Goal: Download file/media

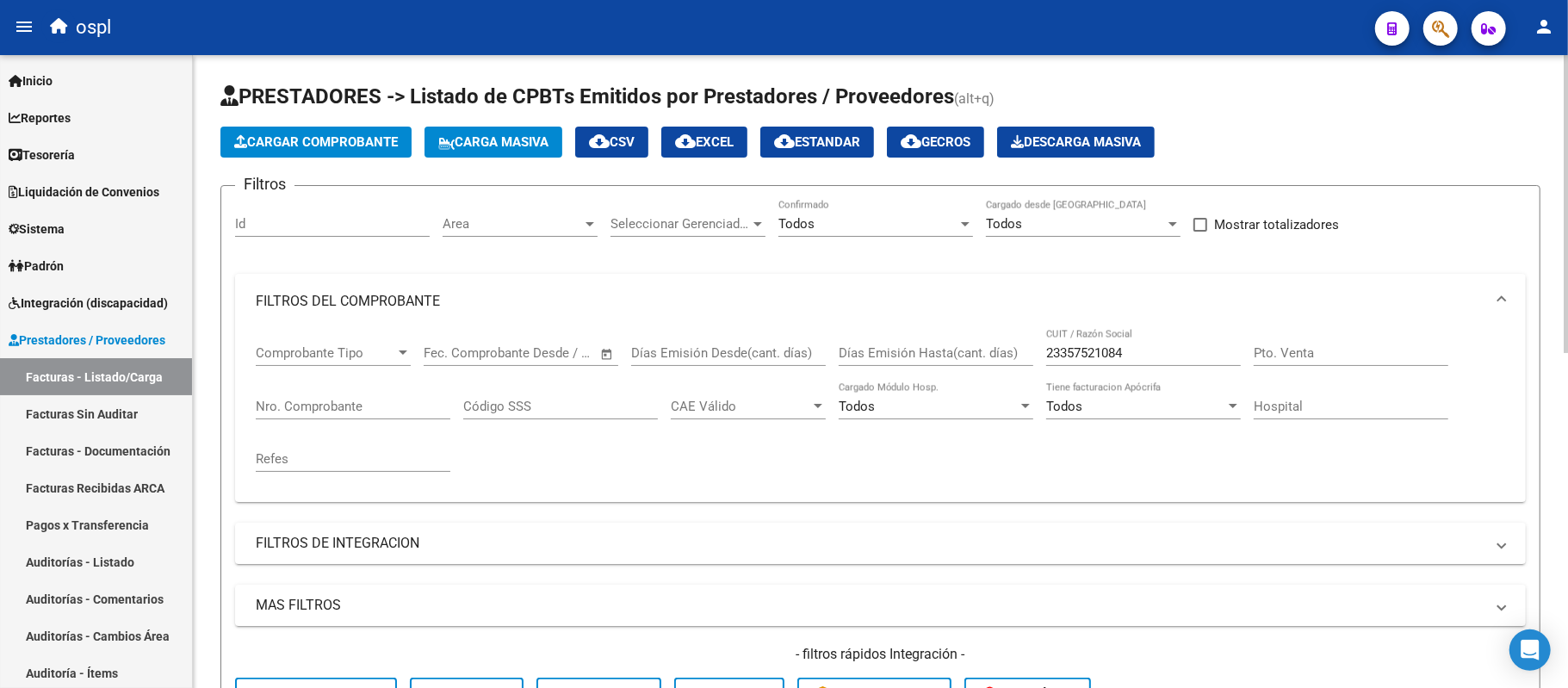
click at [1110, 357] on input "23357521084" at bounding box center [1143, 352] width 194 height 15
paste input "7298538593"
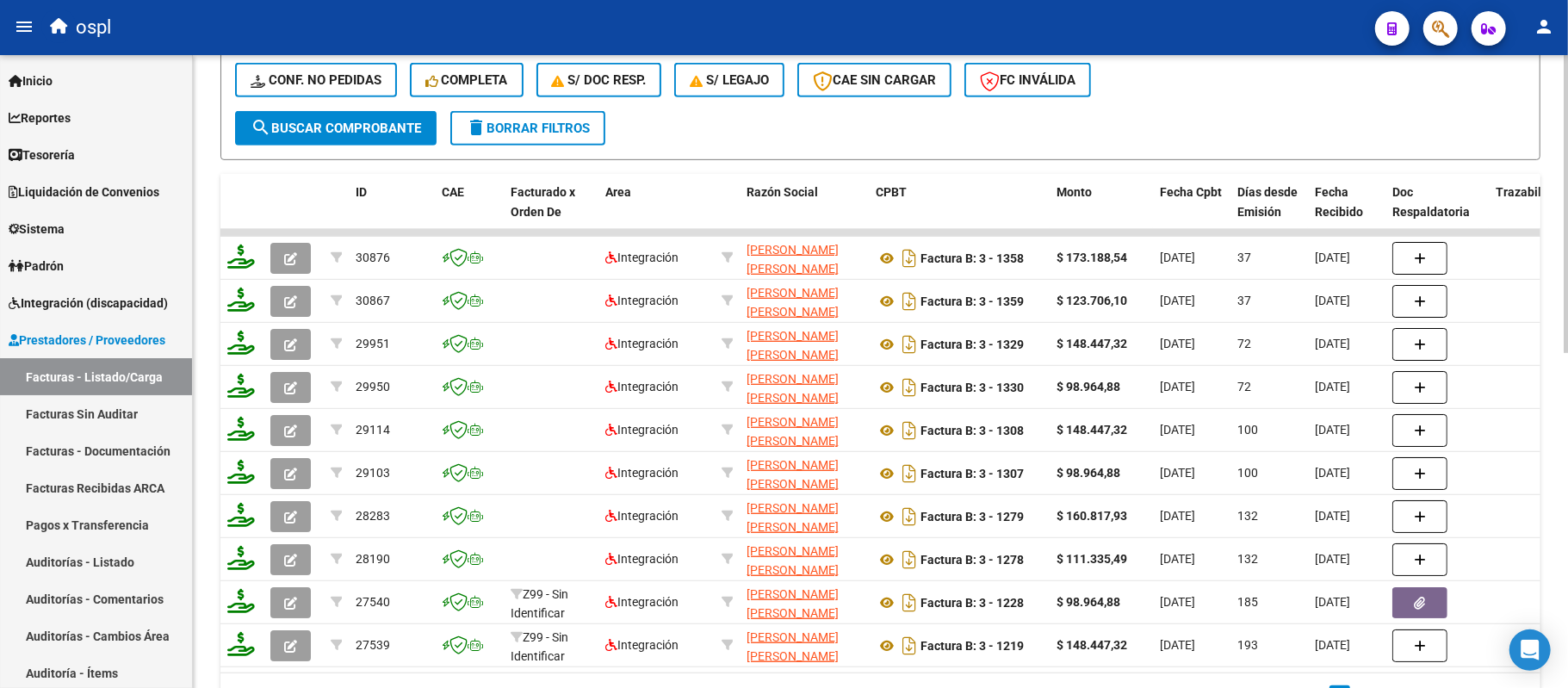
scroll to position [710, 0]
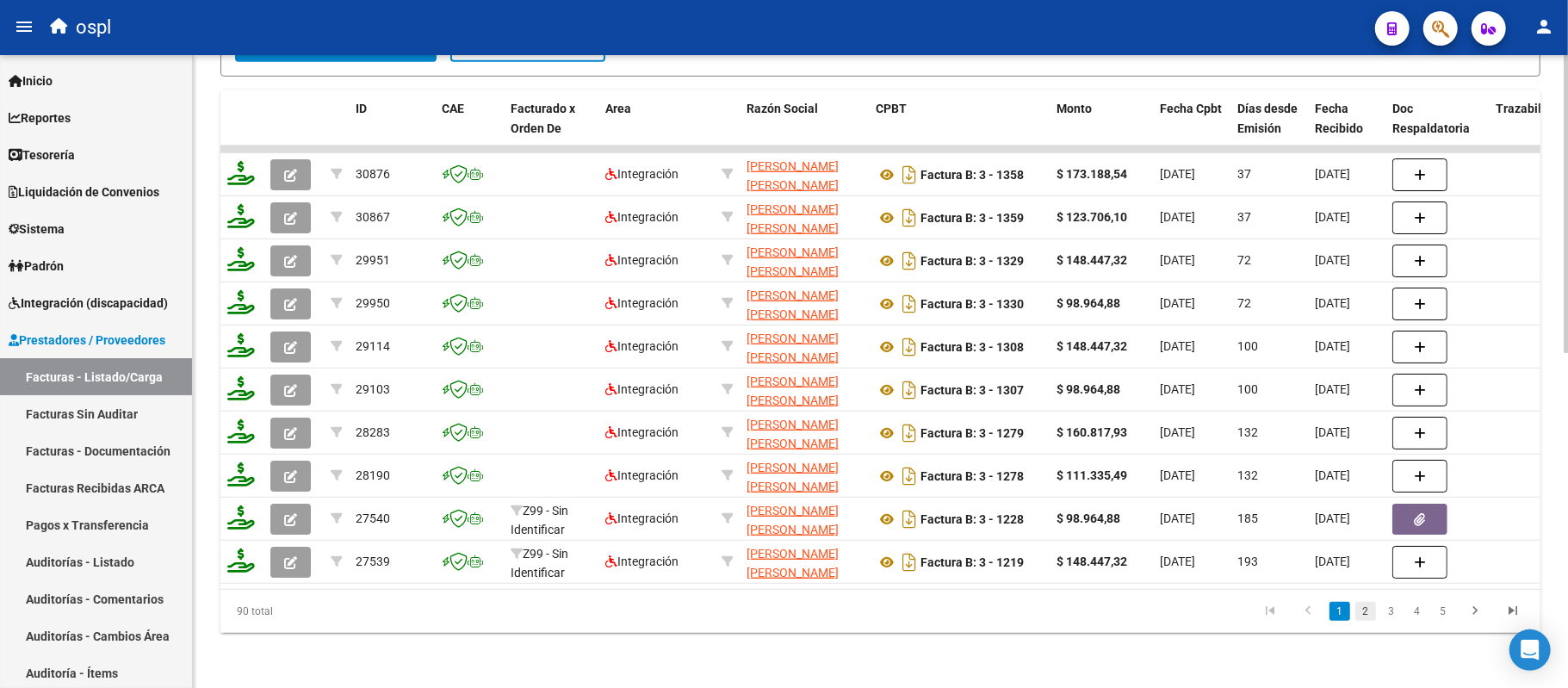
click at [1361, 612] on link "2" at bounding box center [1365, 610] width 21 height 19
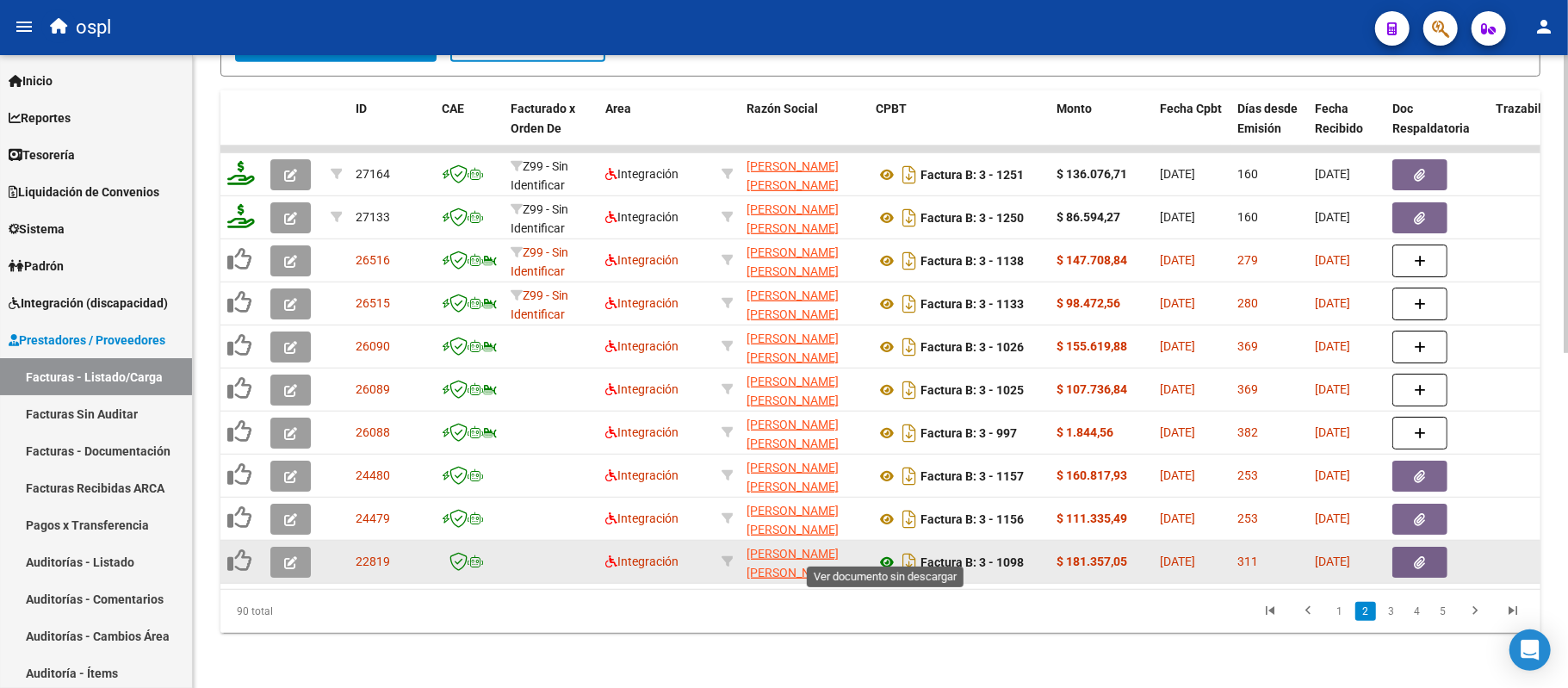
click at [891, 552] on icon at bounding box center [886, 562] width 22 height 21
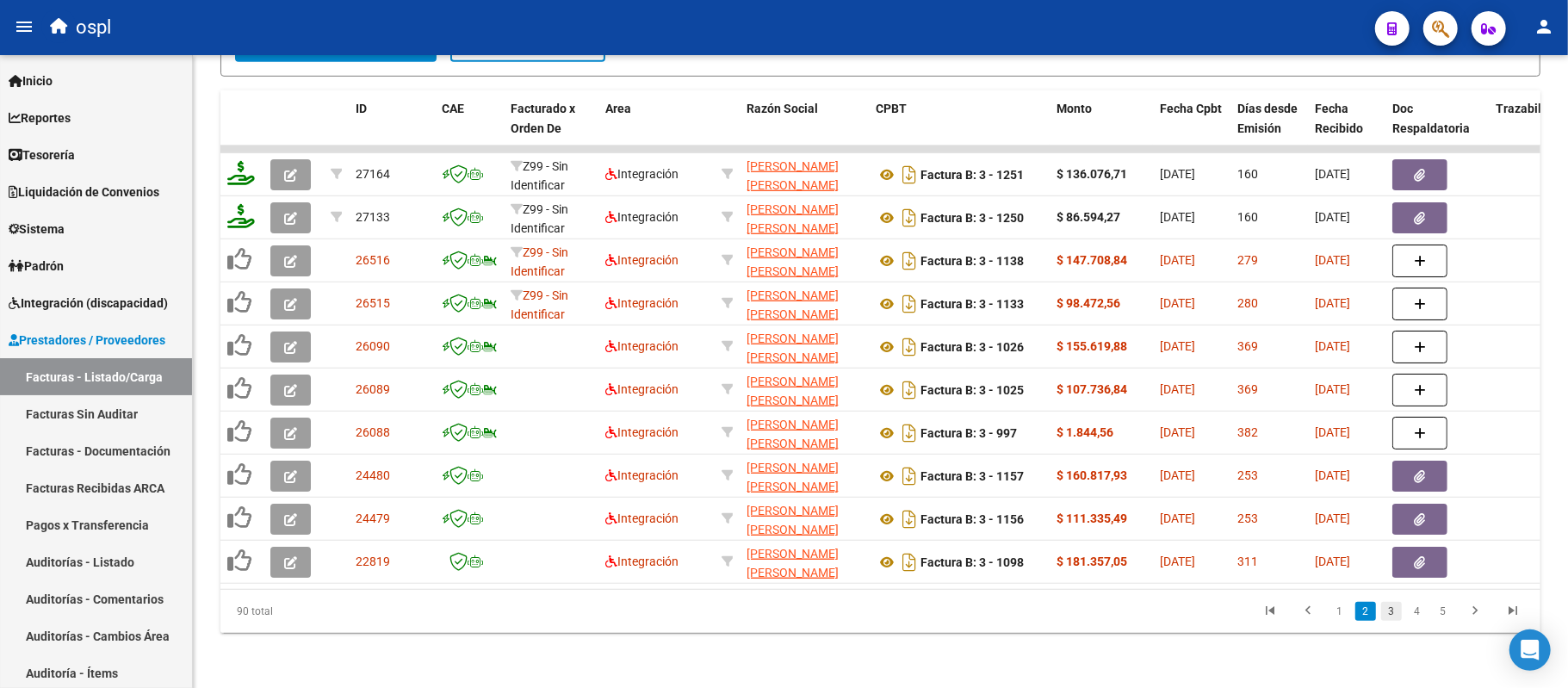
click at [1394, 608] on link "3" at bounding box center [1391, 610] width 21 height 19
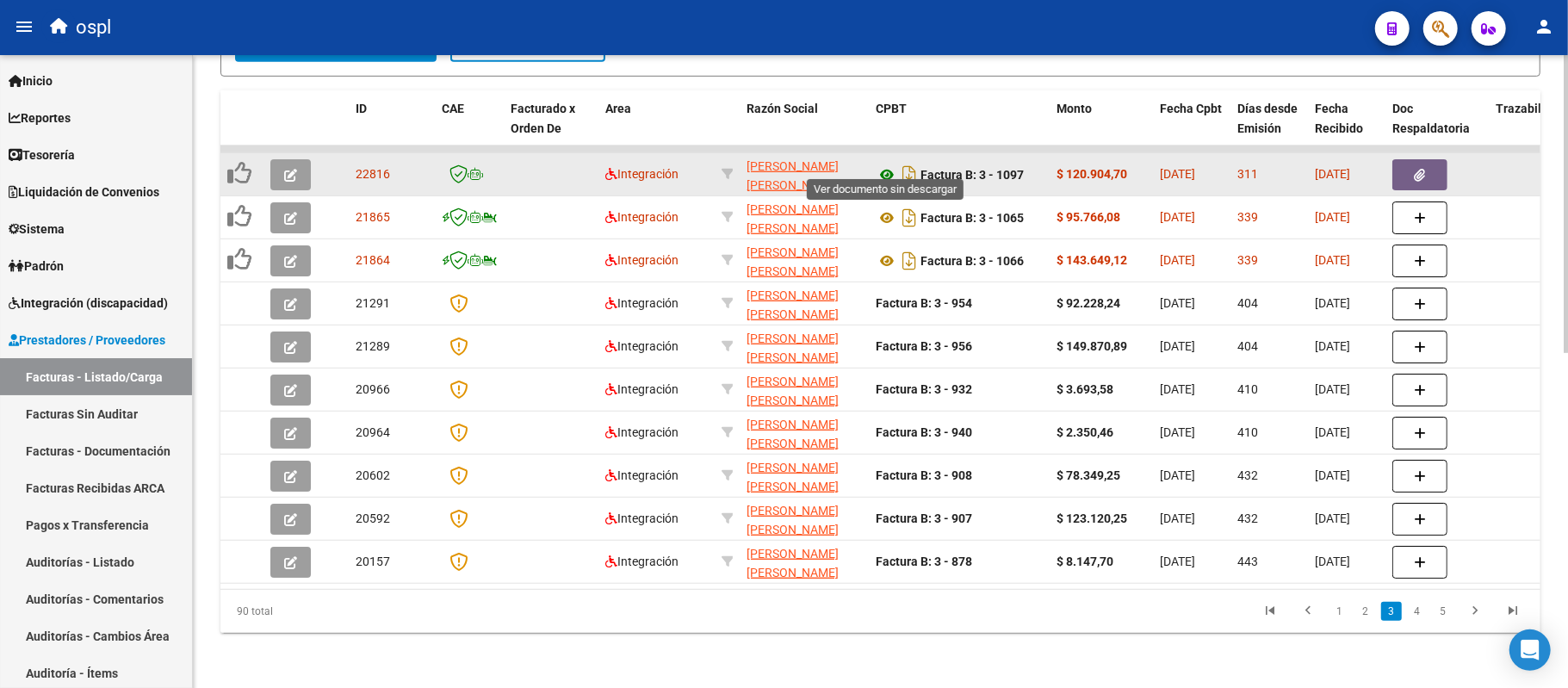
click at [877, 165] on icon at bounding box center [886, 174] width 22 height 21
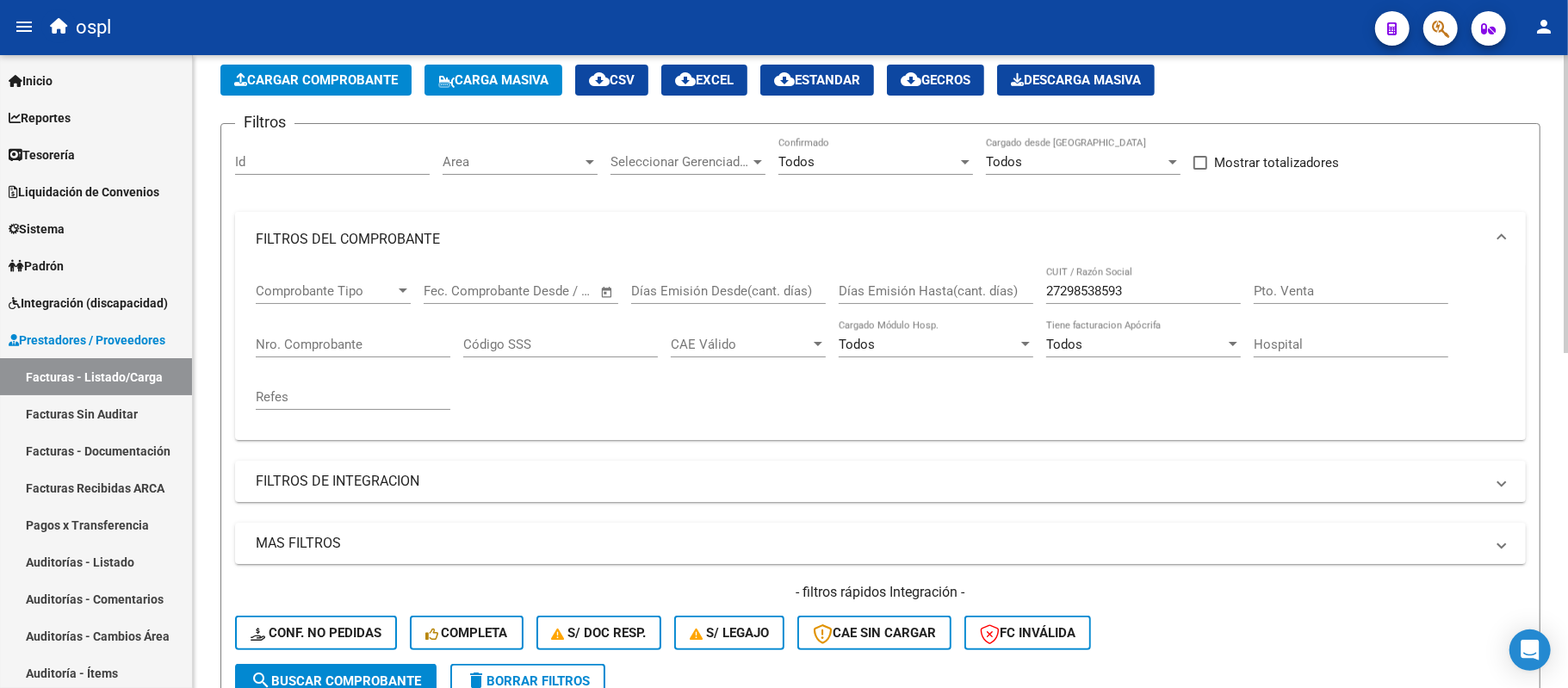
scroll to position [0, 0]
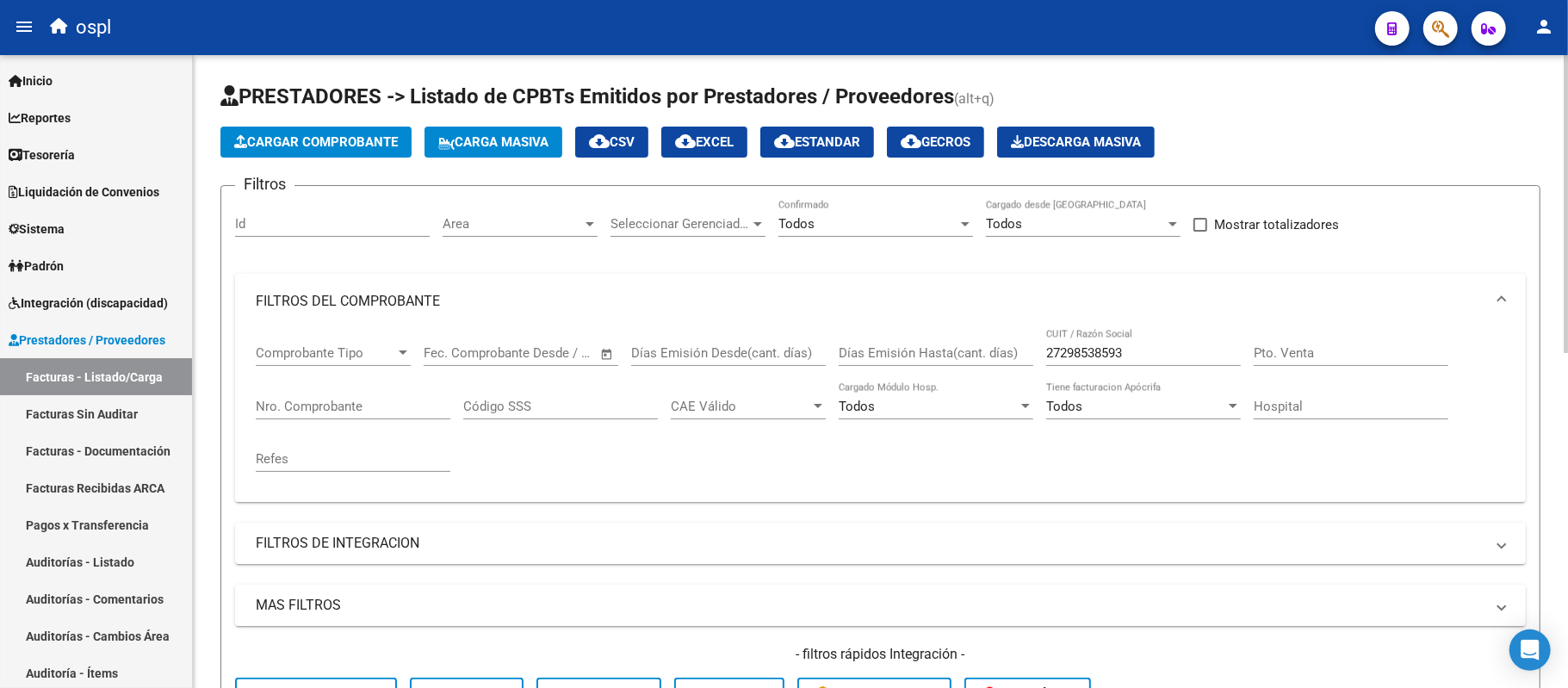
click at [1092, 358] on input "27298538593" at bounding box center [1143, 352] width 194 height 15
paste input "364679896"
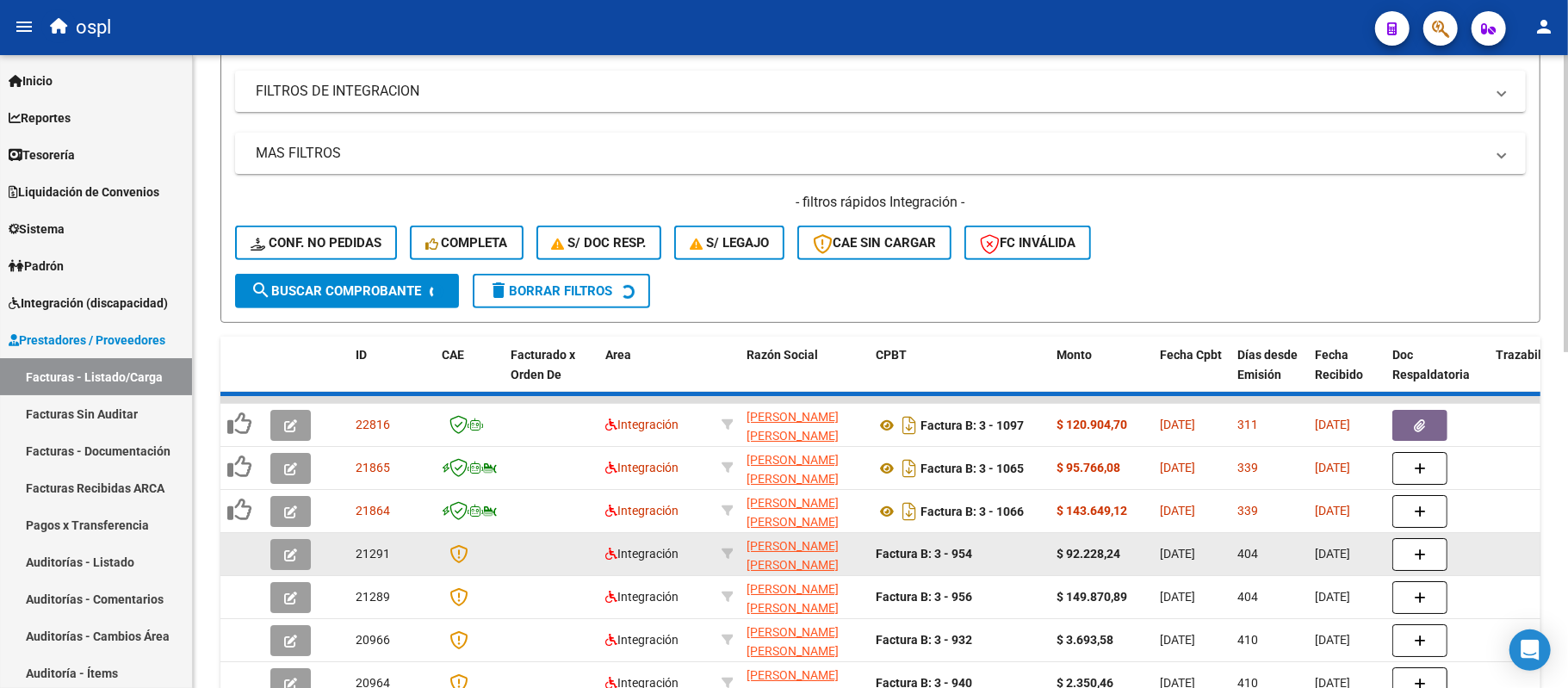
scroll to position [602, 0]
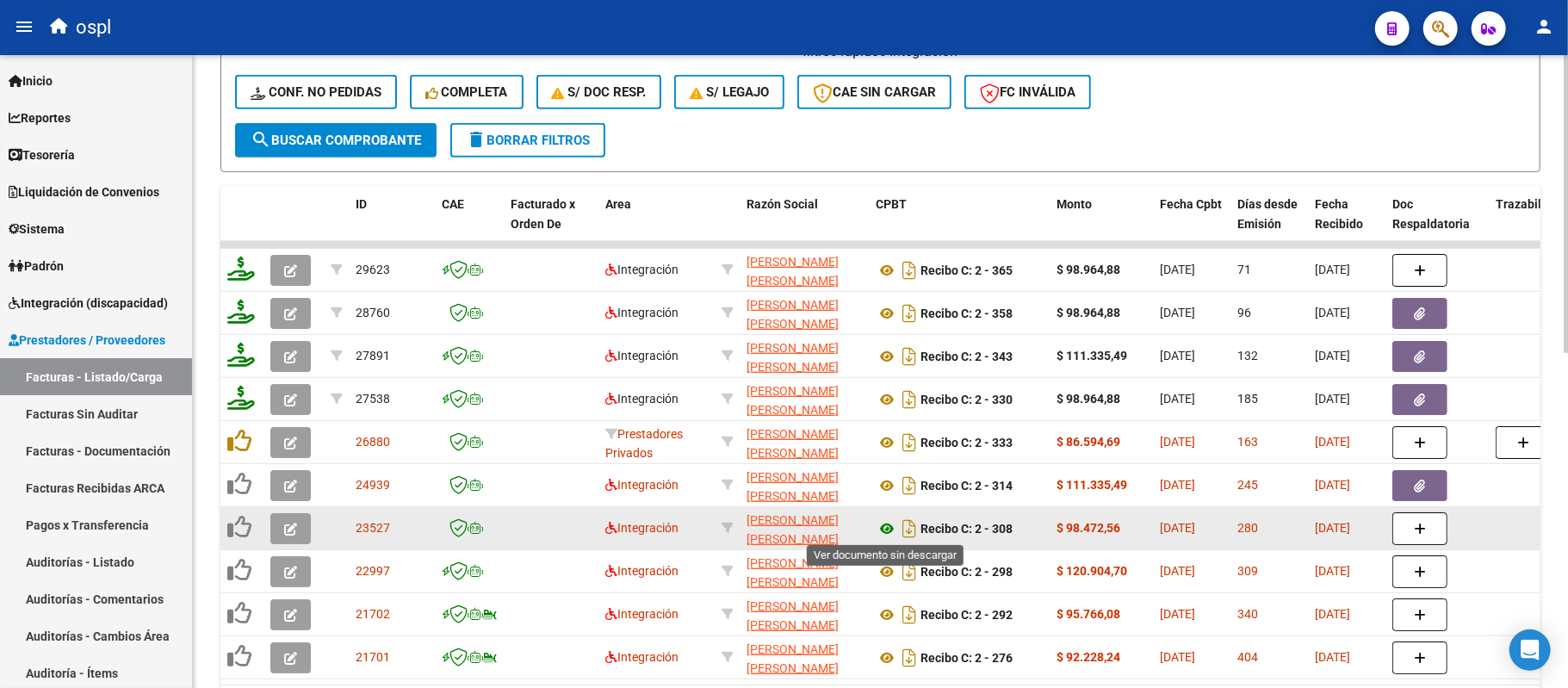
click at [882, 529] on icon at bounding box center [886, 528] width 22 height 21
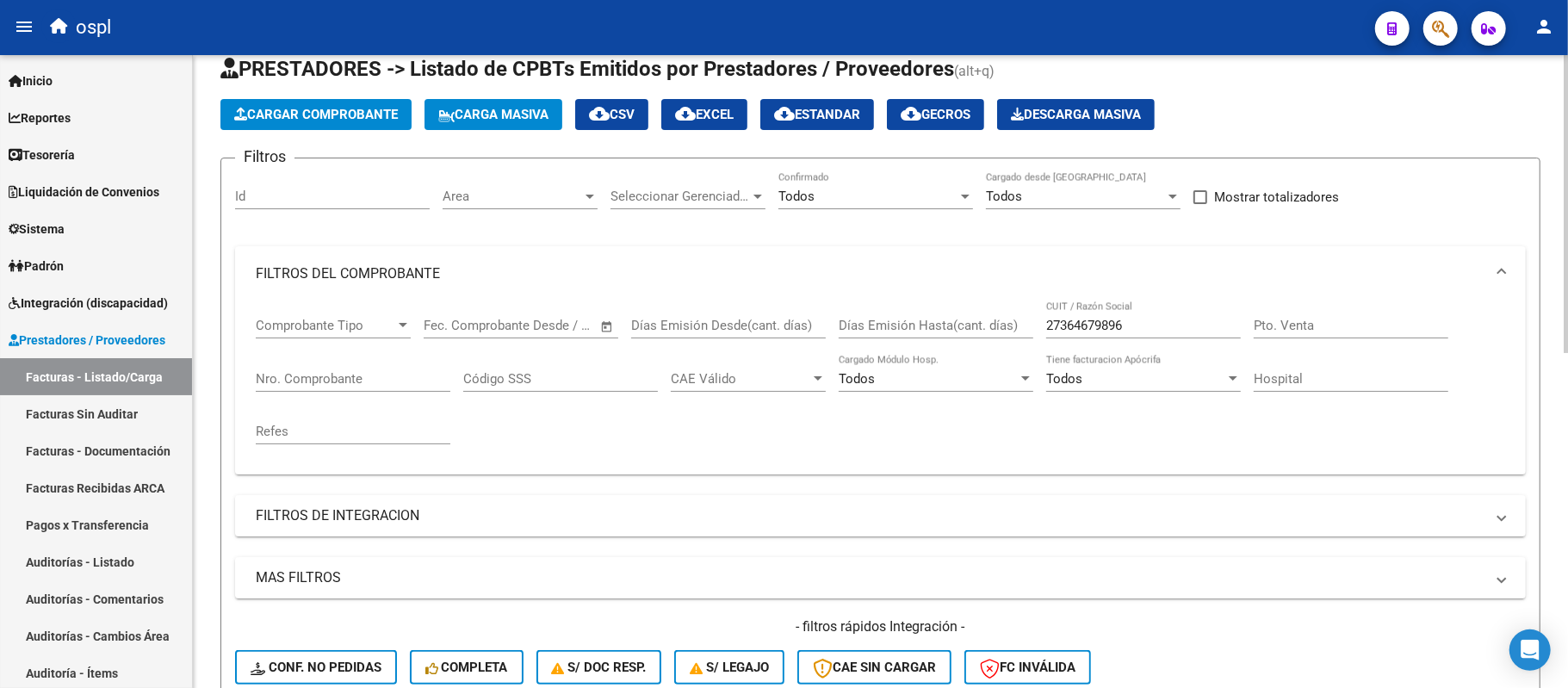
scroll to position [0, 0]
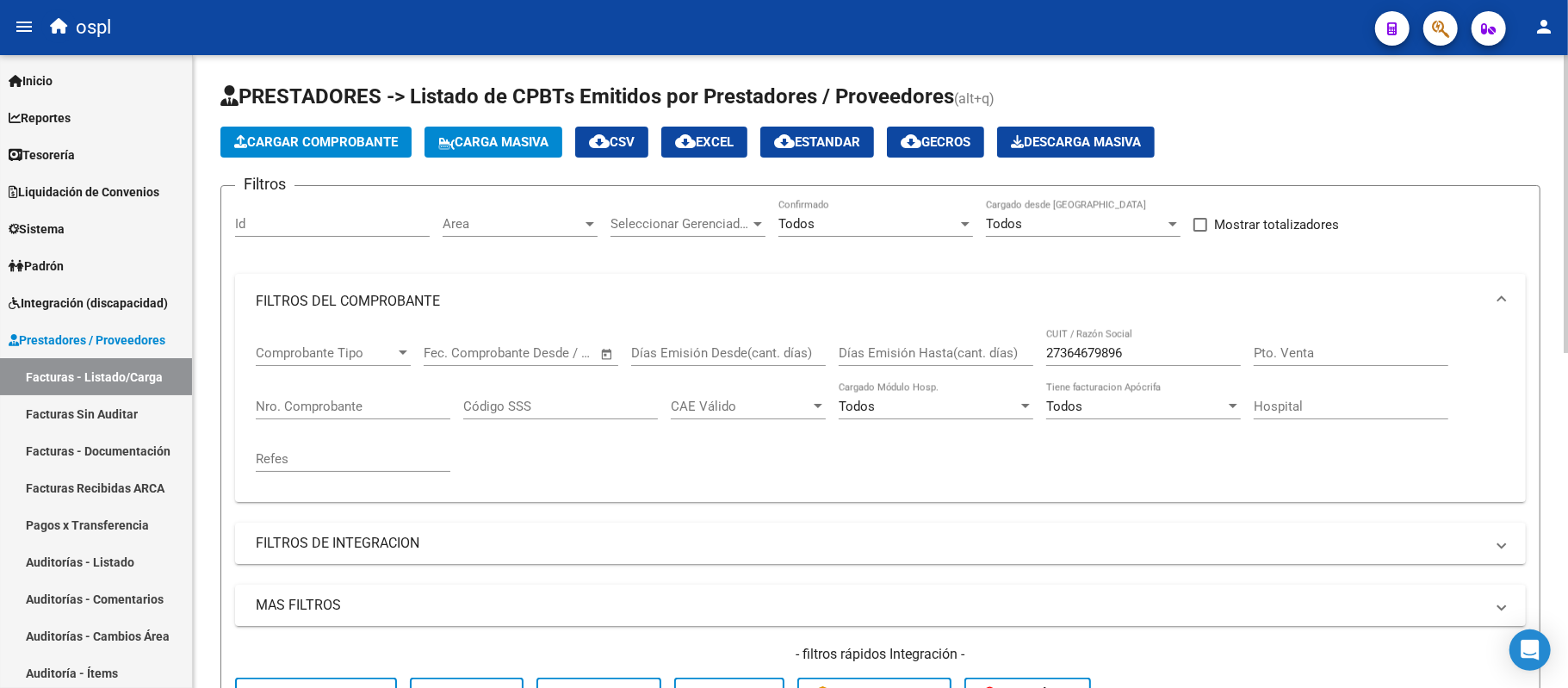
click at [1116, 365] on div "27364679896 CUIT / Razón Social" at bounding box center [1143, 346] width 194 height 37
click at [1116, 364] on div "27364679896 CUIT / Razón Social" at bounding box center [1143, 346] width 194 height 37
click at [1117, 361] on div "27364679896 CUIT / Razón Social" at bounding box center [1143, 346] width 194 height 37
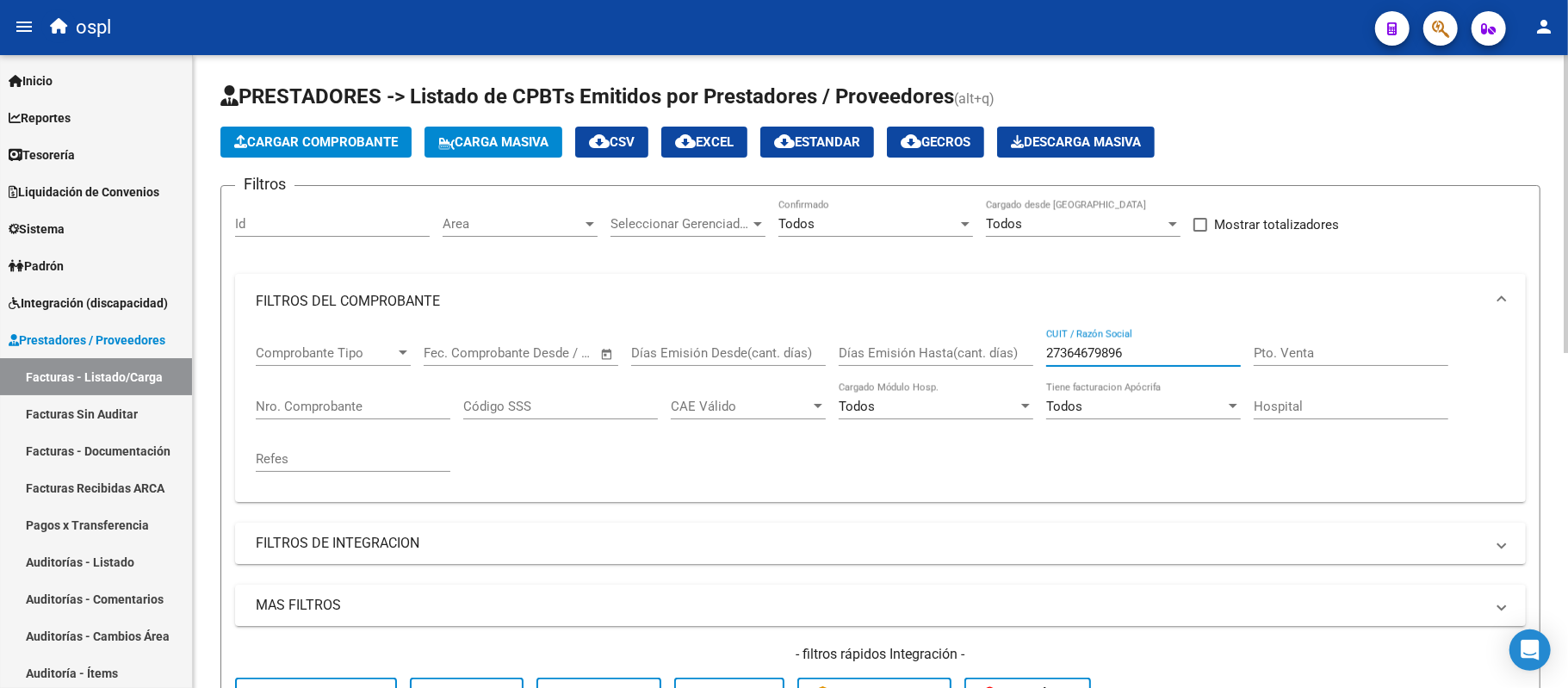
paste input "30716658054"
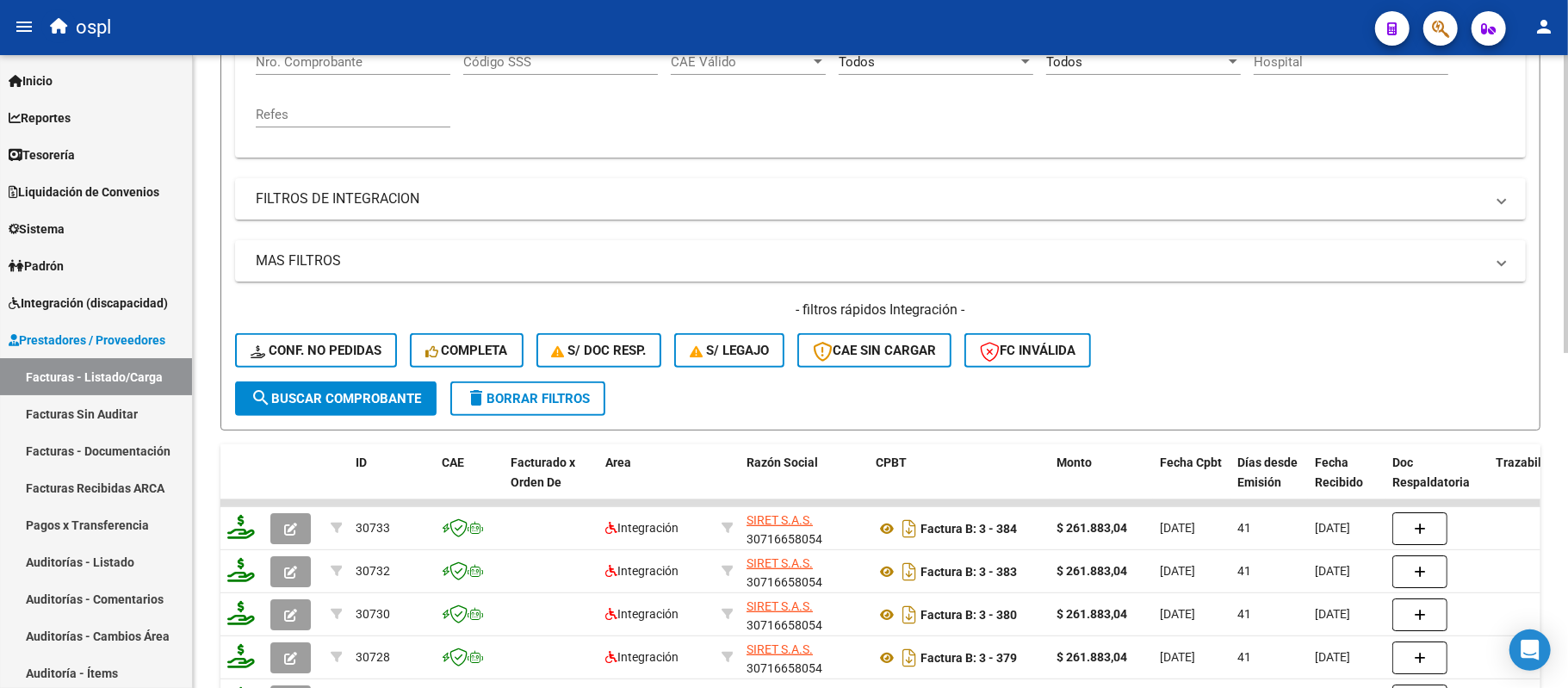
scroll to position [689, 0]
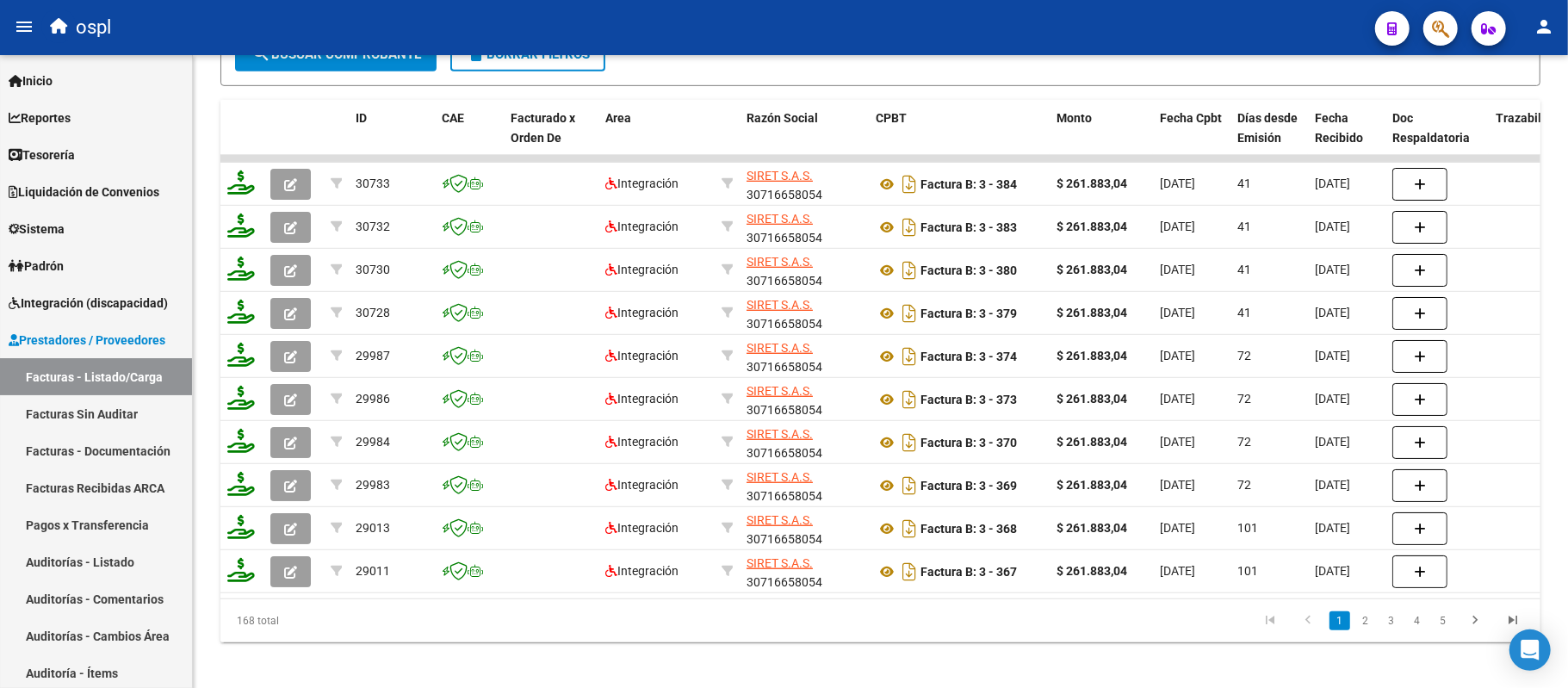
click at [1370, 630] on link "2" at bounding box center [1365, 620] width 21 height 19
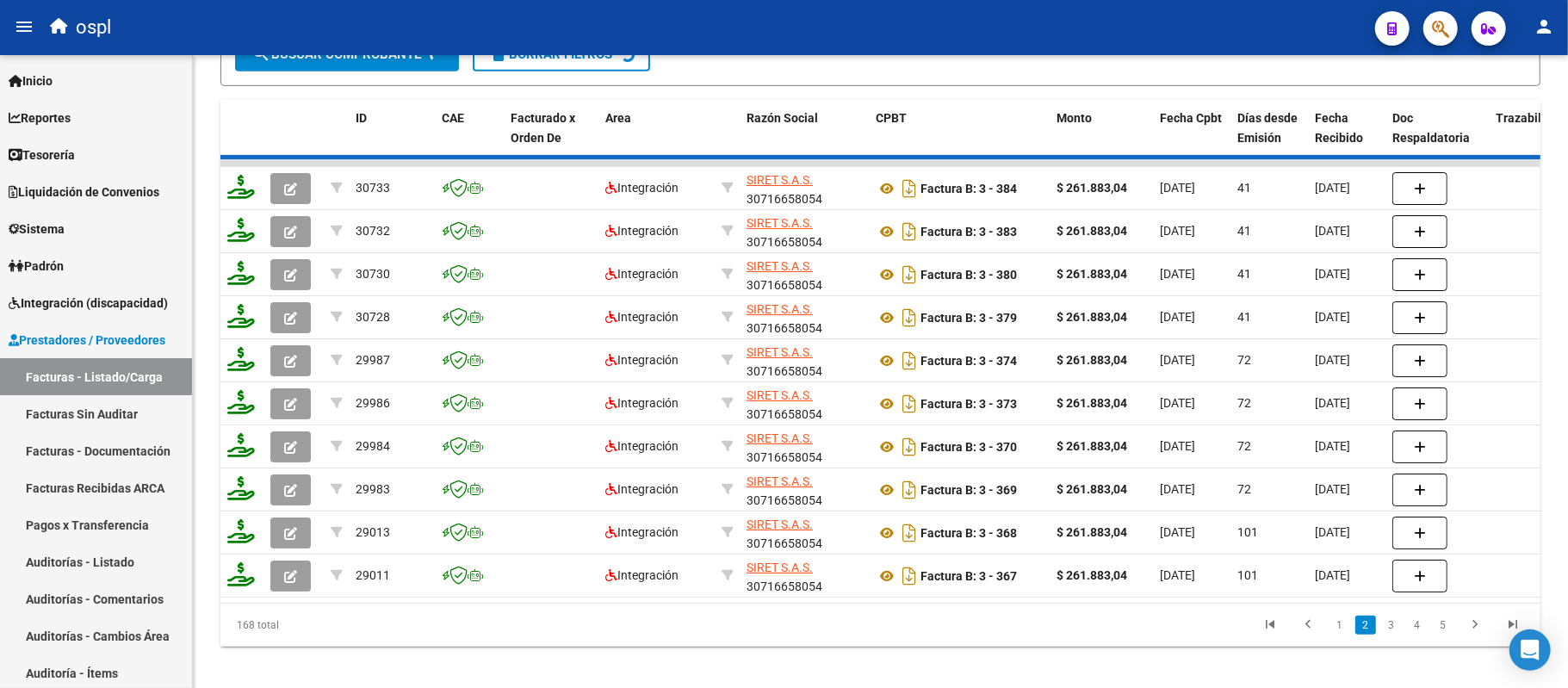
scroll to position [689, 0]
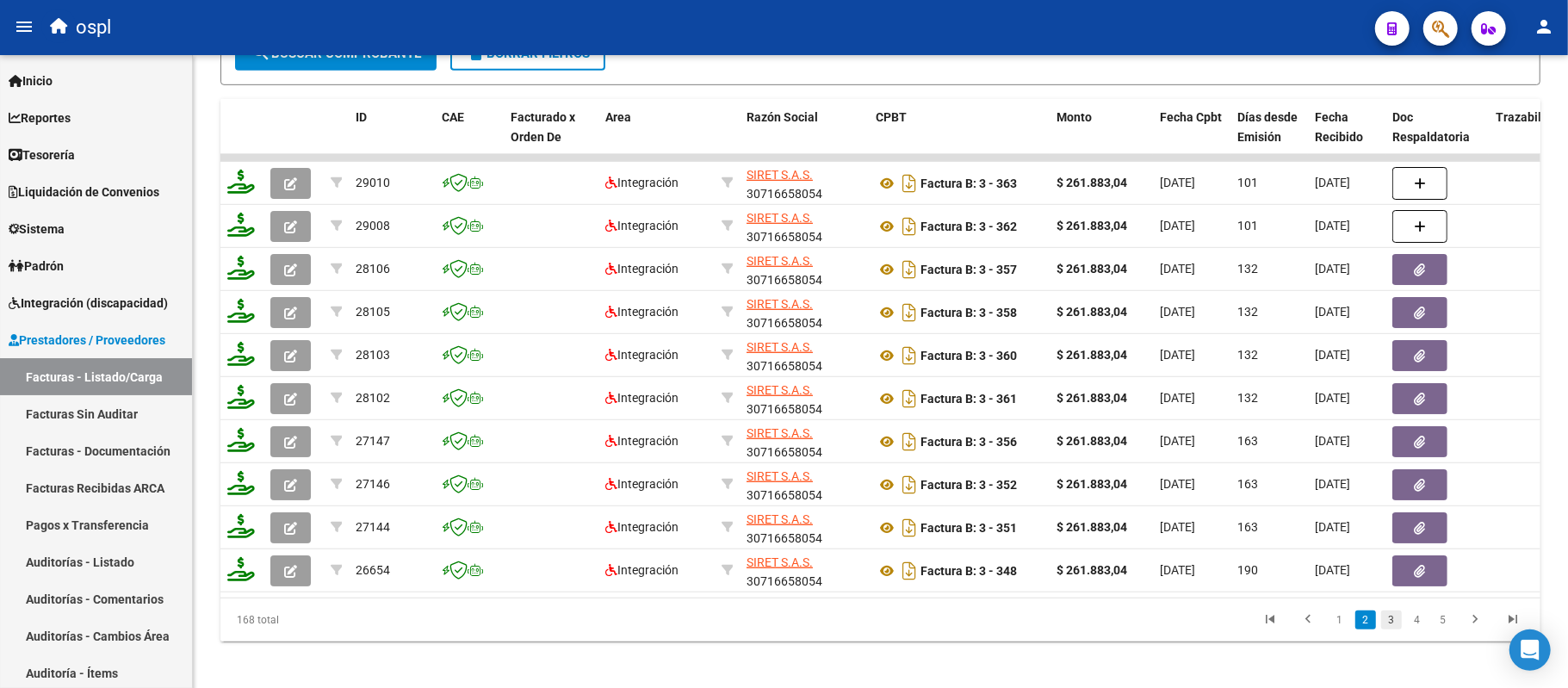
click at [1388, 629] on link "3" at bounding box center [1391, 619] width 21 height 19
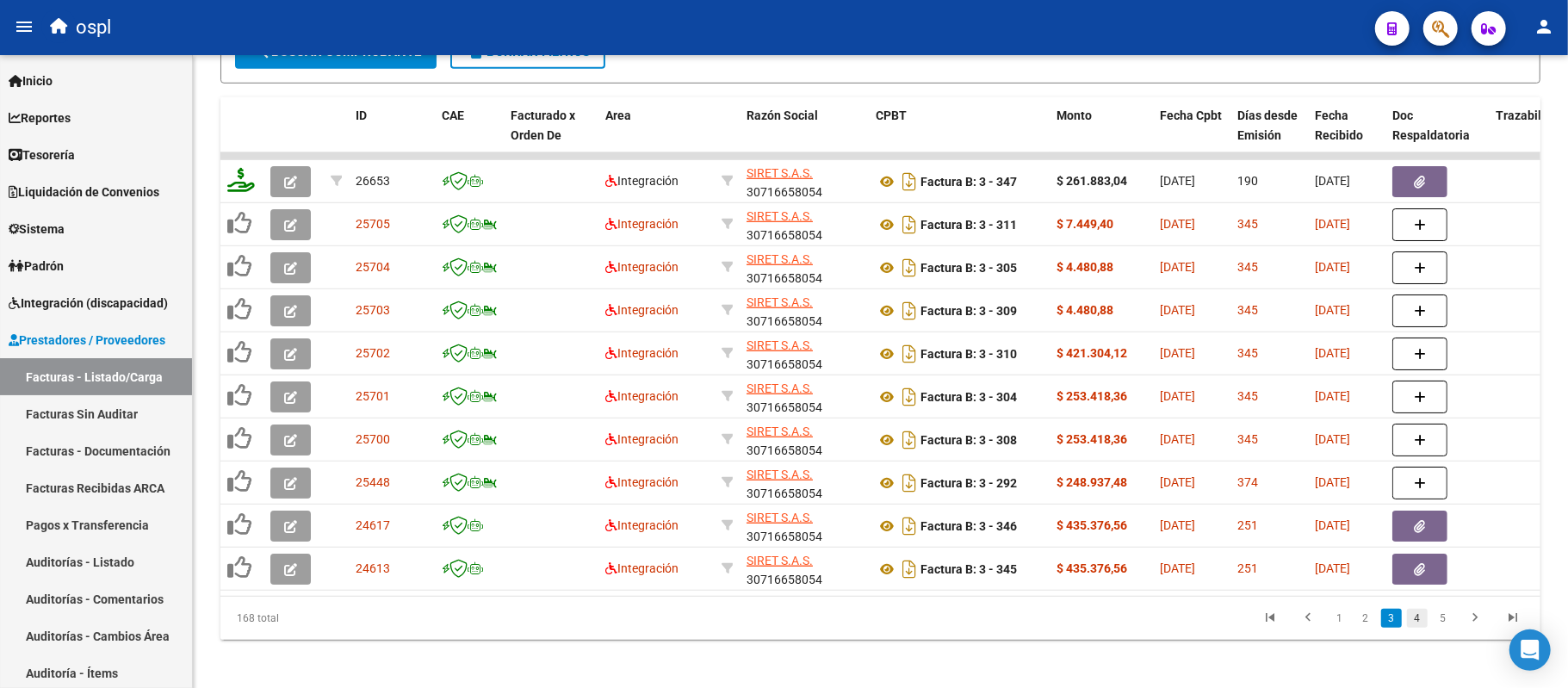
click at [1414, 621] on link "4" at bounding box center [1417, 617] width 21 height 19
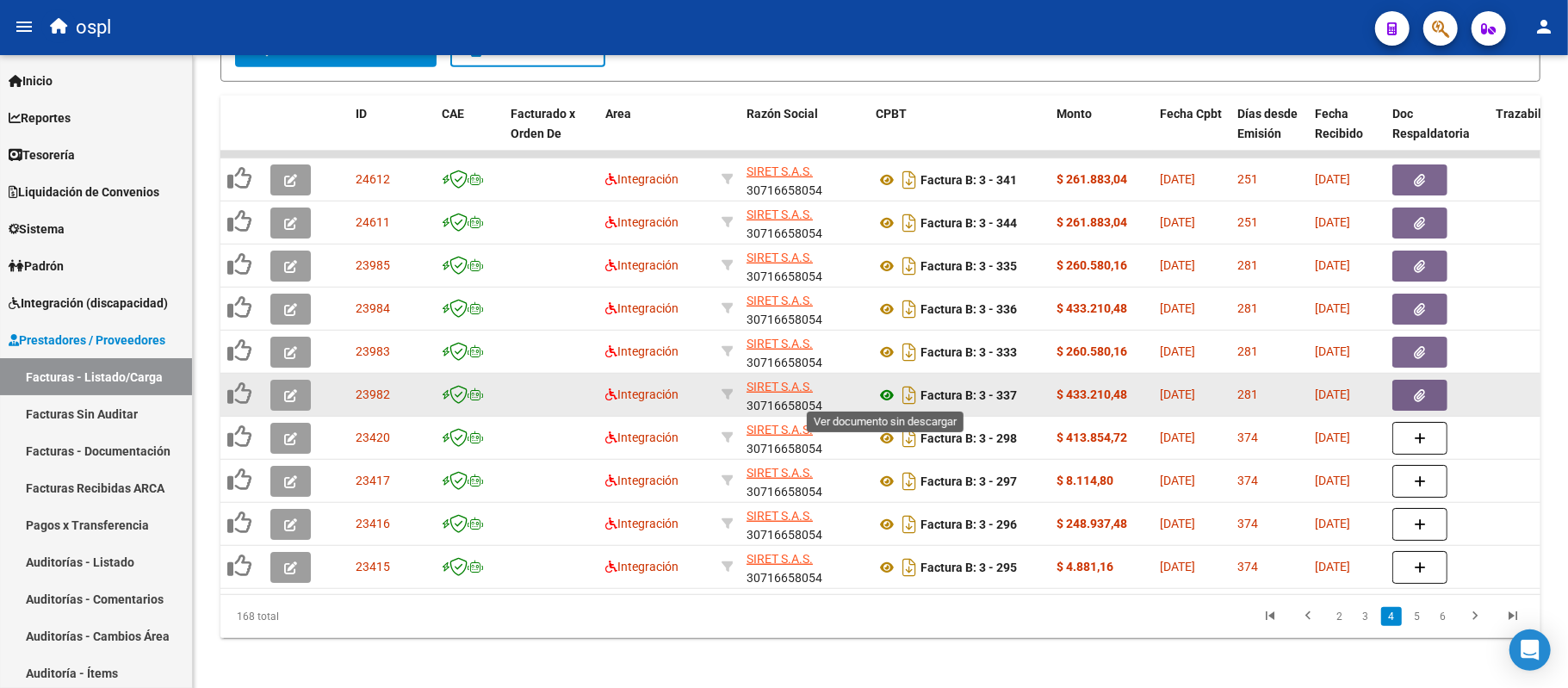
click at [882, 395] on icon at bounding box center [886, 395] width 22 height 21
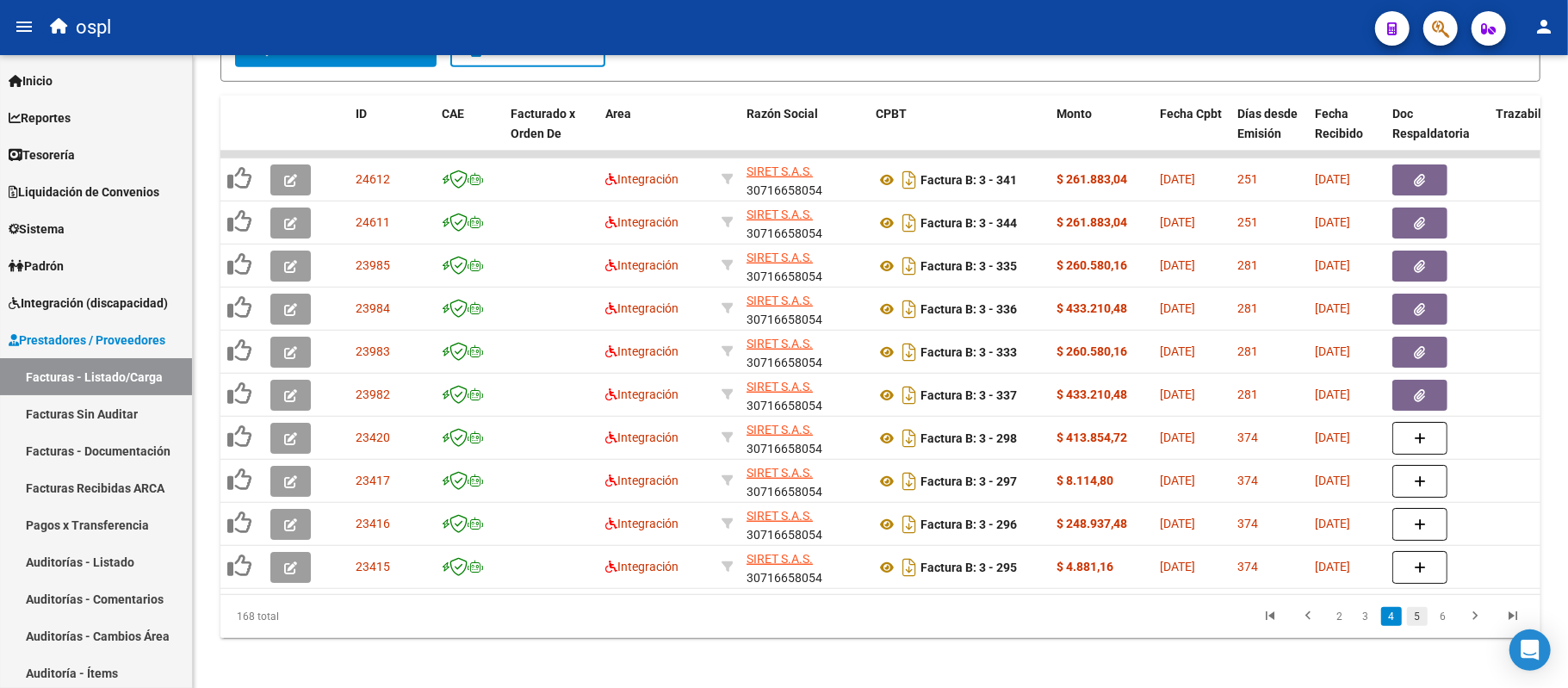
click at [1415, 623] on link "5" at bounding box center [1417, 616] width 21 height 19
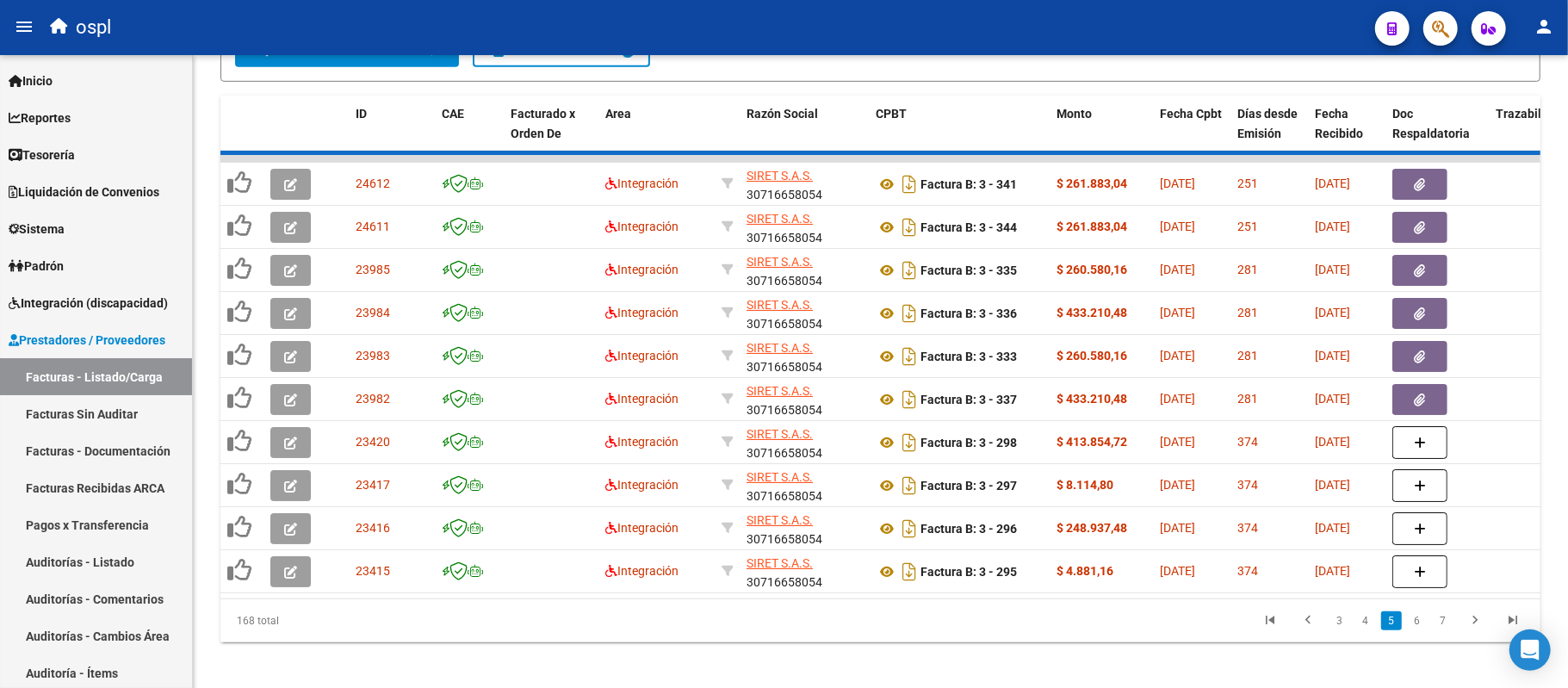
scroll to position [694, 0]
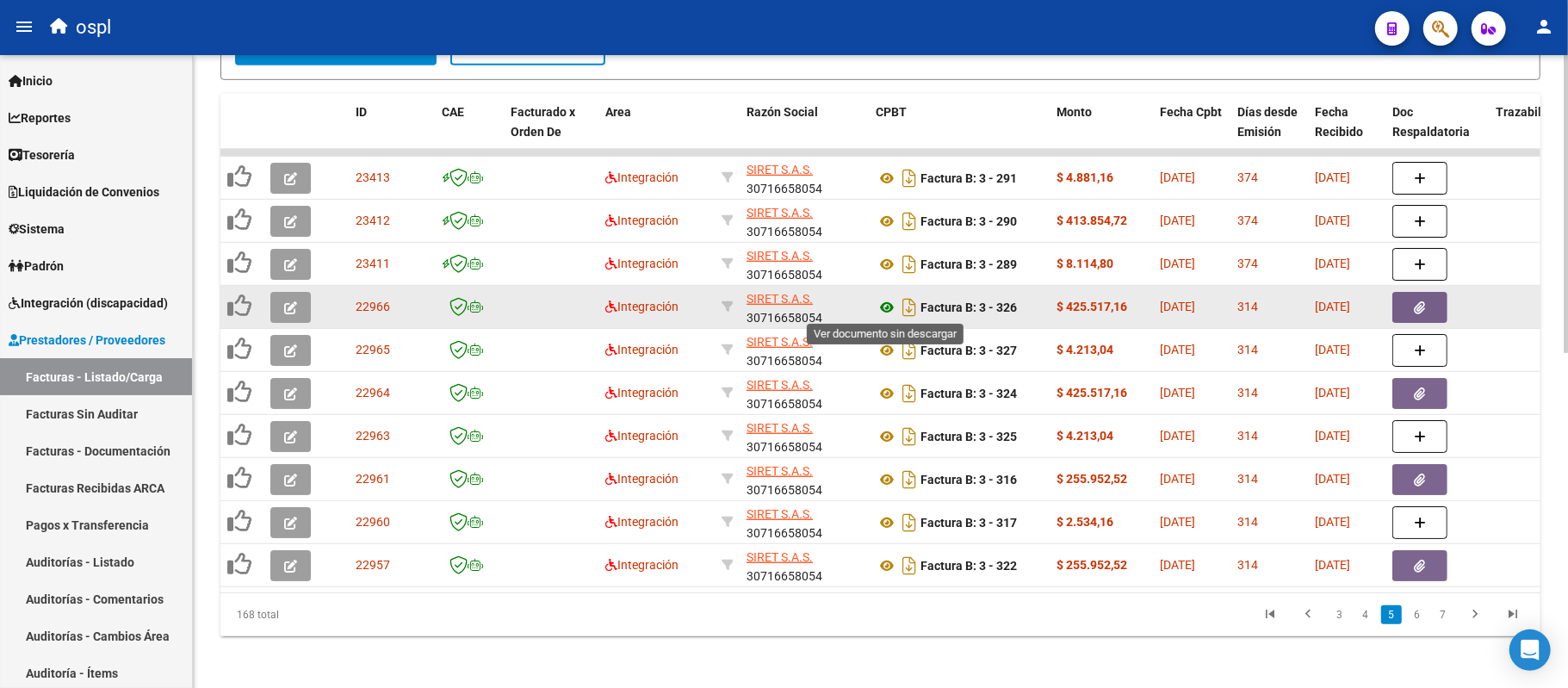
click at [882, 308] on icon at bounding box center [886, 307] width 22 height 21
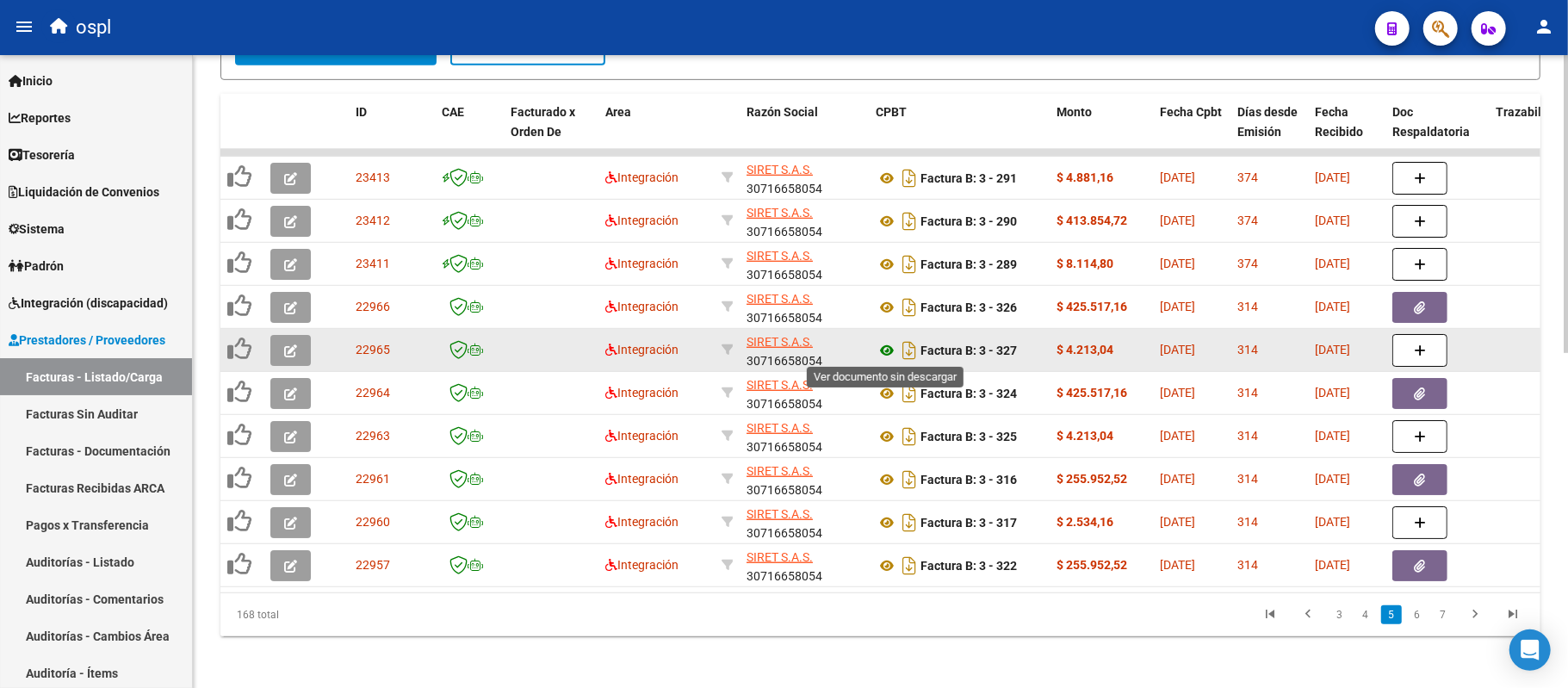
click at [885, 353] on icon at bounding box center [886, 350] width 22 height 21
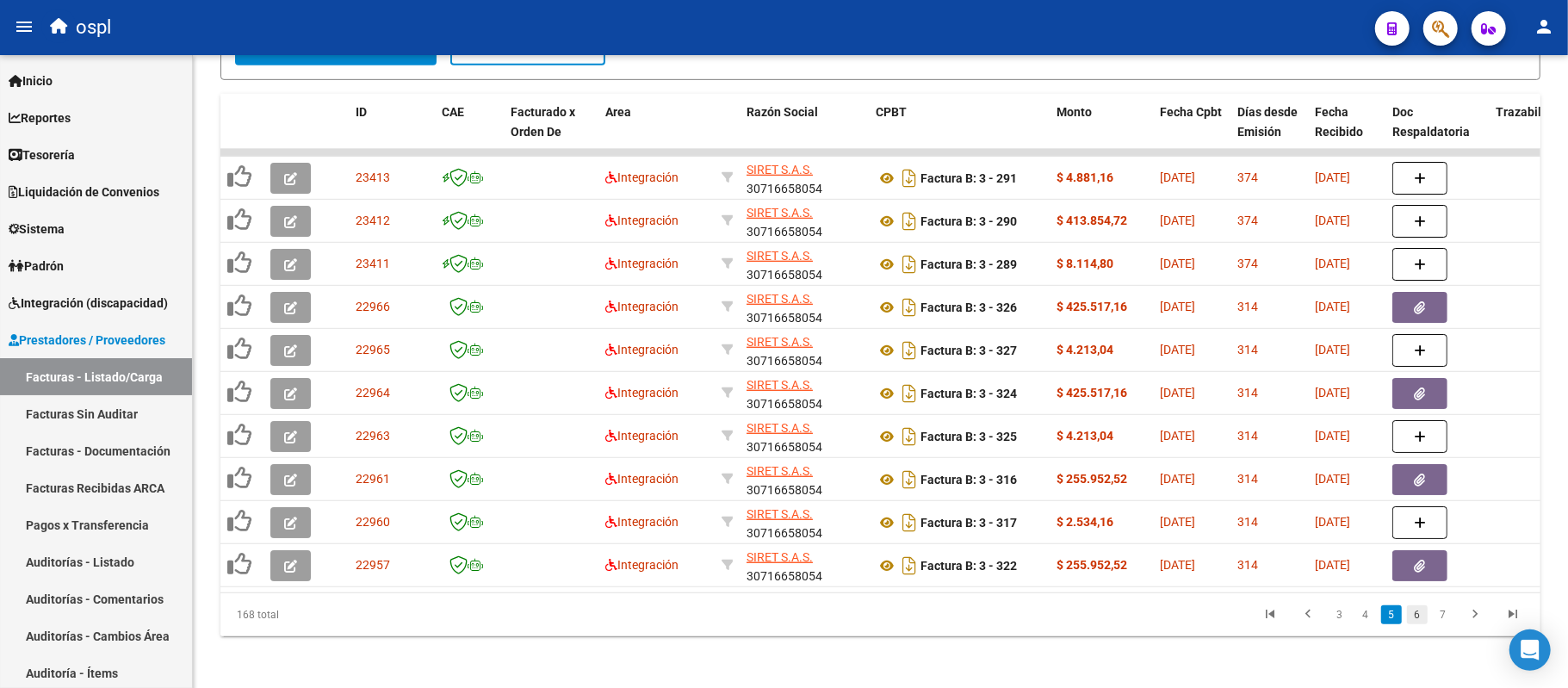
click at [1419, 624] on link "6" at bounding box center [1417, 614] width 21 height 19
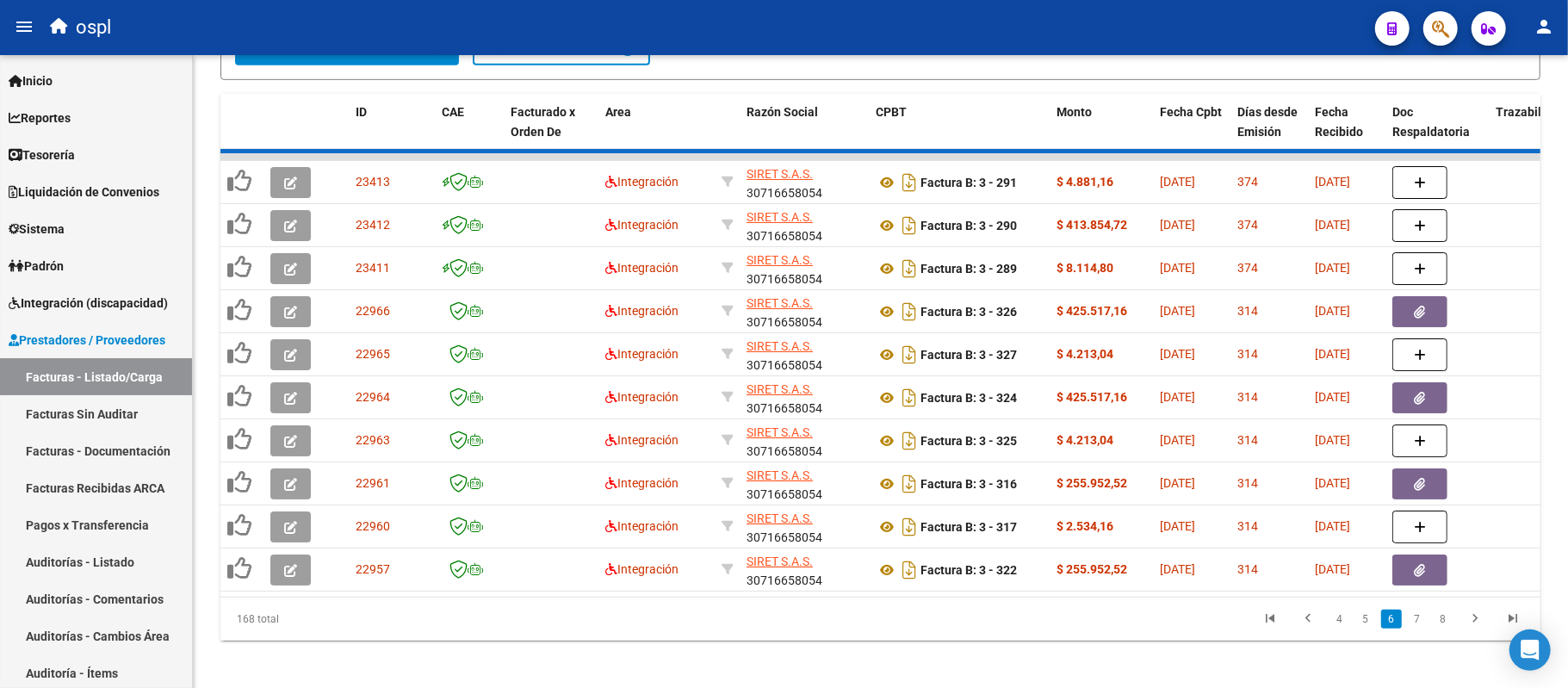
scroll to position [695, 0]
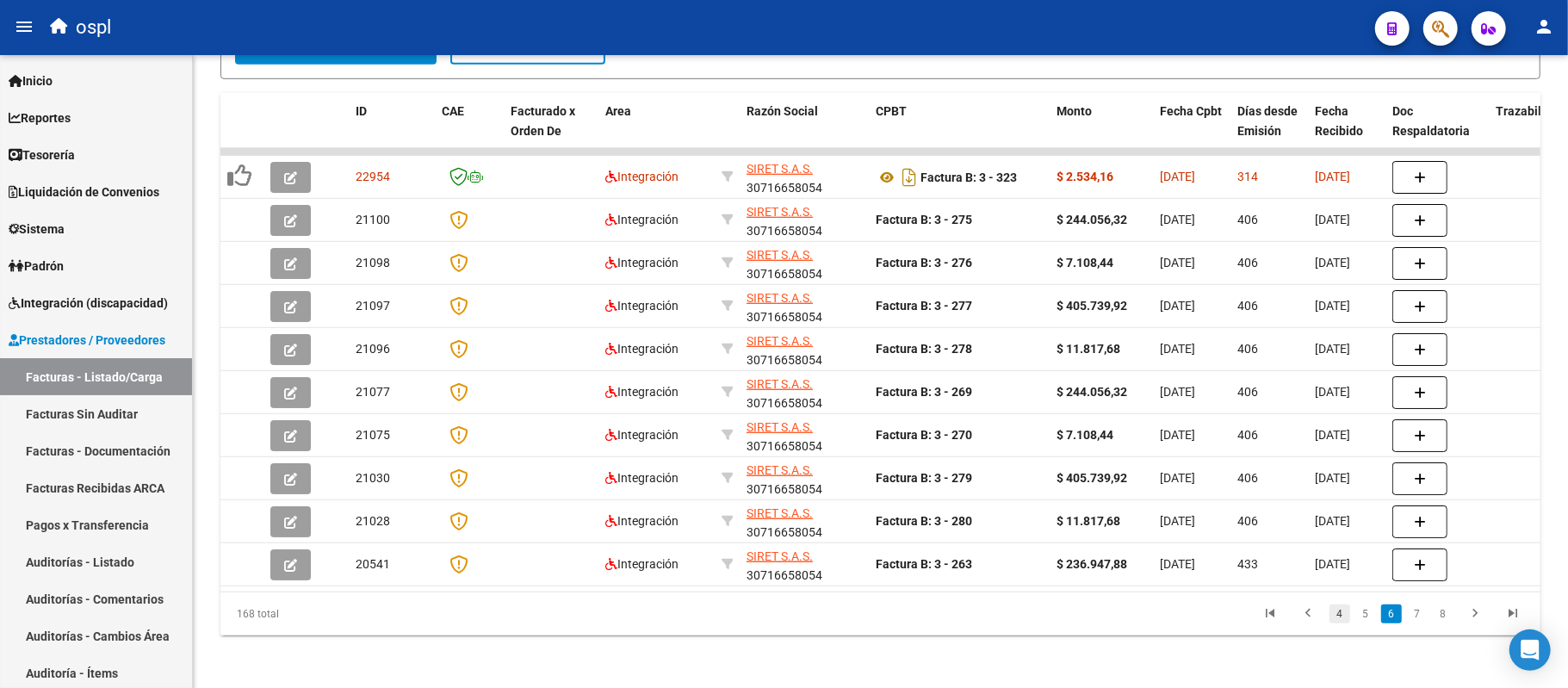
click at [1339, 623] on link "4" at bounding box center [1339, 613] width 21 height 19
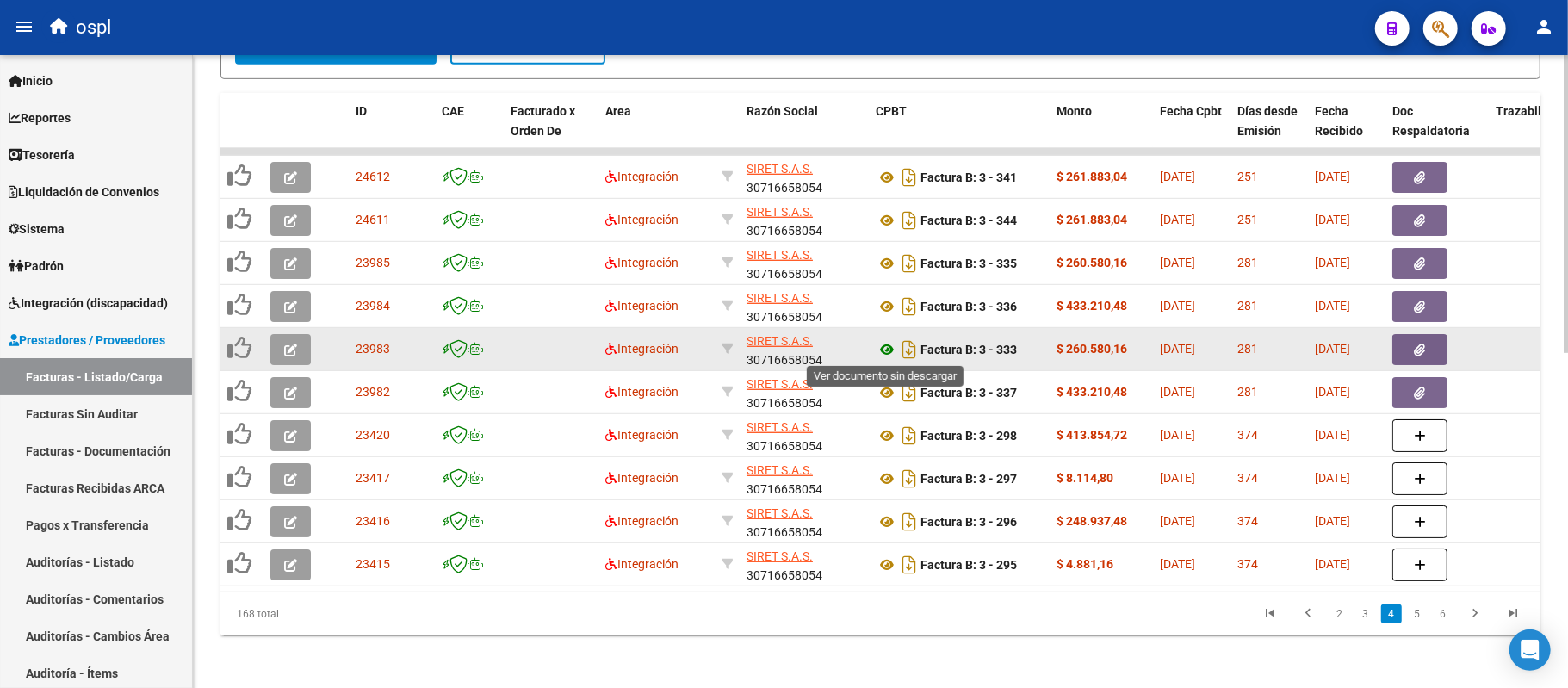
click at [881, 350] on icon at bounding box center [886, 349] width 22 height 21
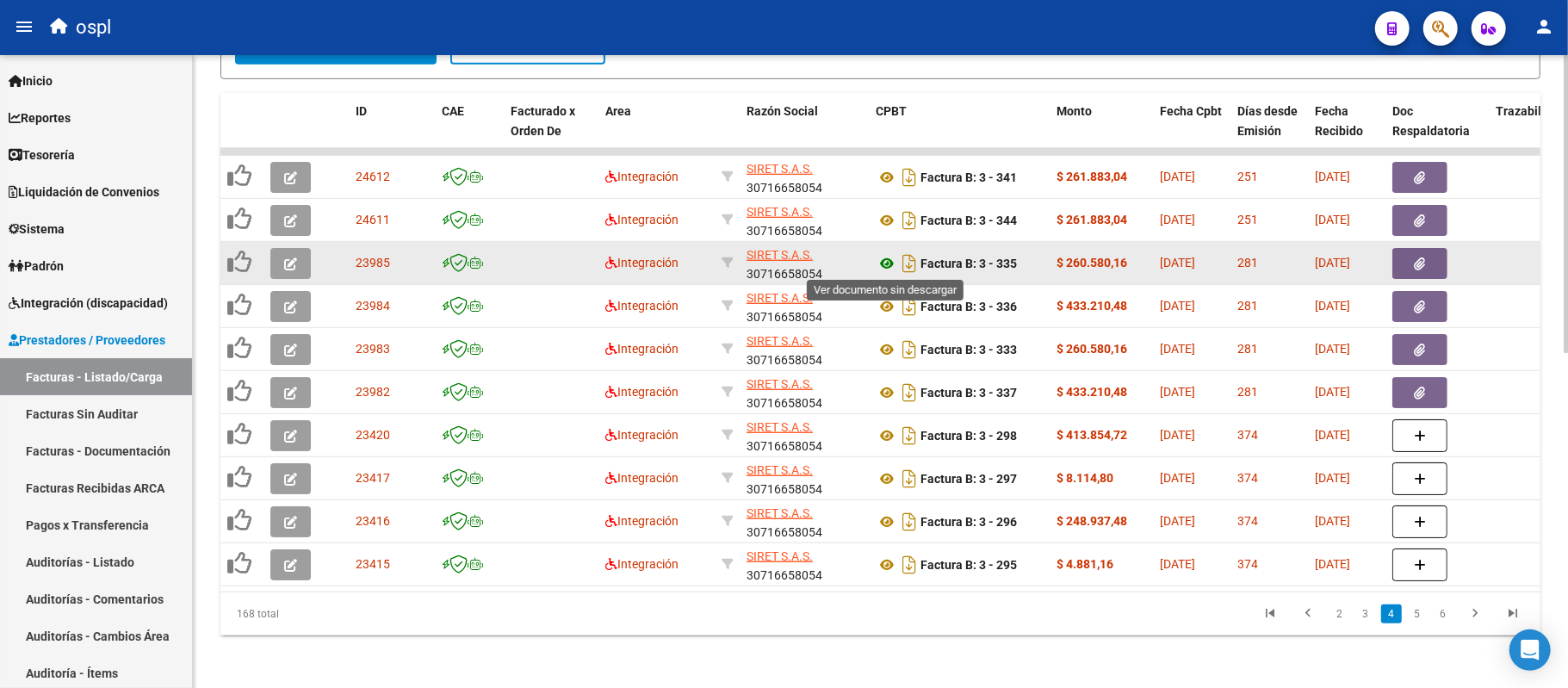
click at [889, 268] on icon at bounding box center [886, 263] width 22 height 21
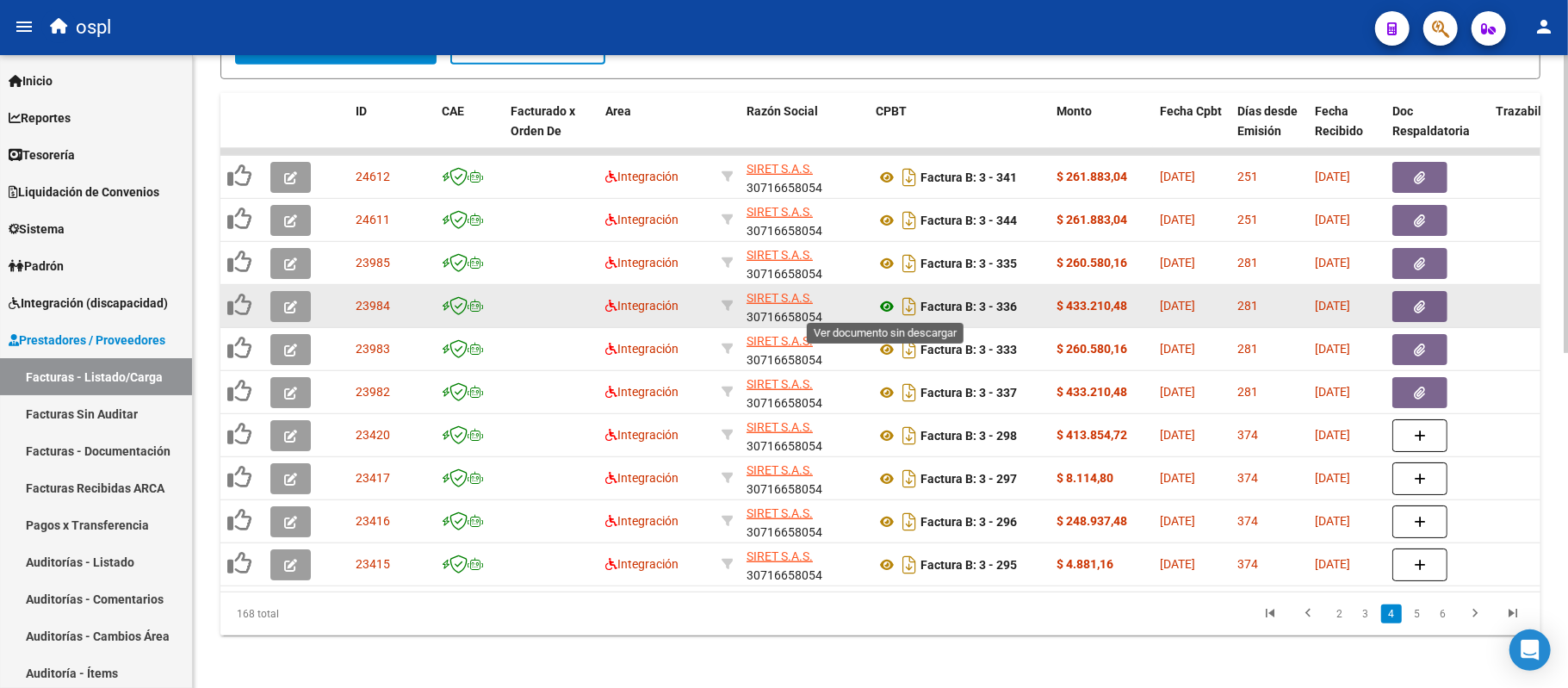
click at [890, 306] on icon at bounding box center [886, 306] width 22 height 21
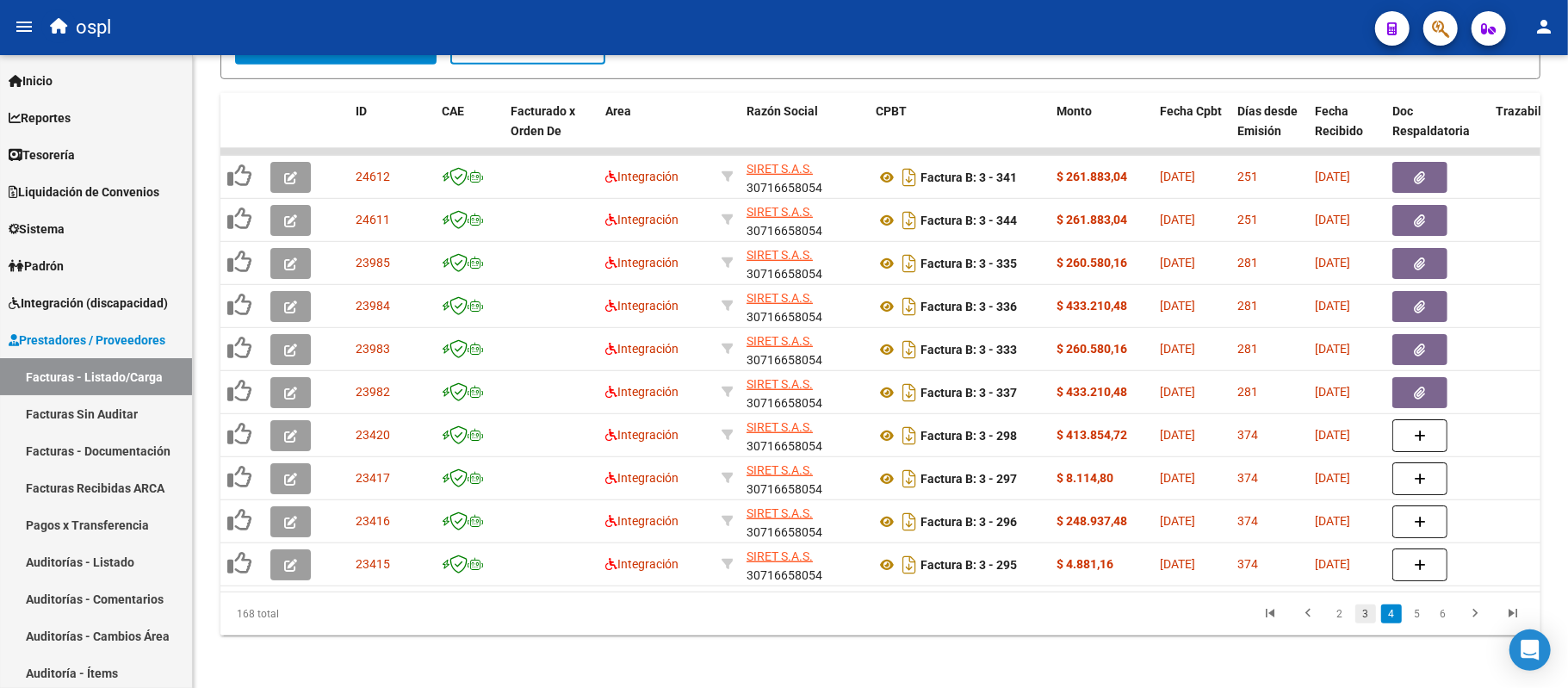
click at [1365, 623] on link "3" at bounding box center [1365, 613] width 21 height 19
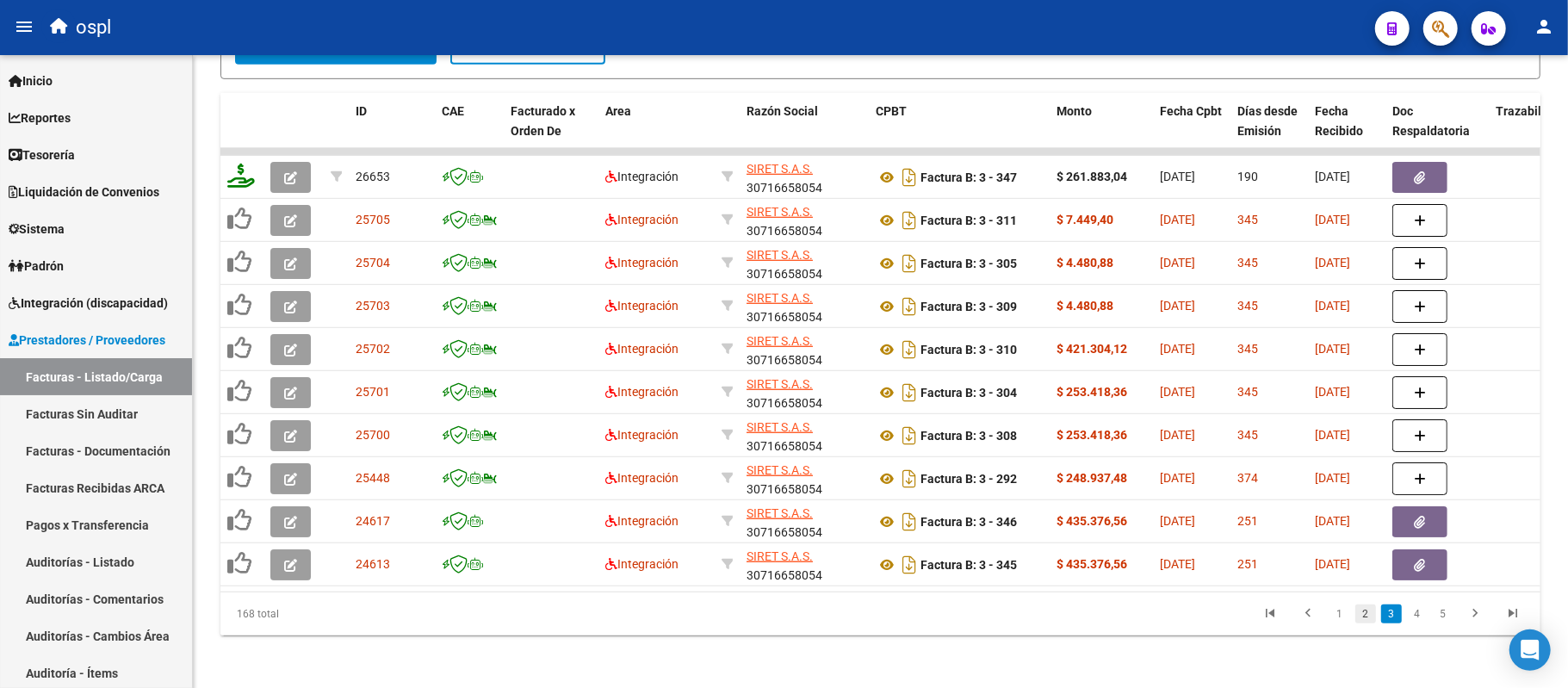
click at [1364, 623] on link "2" at bounding box center [1365, 613] width 21 height 19
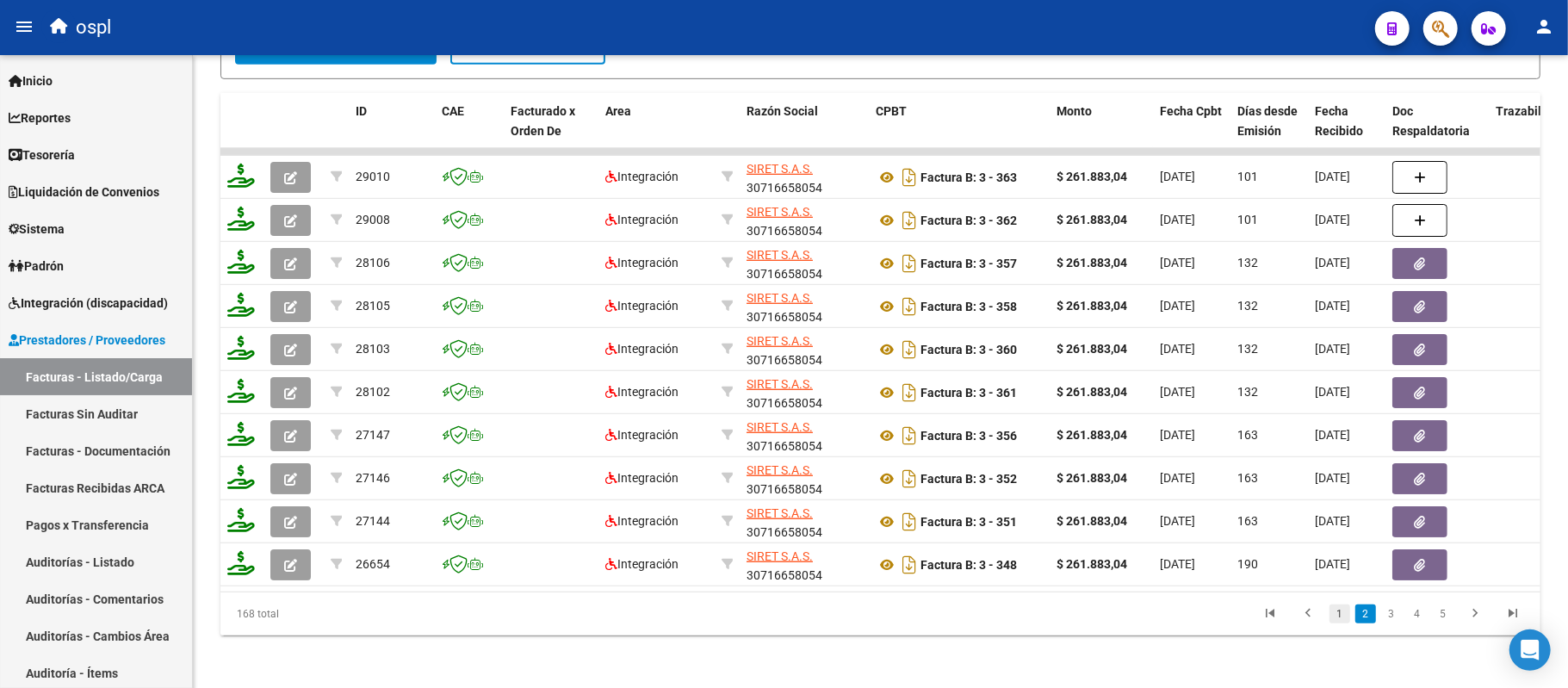
click at [1347, 623] on link "1" at bounding box center [1339, 613] width 21 height 19
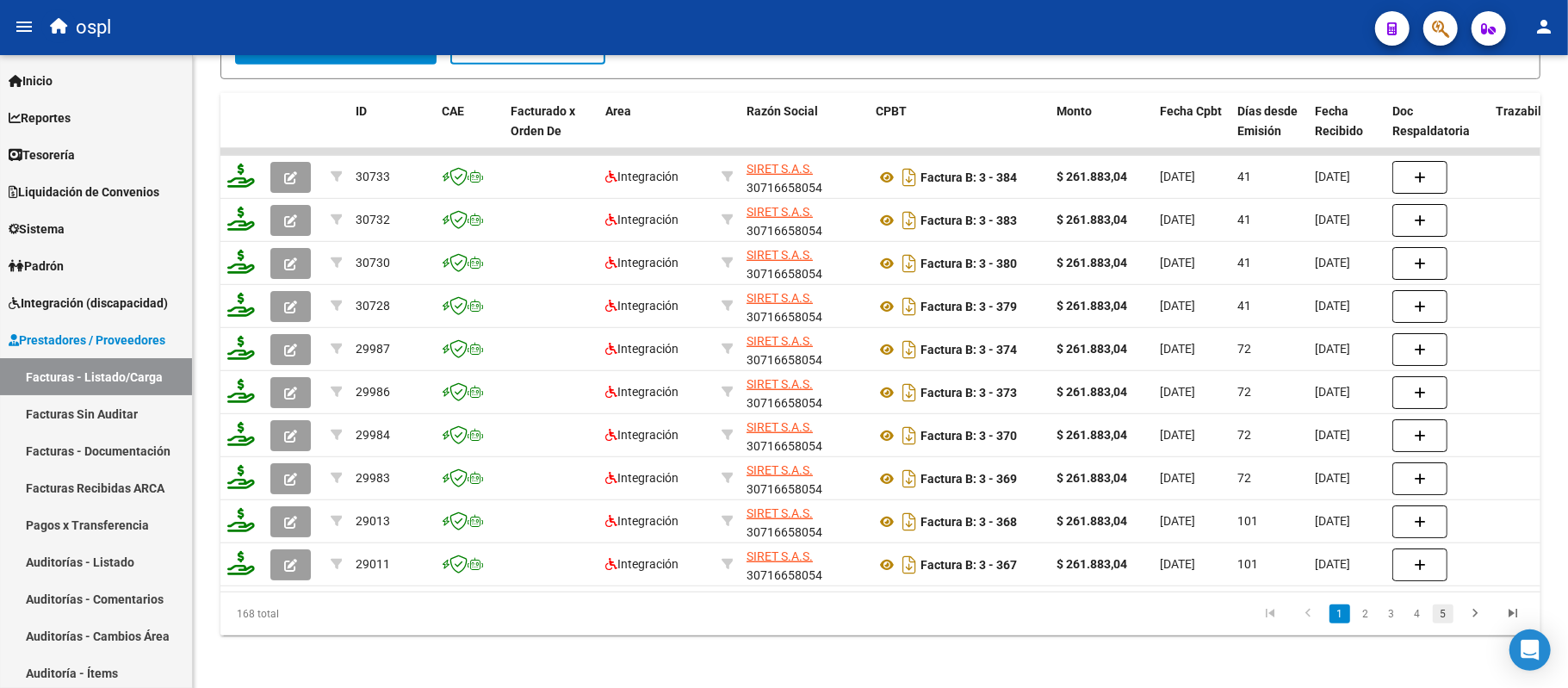
click at [1452, 623] on link "5" at bounding box center [1443, 613] width 21 height 19
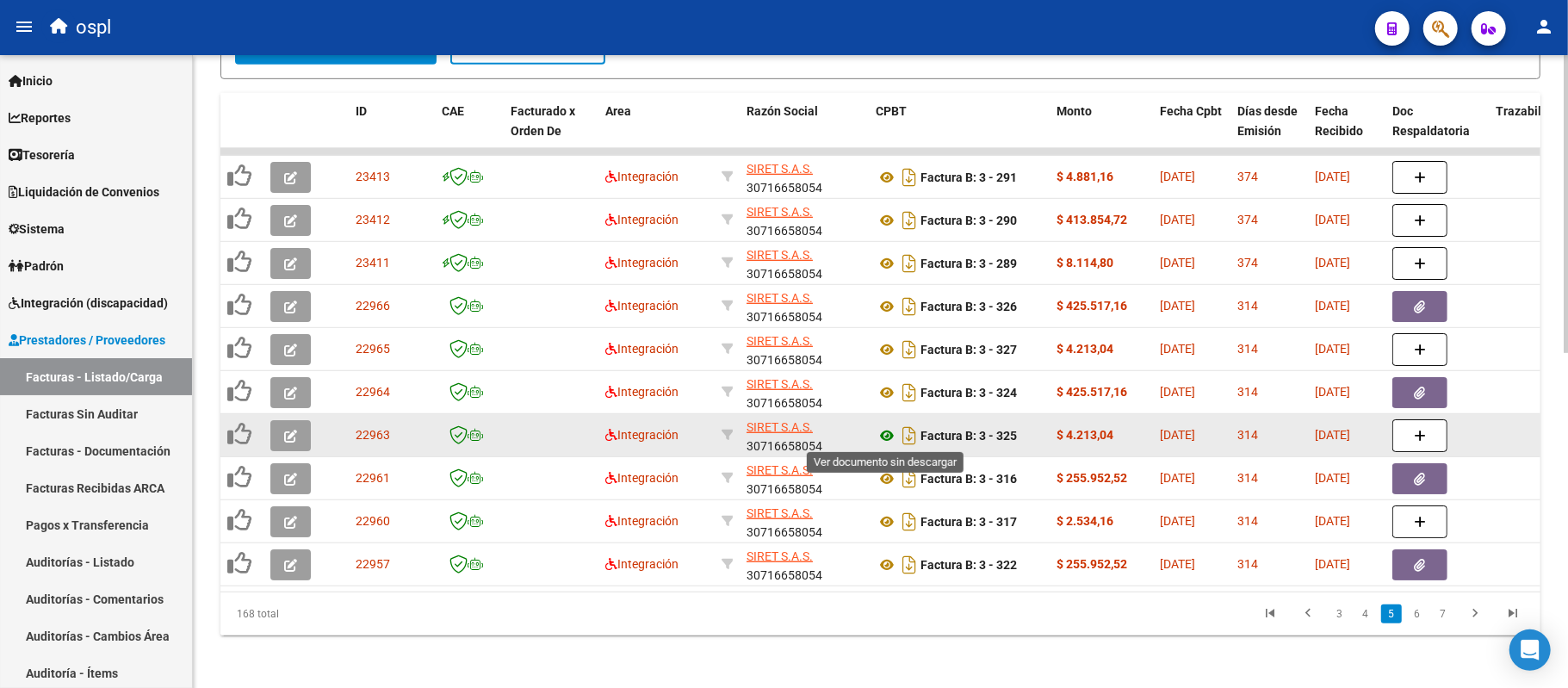
click at [882, 429] on icon at bounding box center [886, 435] width 22 height 21
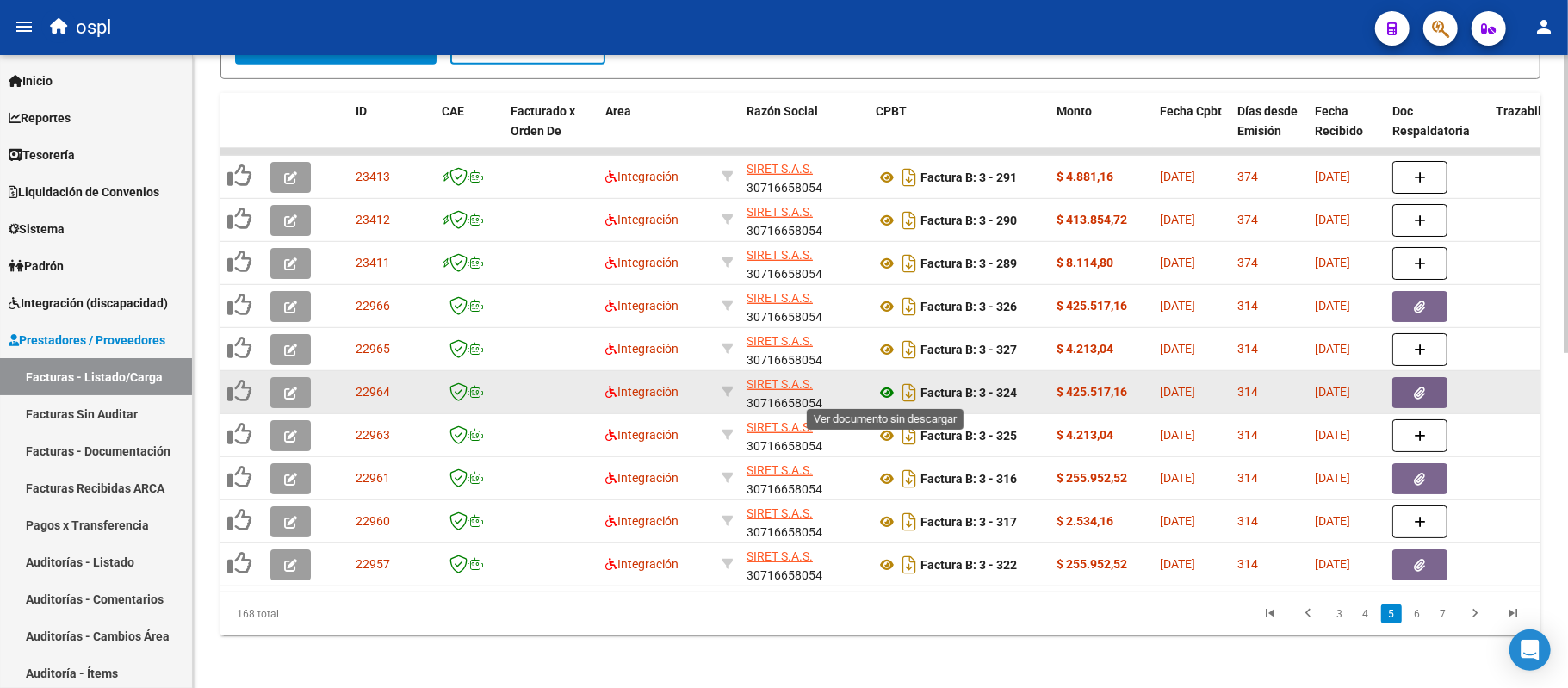
click at [889, 386] on icon at bounding box center [886, 392] width 22 height 21
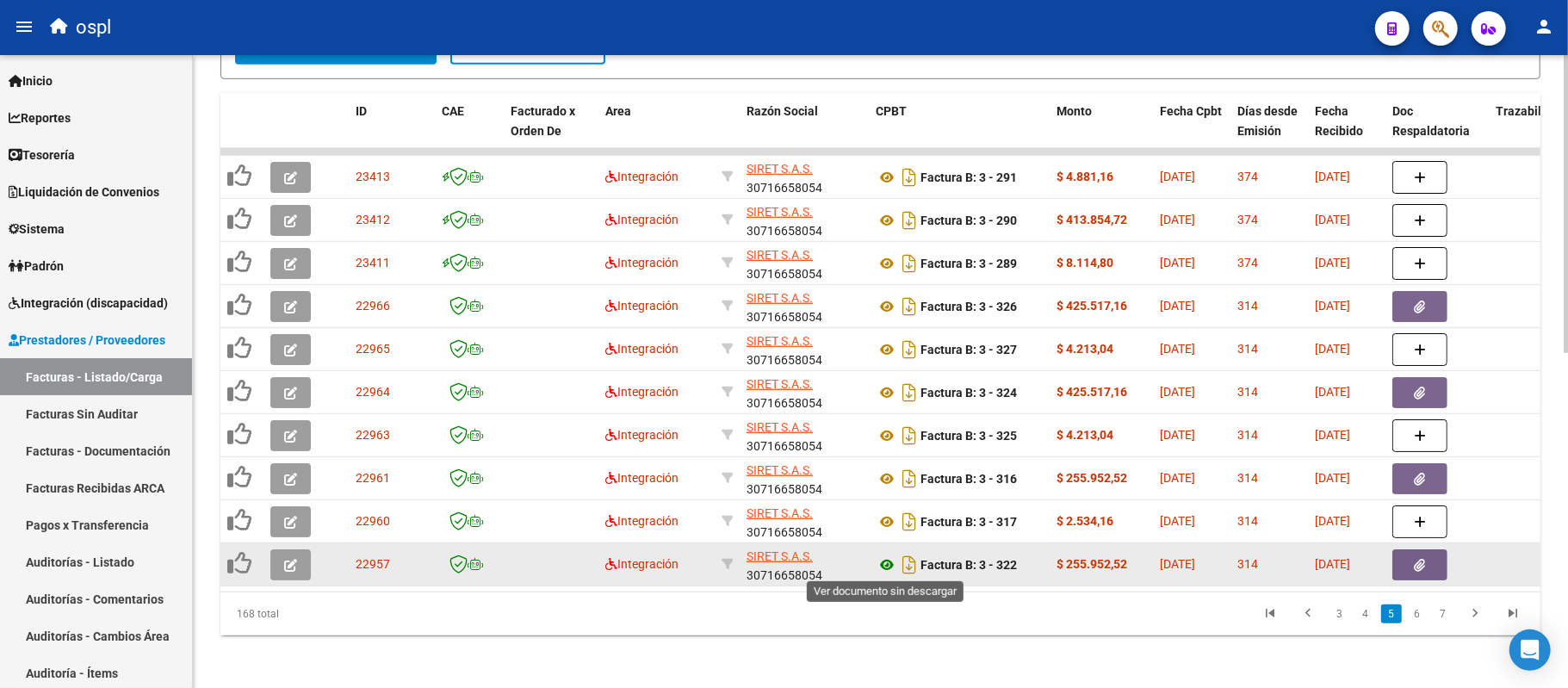
click at [883, 564] on icon at bounding box center [886, 564] width 22 height 21
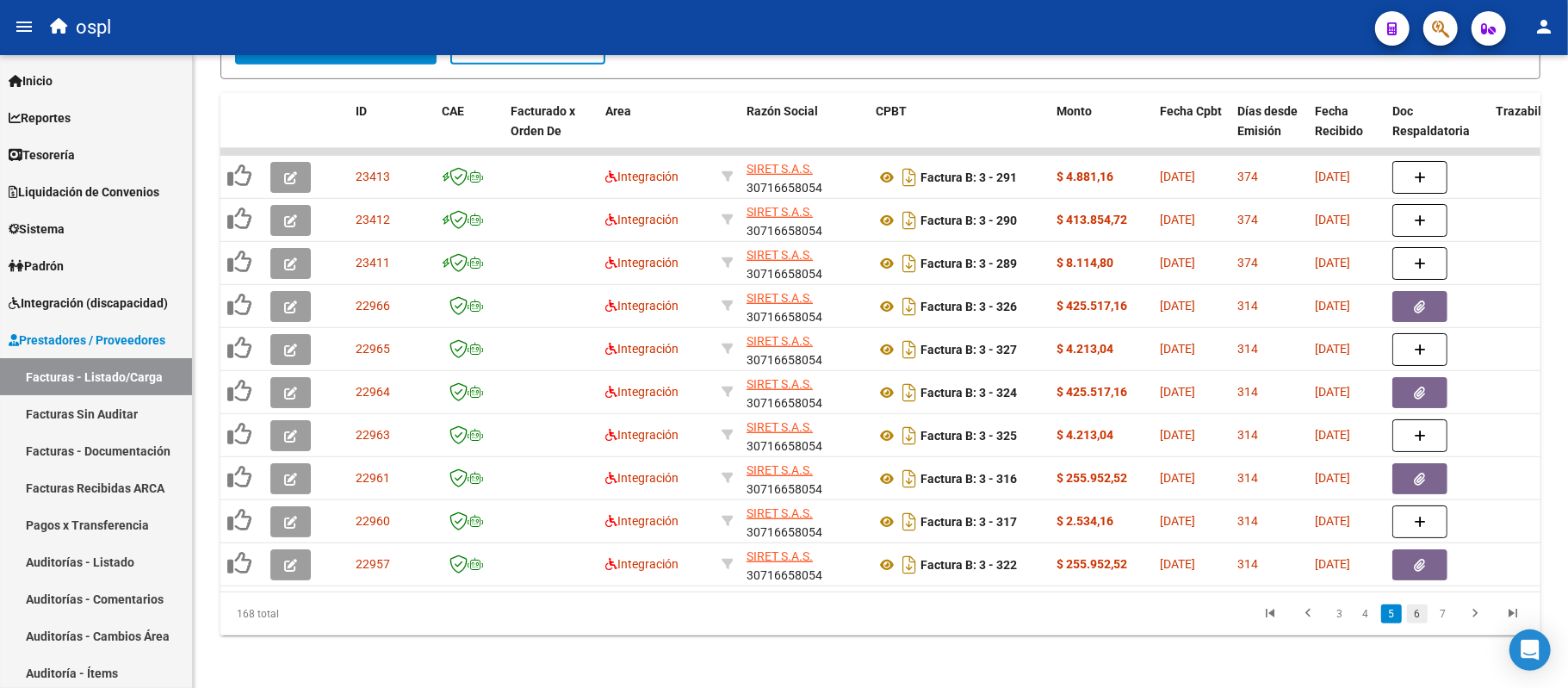
click at [1415, 623] on link "6" at bounding box center [1417, 613] width 21 height 19
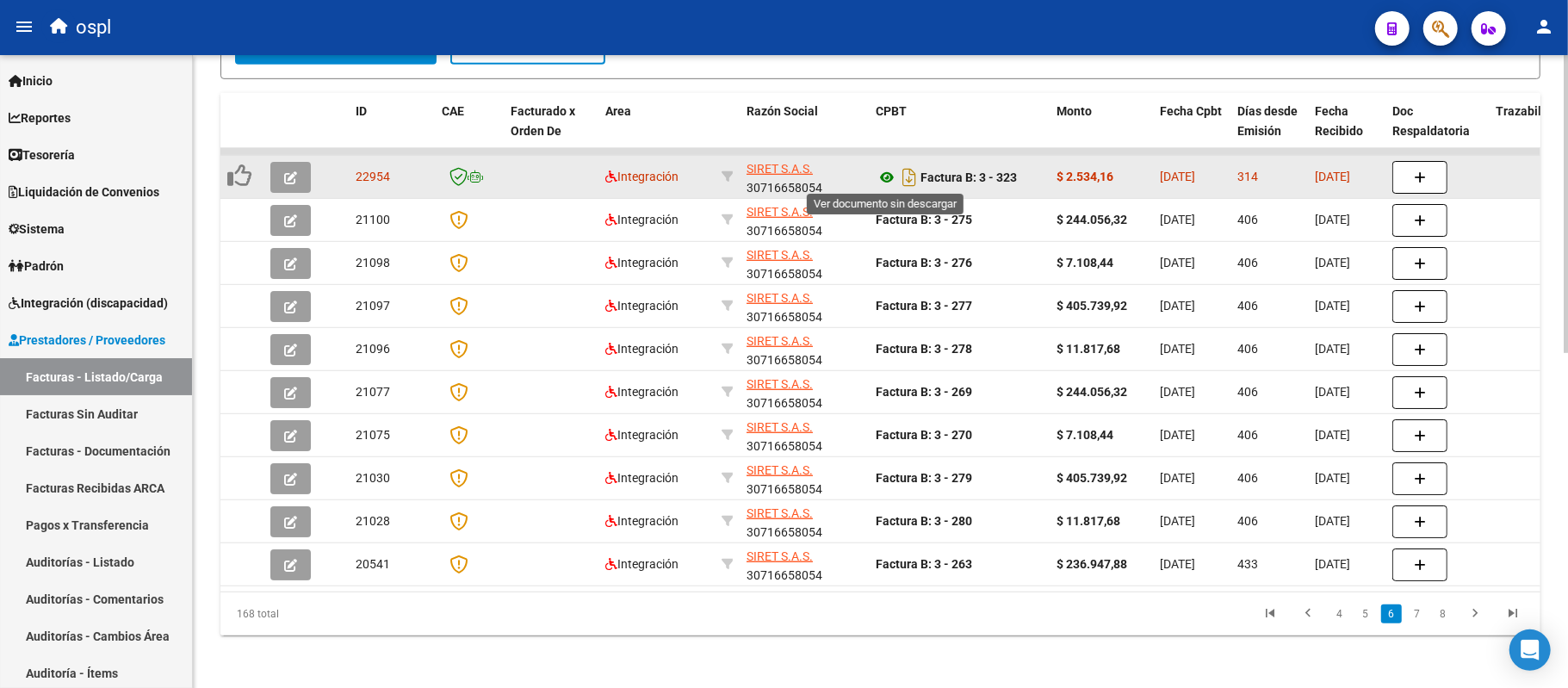
click at [889, 178] on icon at bounding box center [886, 177] width 22 height 21
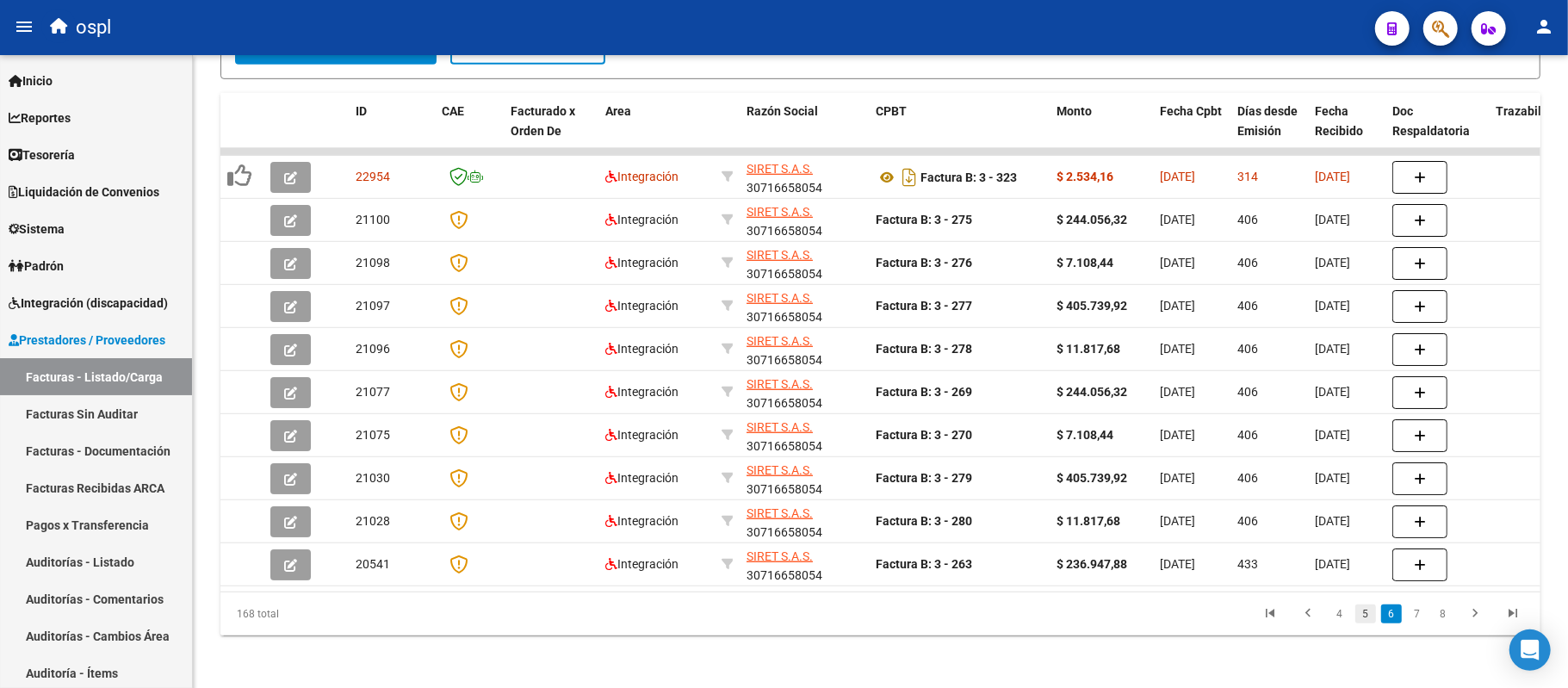
click at [1367, 623] on link "5" at bounding box center [1365, 613] width 21 height 19
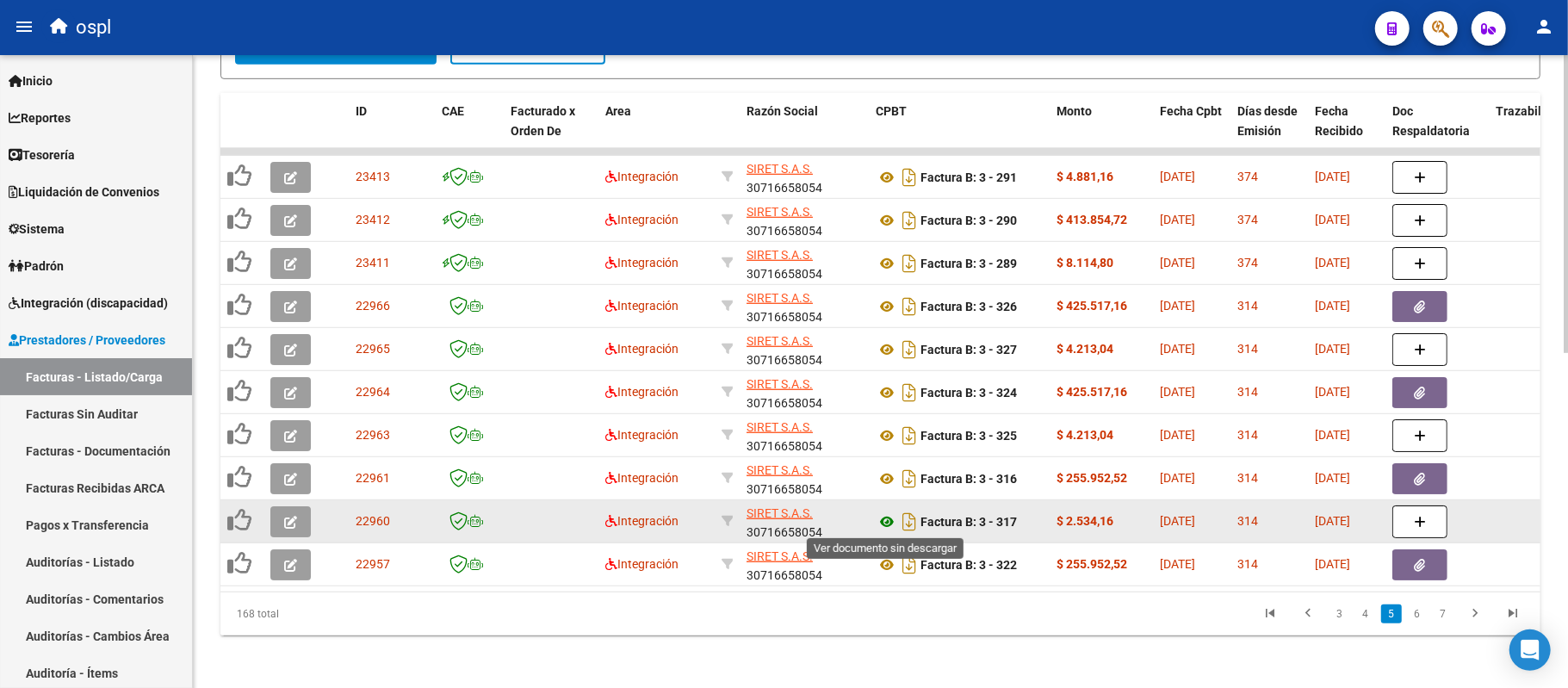
click at [883, 516] on icon at bounding box center [886, 521] width 22 height 21
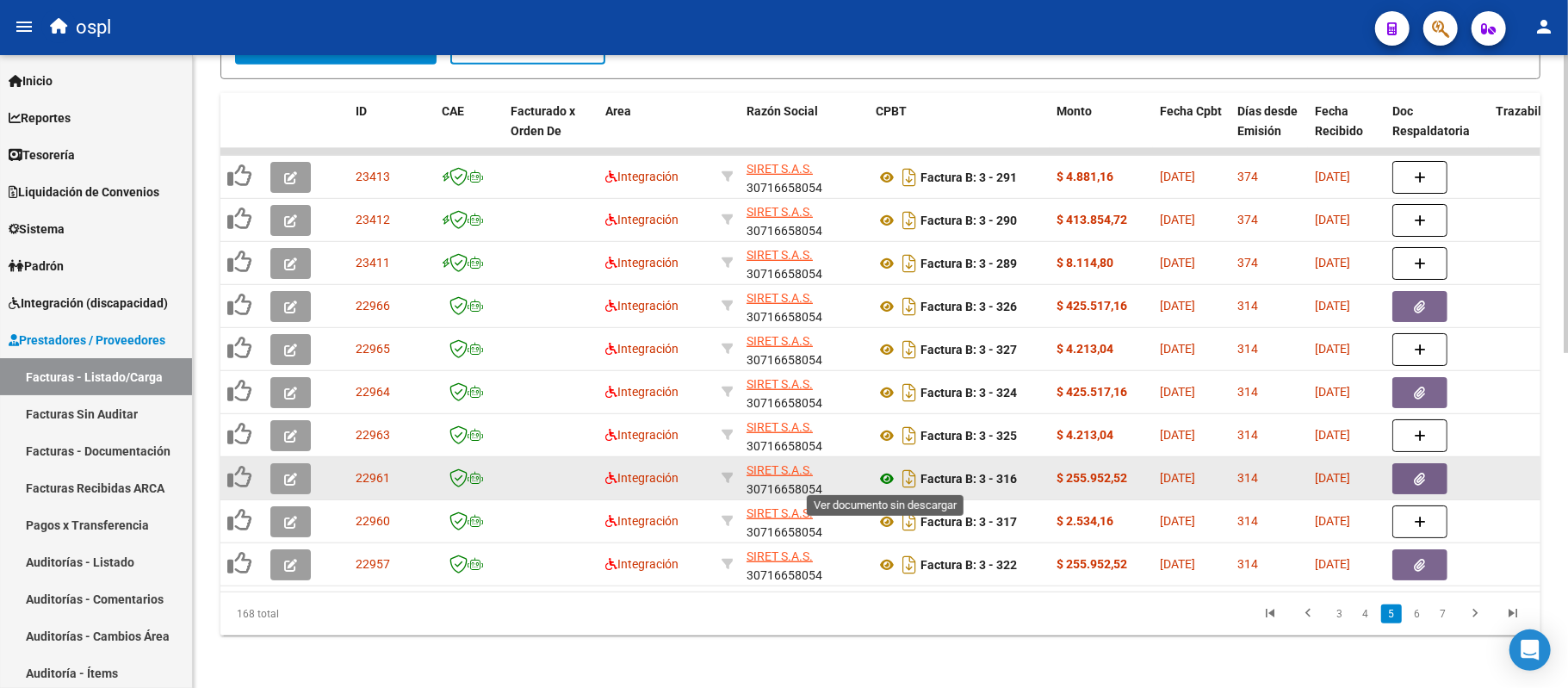
click at [881, 471] on icon at bounding box center [886, 478] width 22 height 21
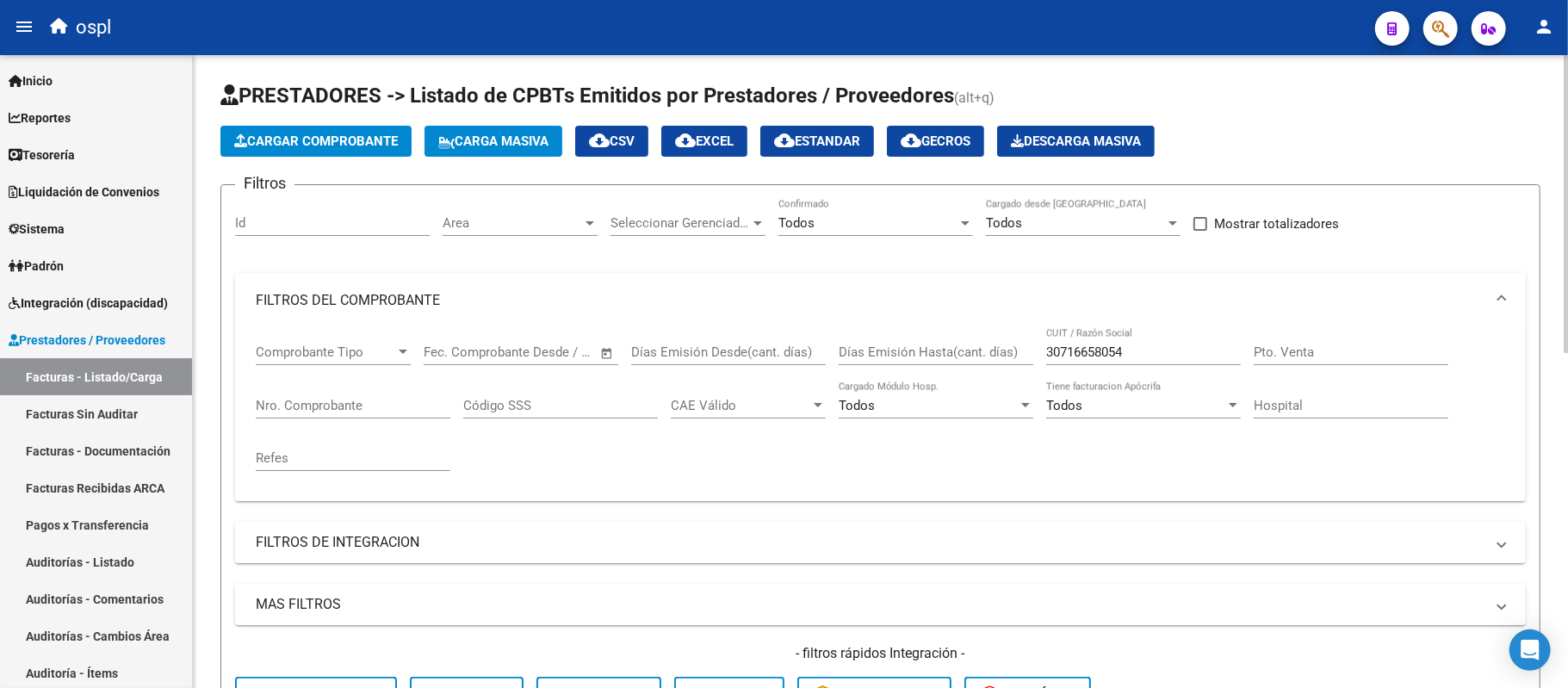
scroll to position [0, 0]
click at [1119, 353] on input "30716658054" at bounding box center [1143, 352] width 194 height 15
paste input "20125574115"
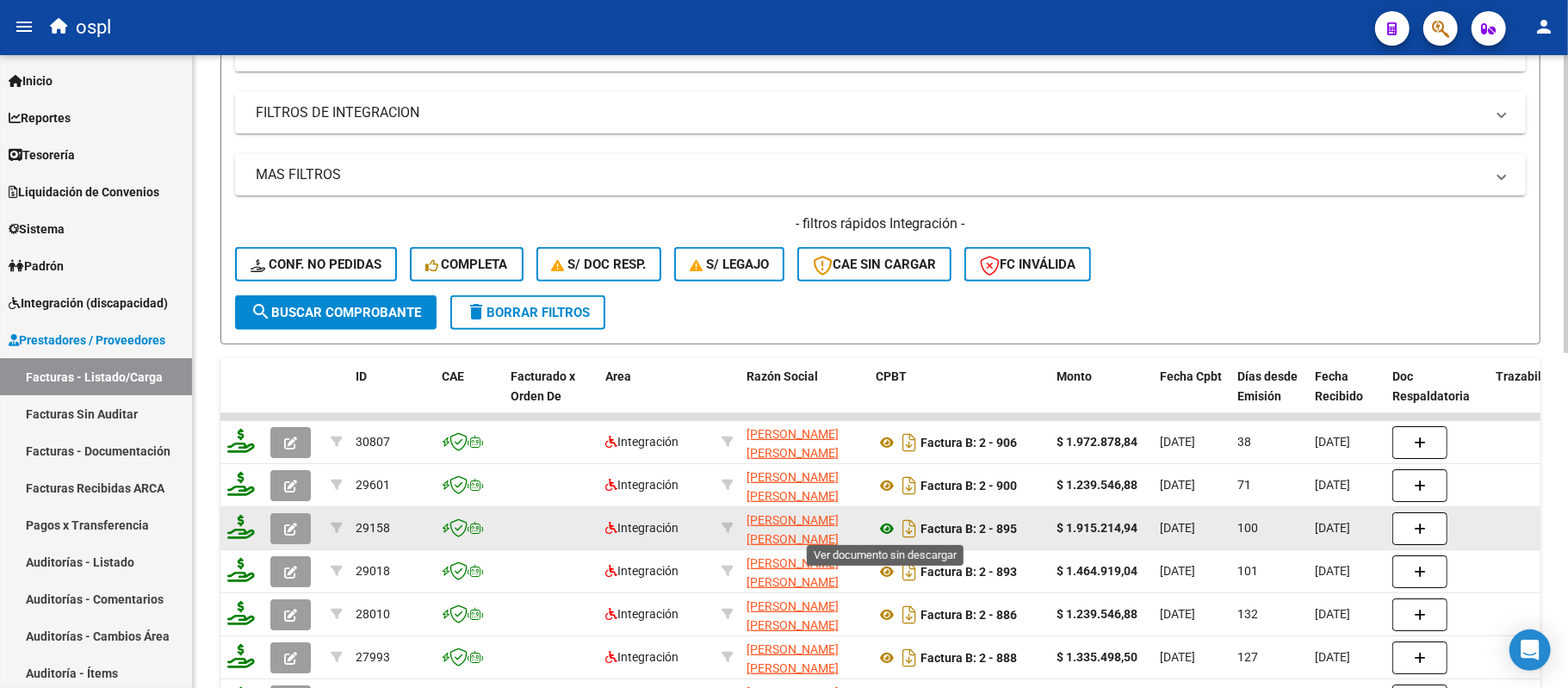
click at [886, 528] on icon at bounding box center [886, 528] width 22 height 21
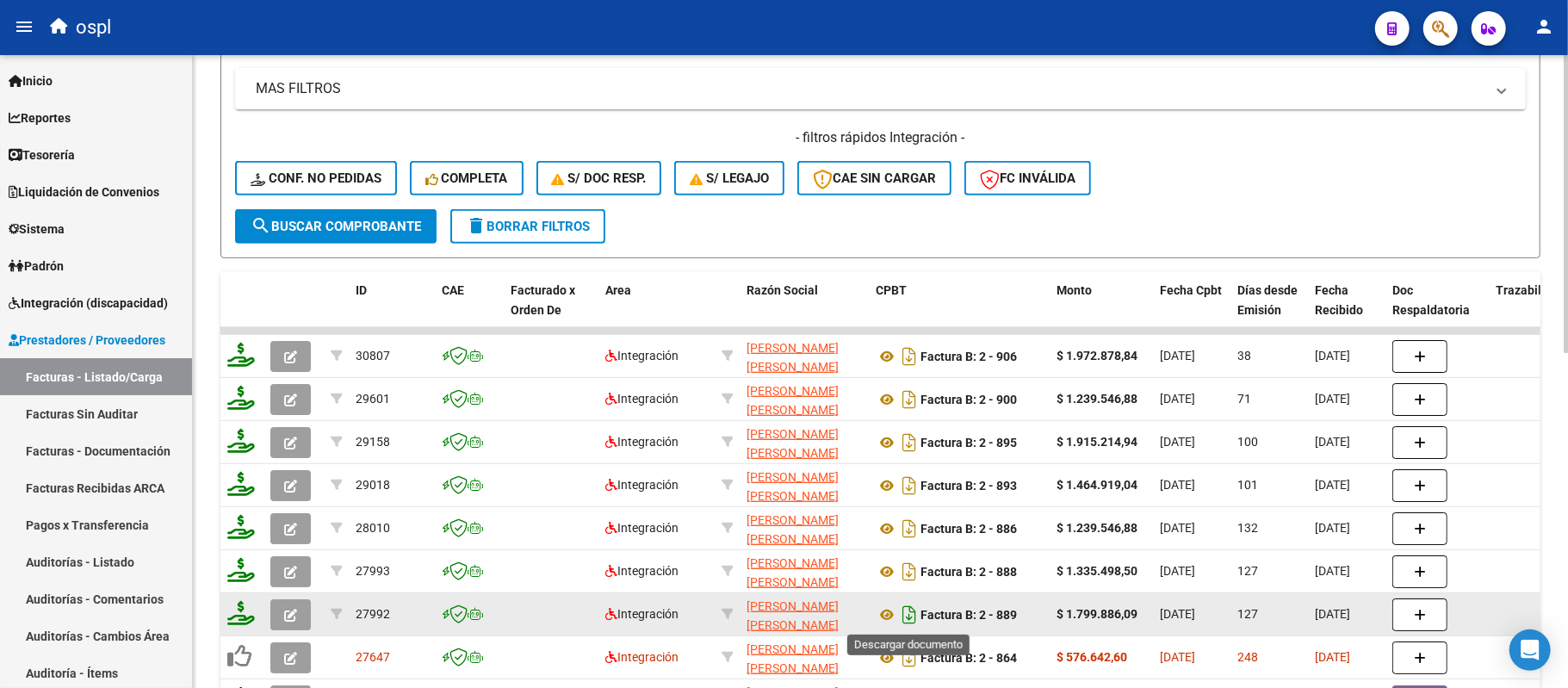
scroll to position [689, 0]
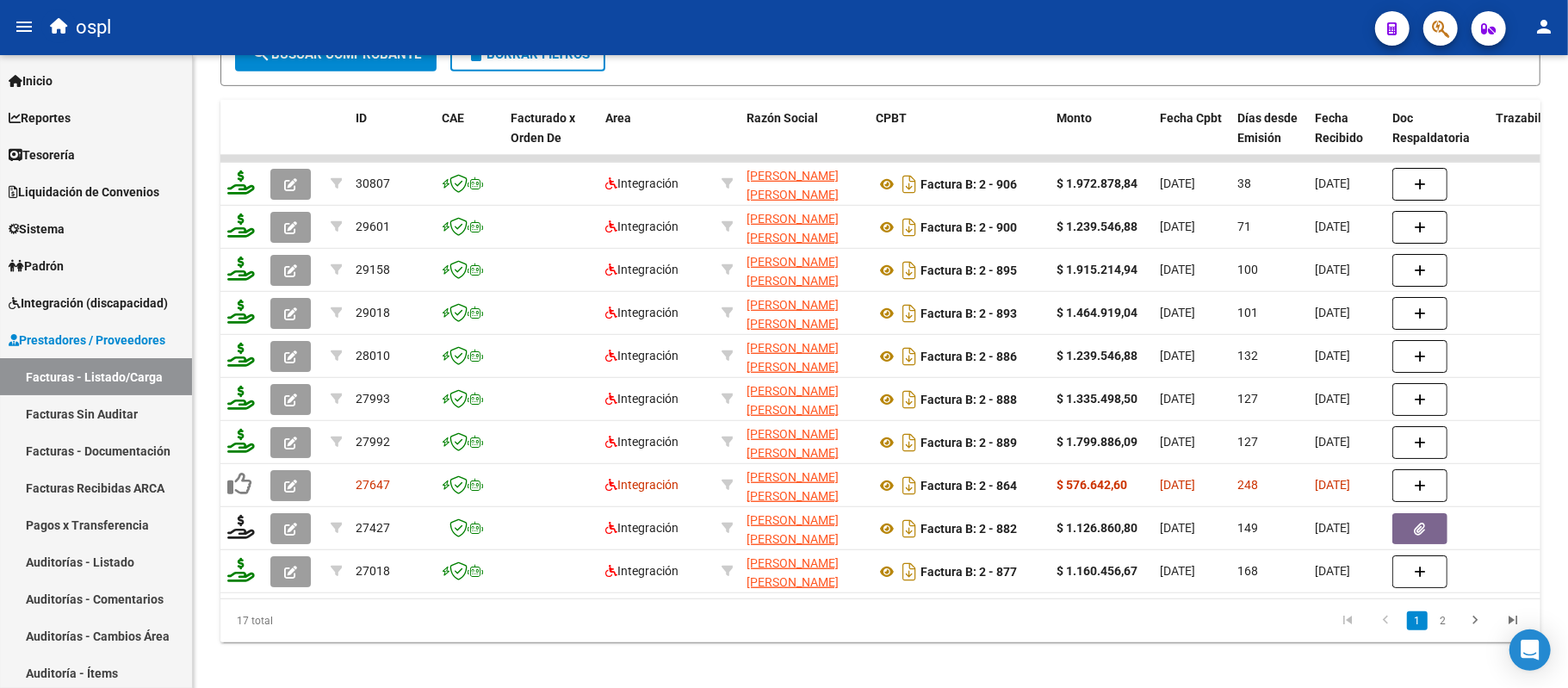
click at [1455, 635] on li "2" at bounding box center [1443, 620] width 26 height 30
click at [1451, 630] on link "2" at bounding box center [1443, 620] width 21 height 19
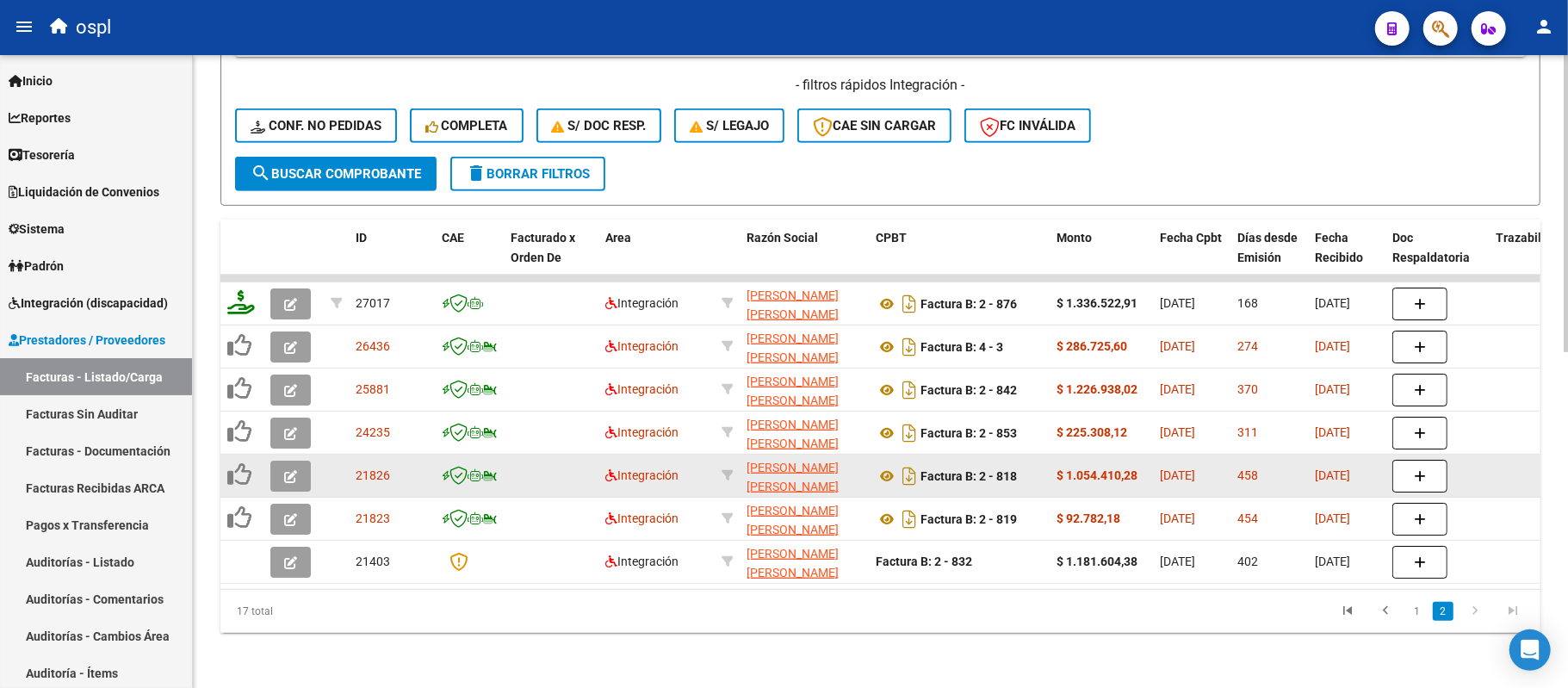
scroll to position [581, 0]
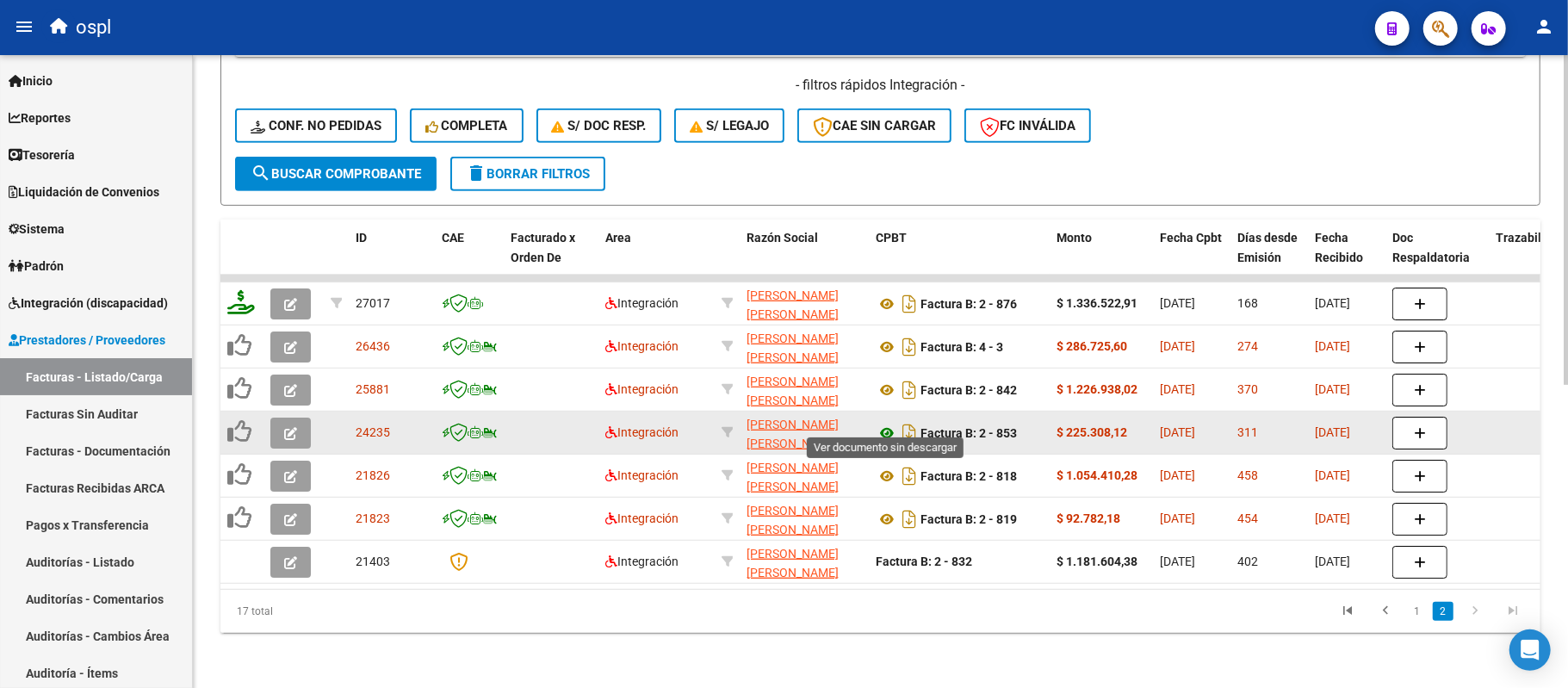
click at [890, 422] on icon at bounding box center [886, 432] width 22 height 21
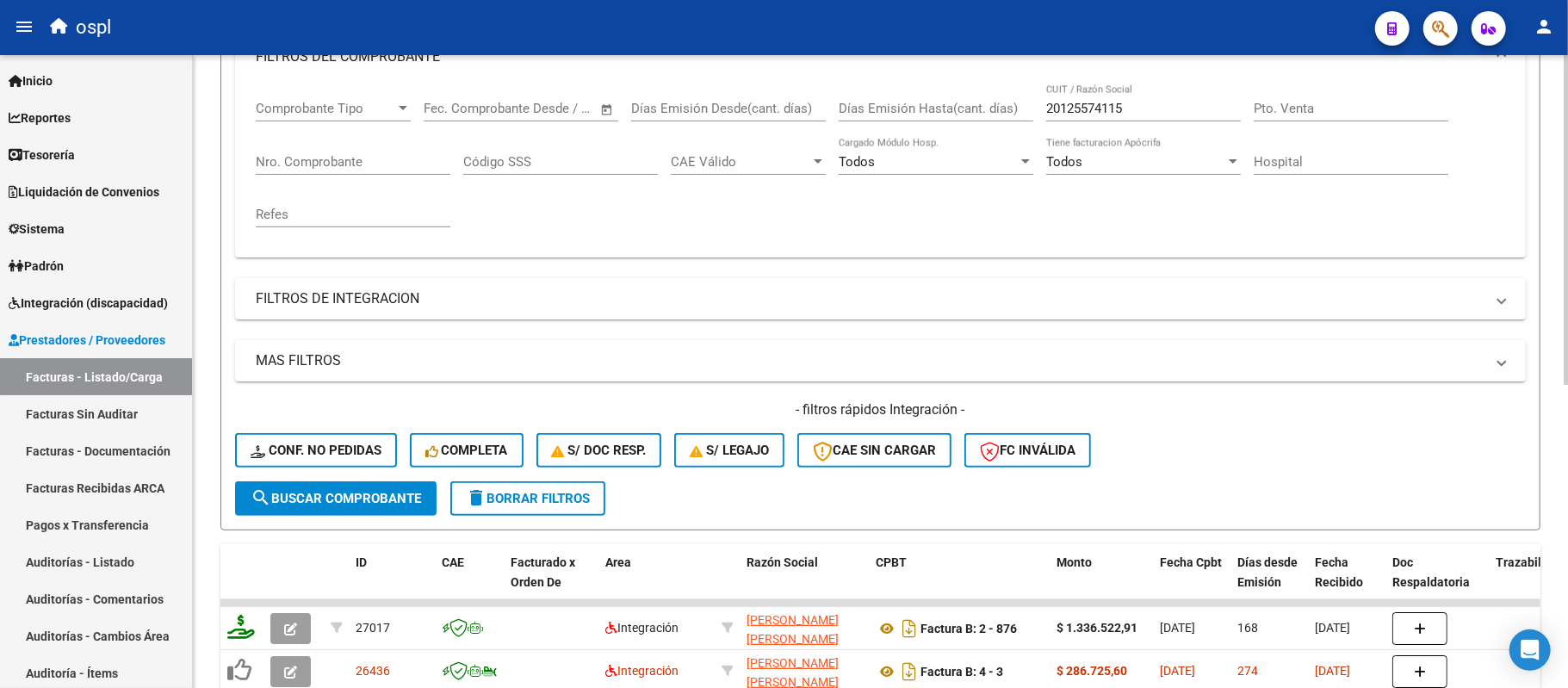
scroll to position [237, 0]
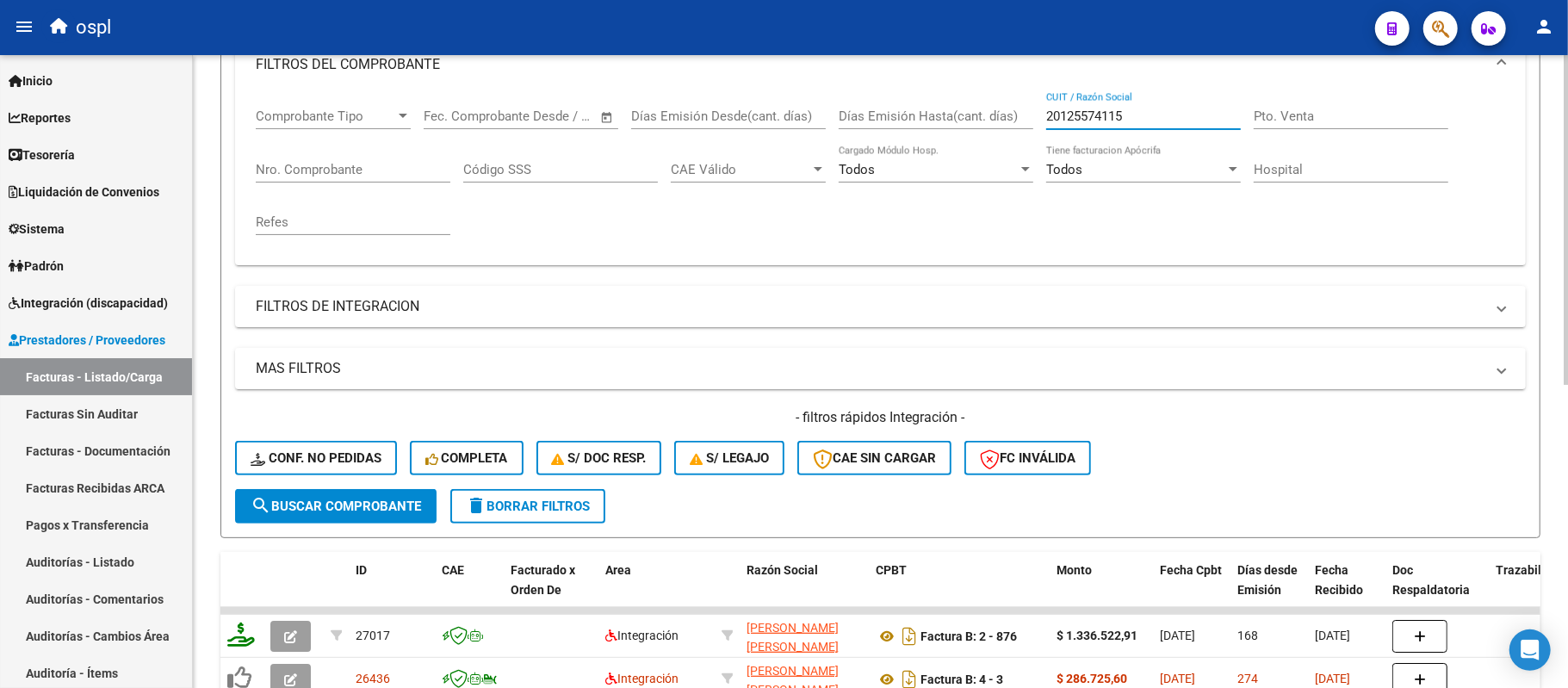
click at [1160, 109] on input "20125574115" at bounding box center [1143, 115] width 194 height 15
paste input "7352123388"
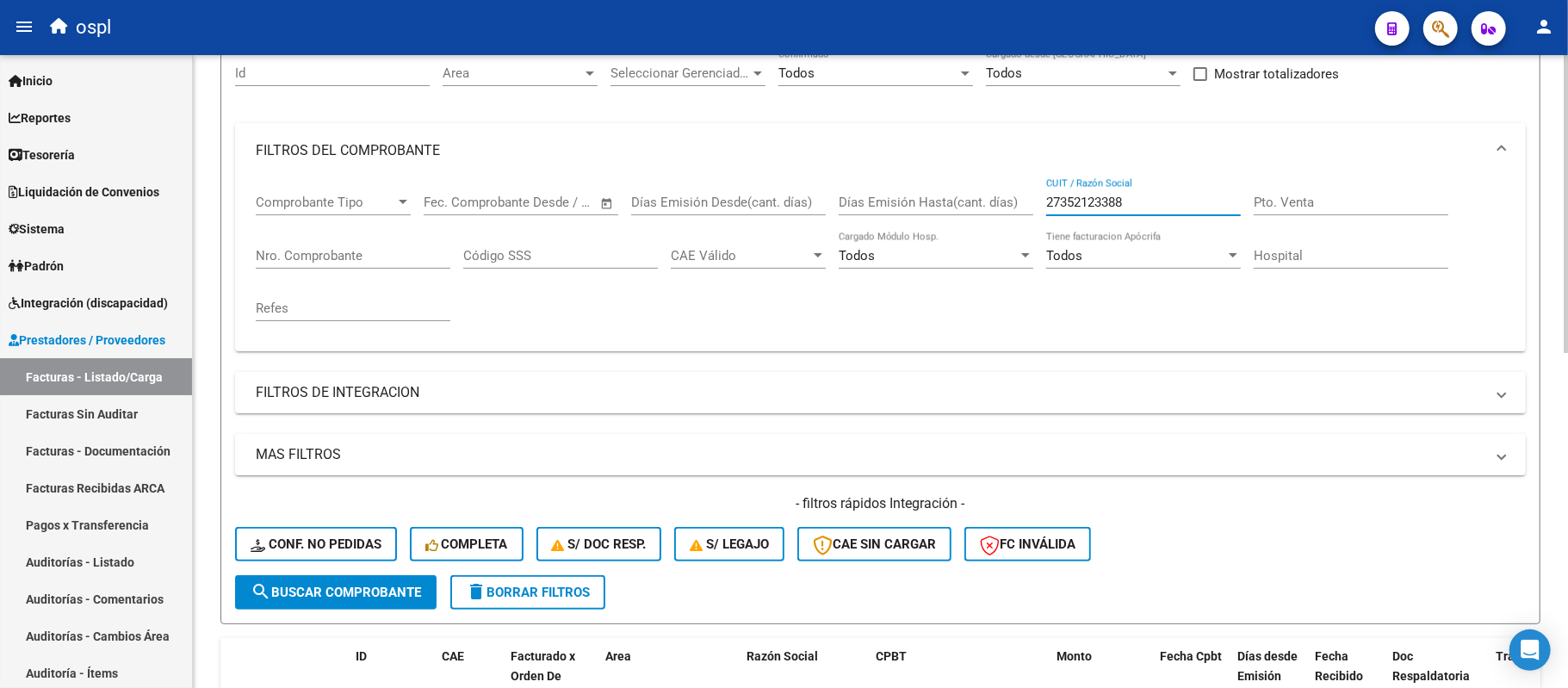
paste input "299747471"
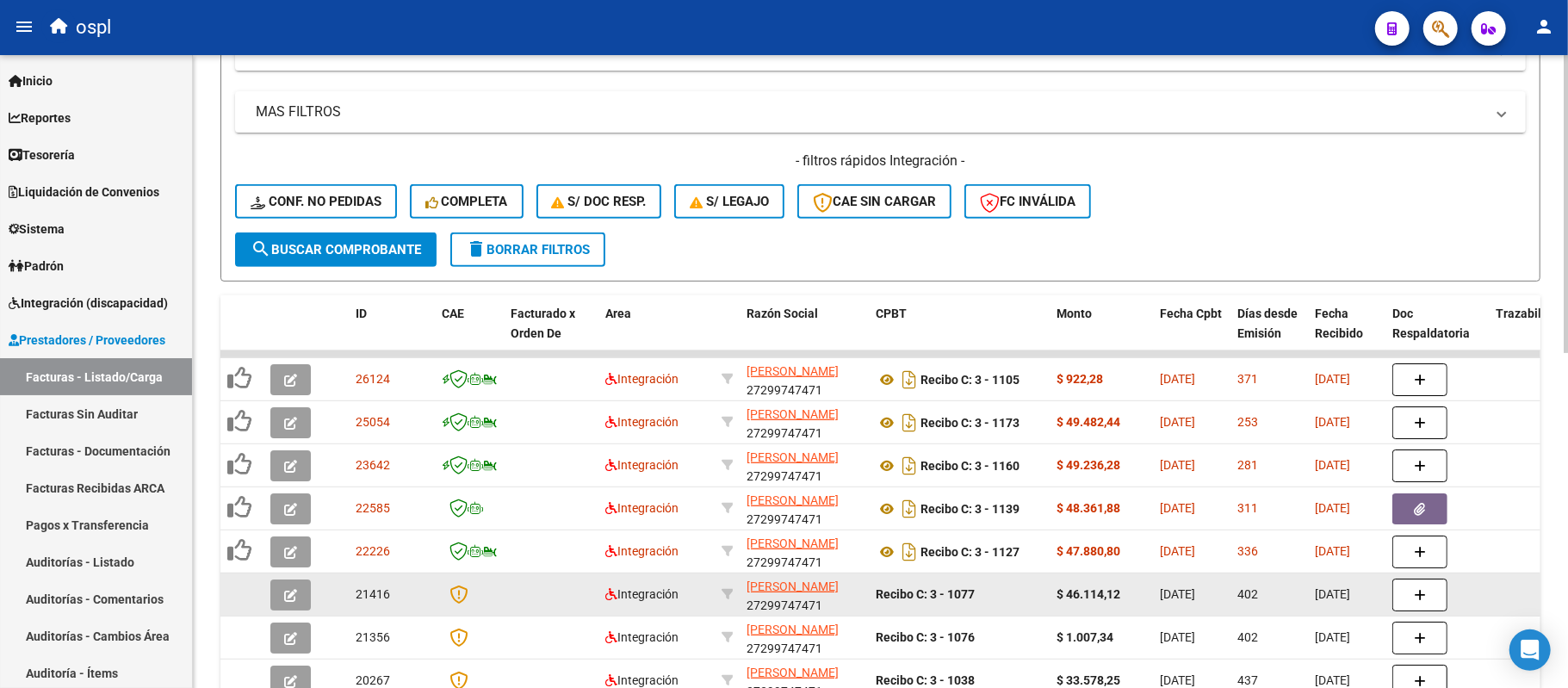
scroll to position [581, 0]
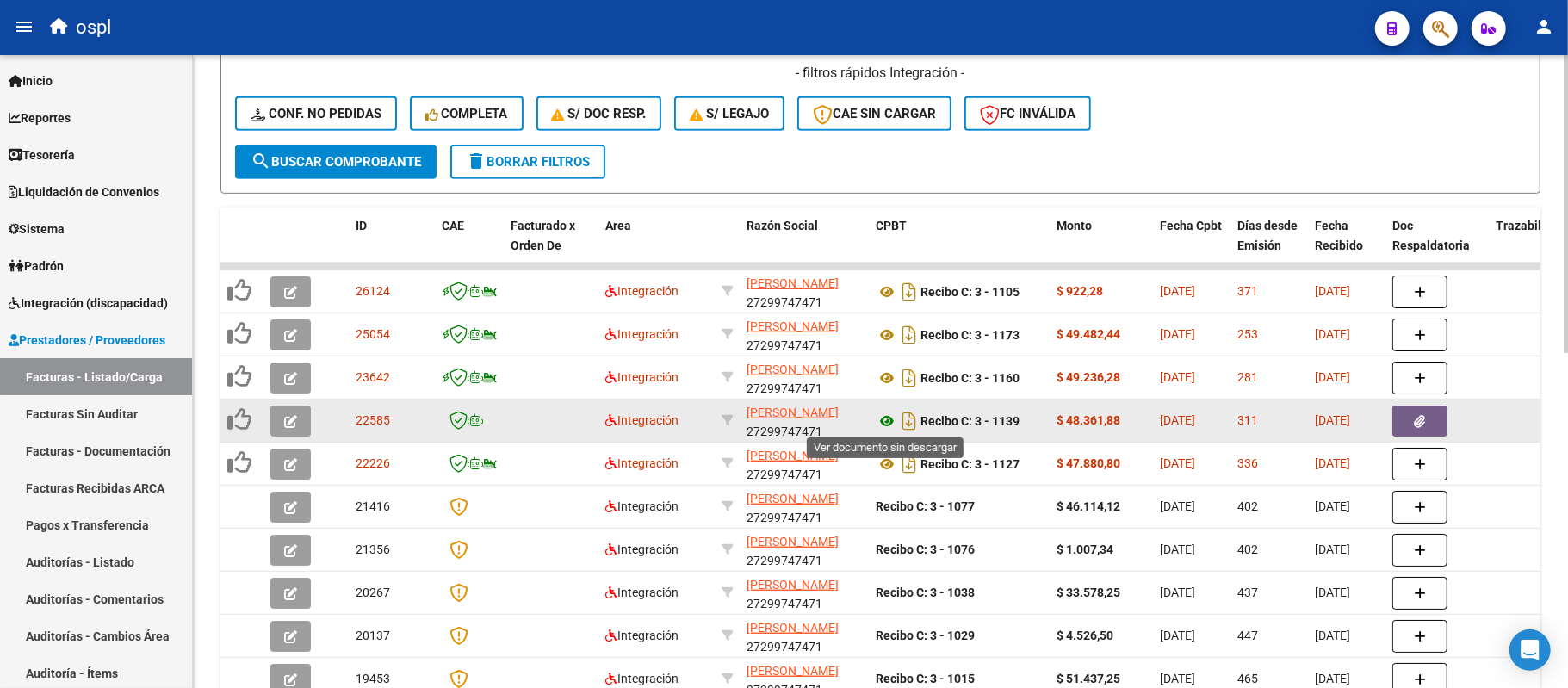
click at [884, 419] on icon at bounding box center [886, 420] width 22 height 21
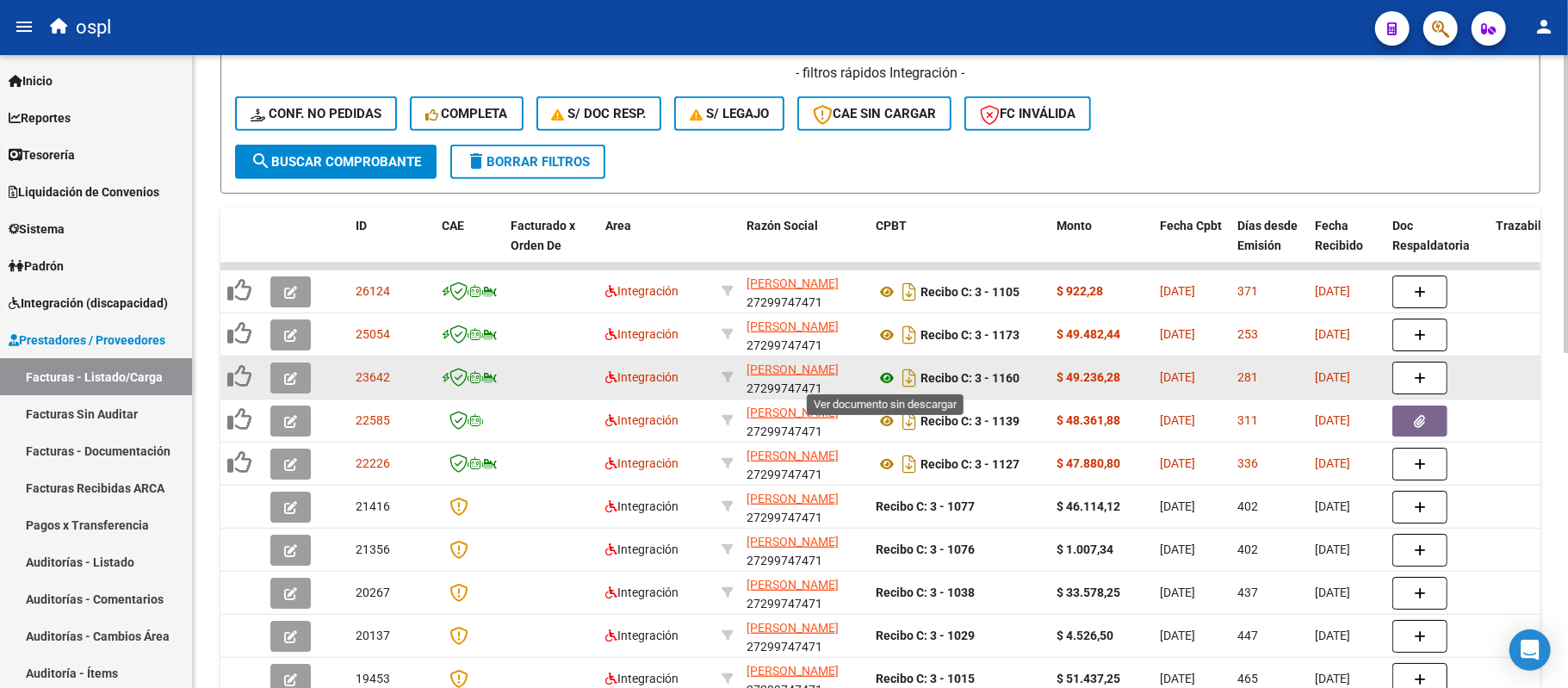
click at [892, 380] on icon at bounding box center [886, 378] width 22 height 21
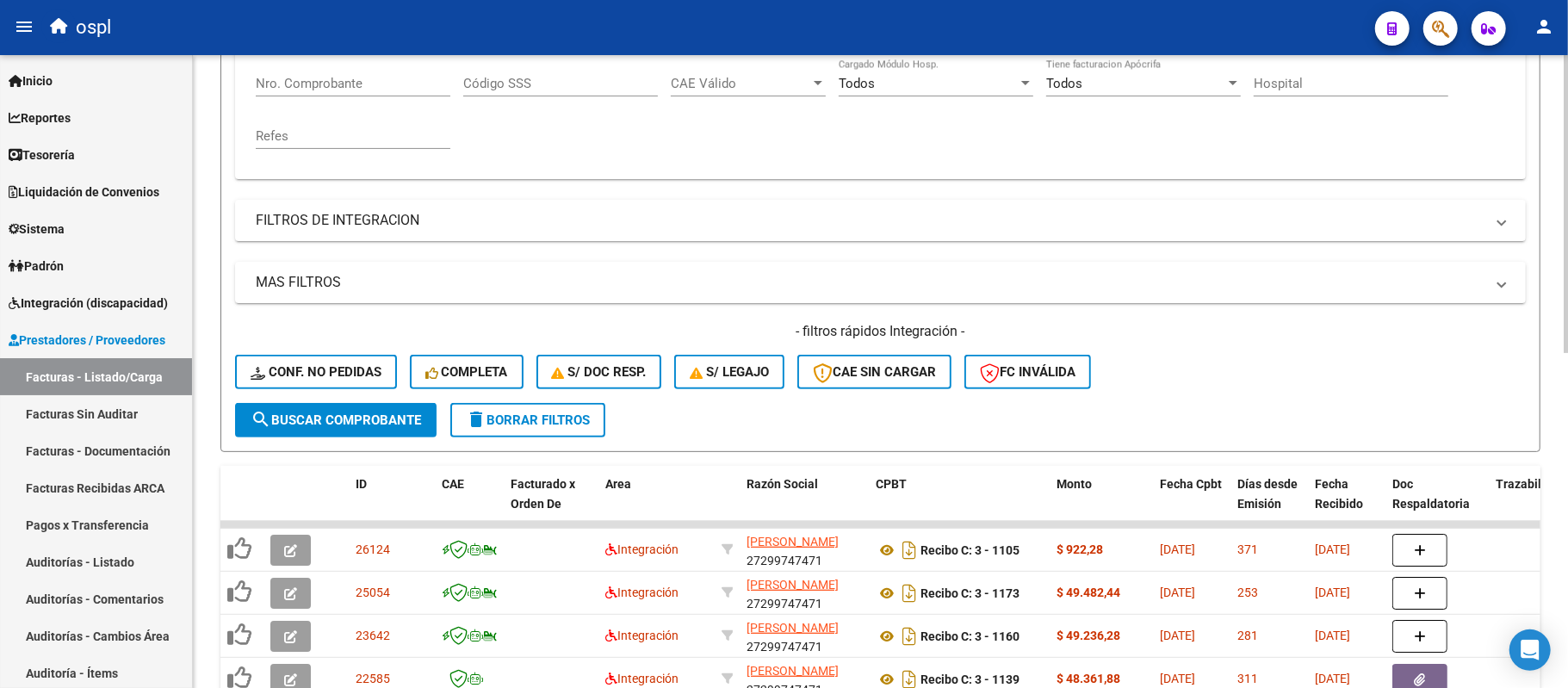
scroll to position [64, 0]
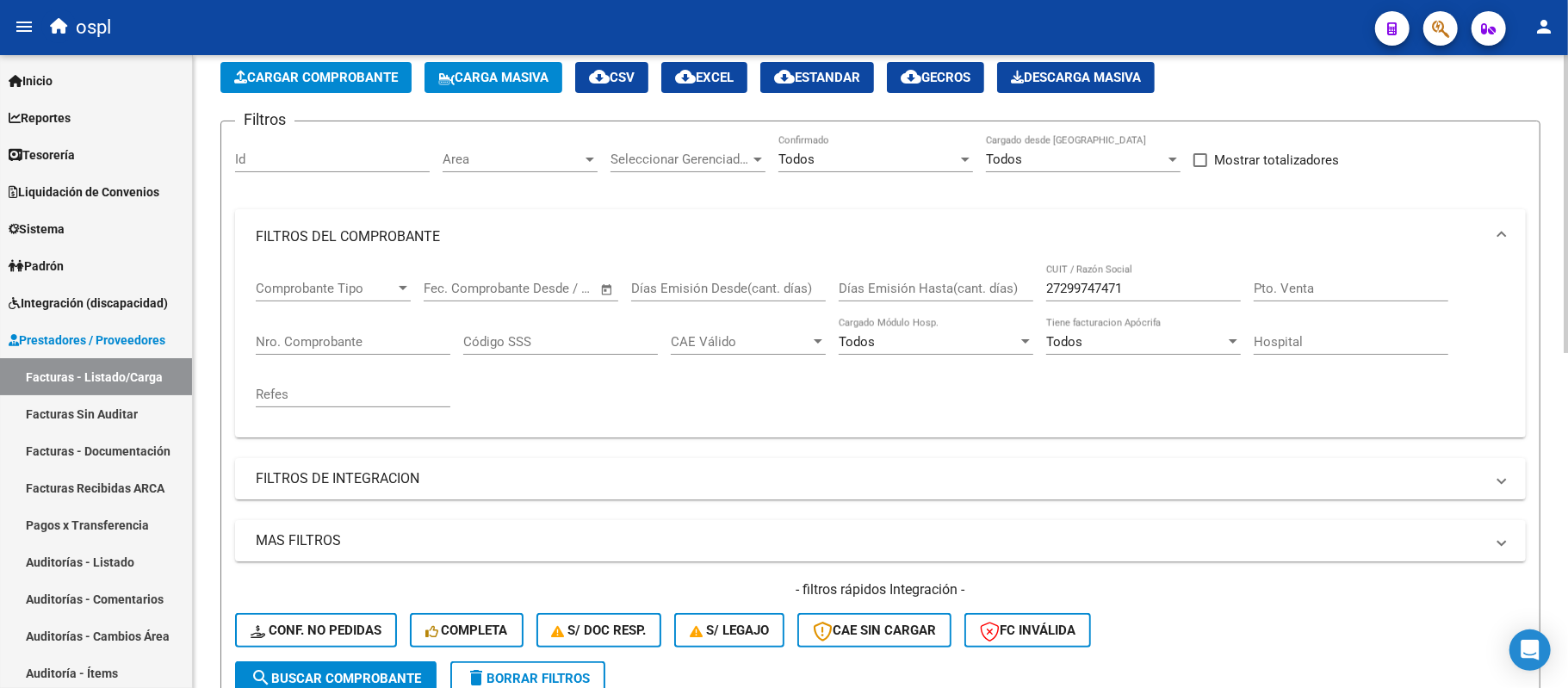
click at [1100, 278] on div "27299747471 CUIT / Razón Social" at bounding box center [1143, 282] width 194 height 37
paste input "30609906738"
paste input "text"
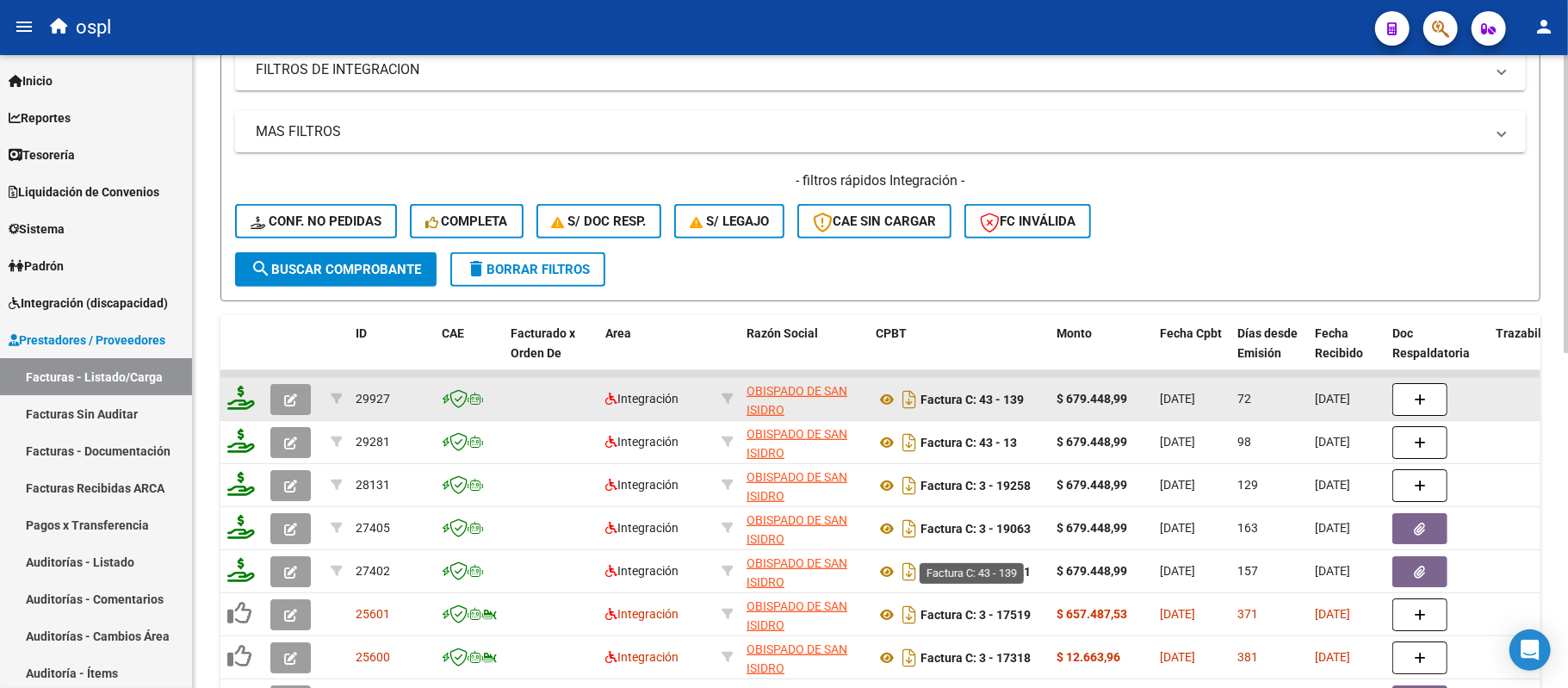
scroll to position [581, 0]
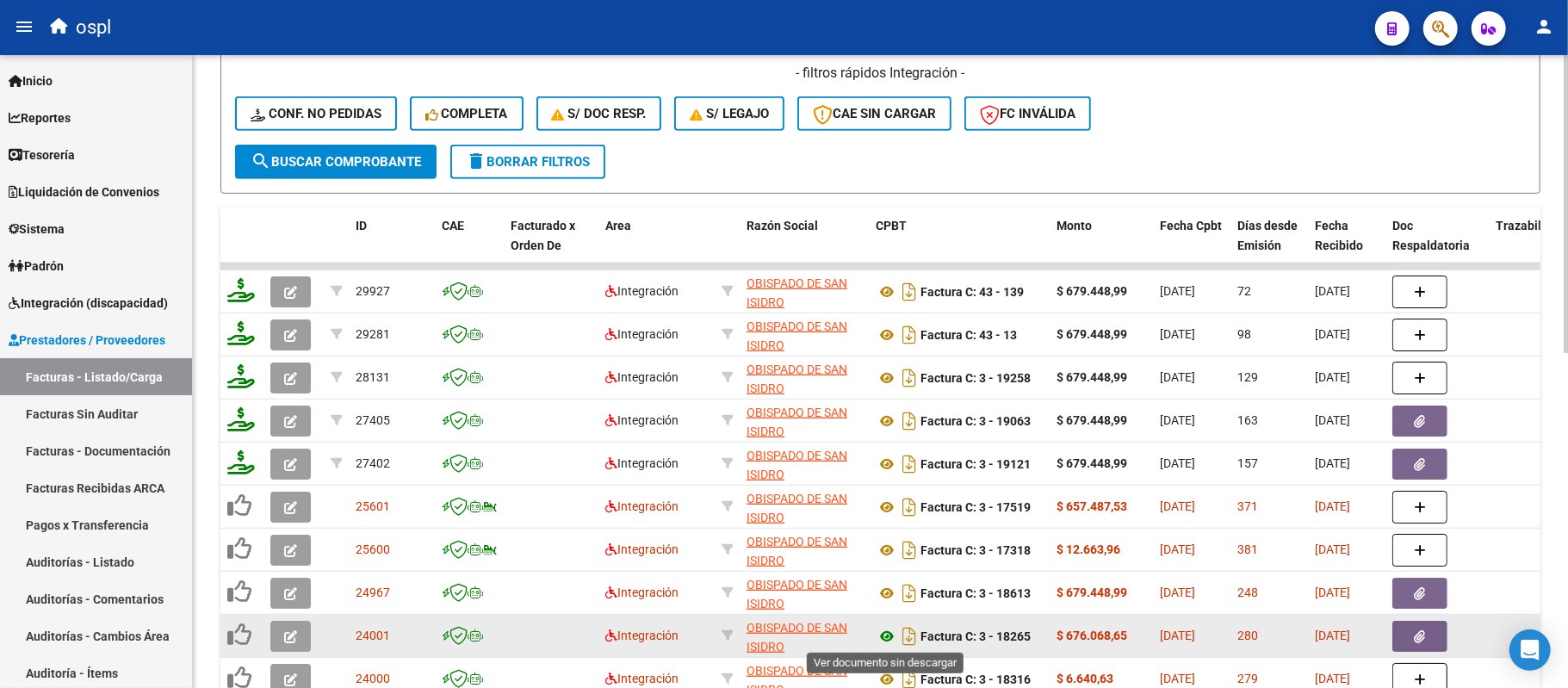
click at [891, 635] on icon at bounding box center [886, 635] width 22 height 21
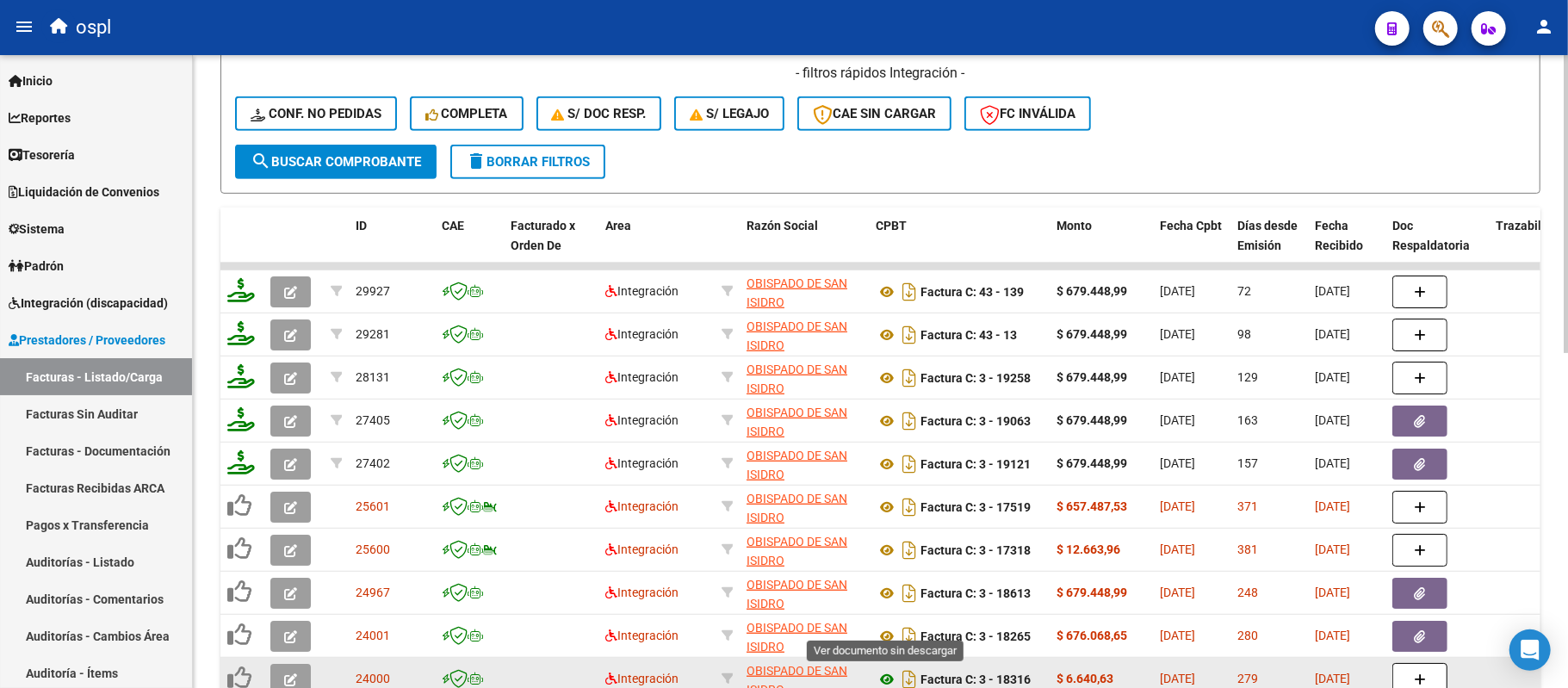
click at [891, 678] on icon at bounding box center [886, 678] width 22 height 21
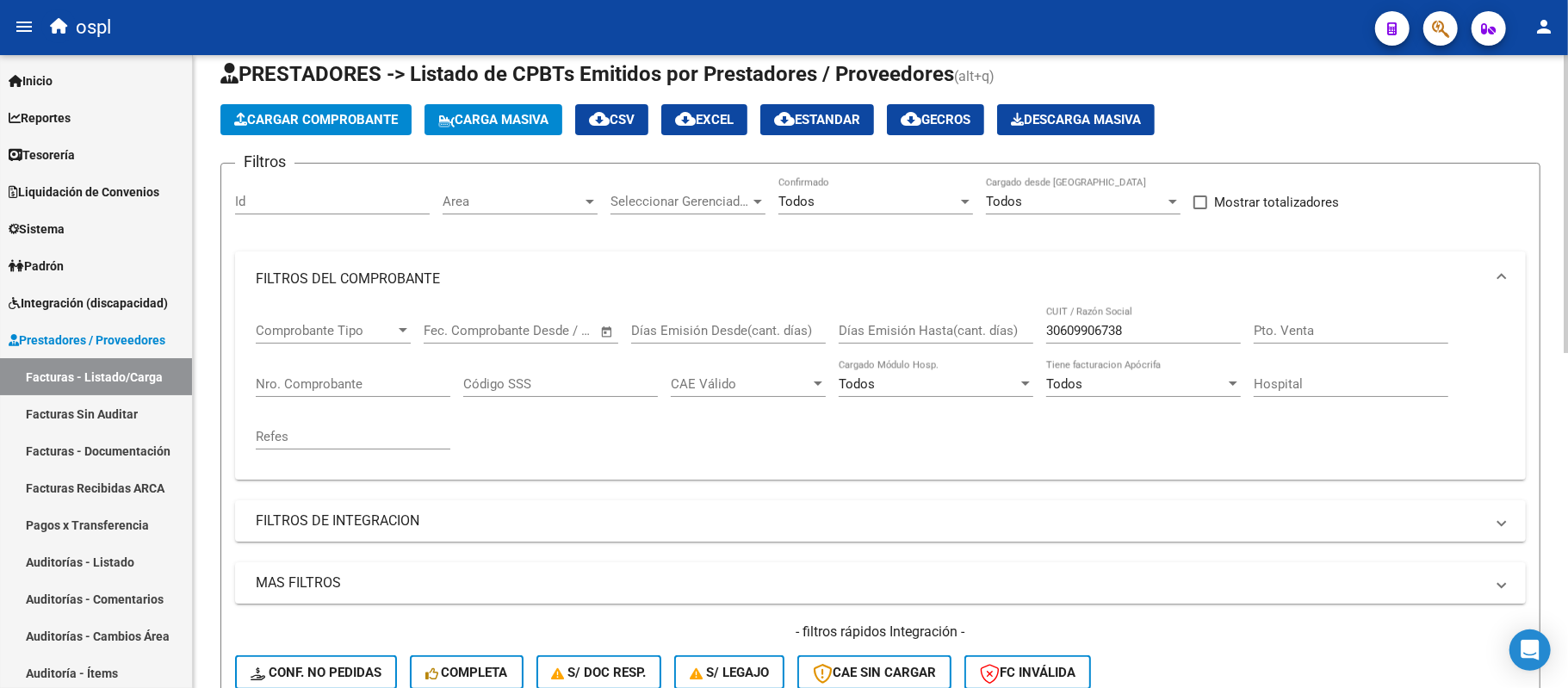
scroll to position [0, 0]
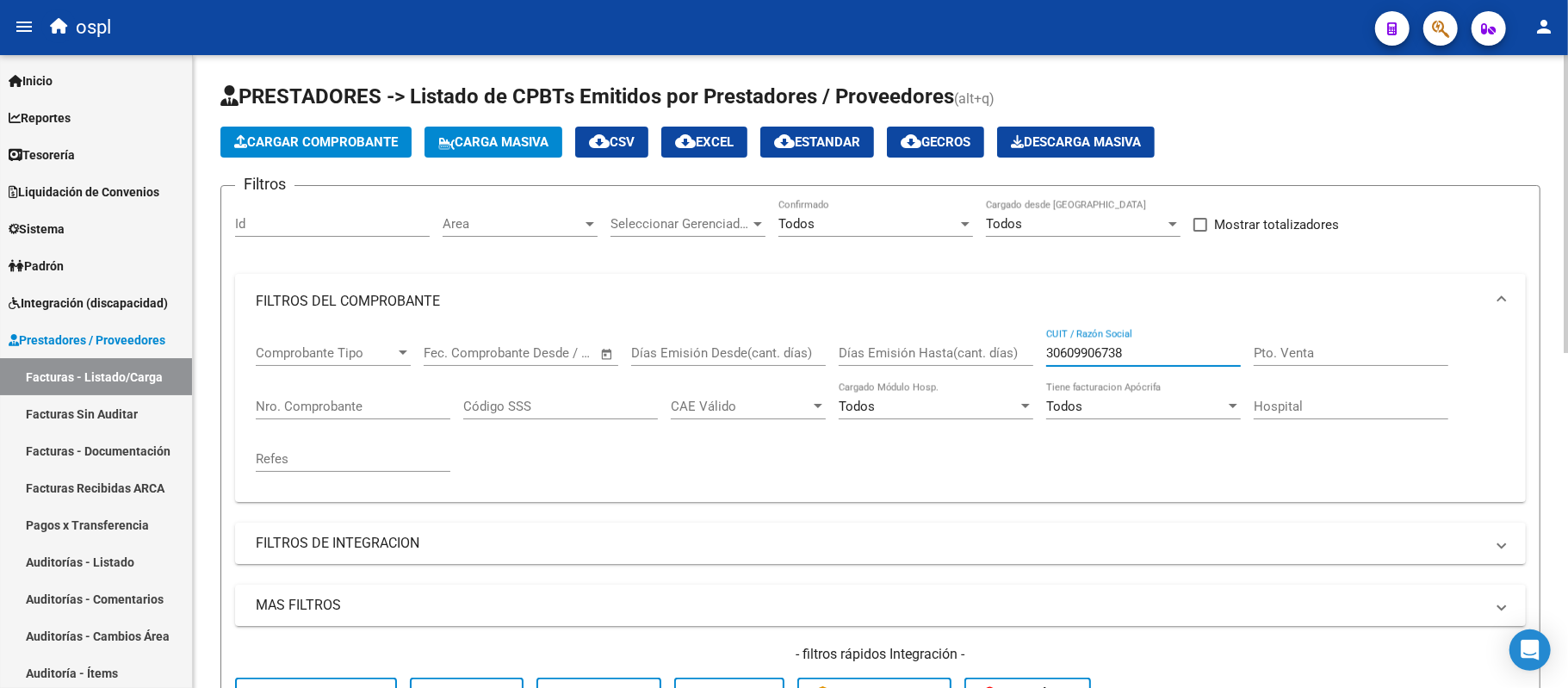
click at [1105, 352] on input "30609906738" at bounding box center [1143, 352] width 194 height 15
paste input "41029080"
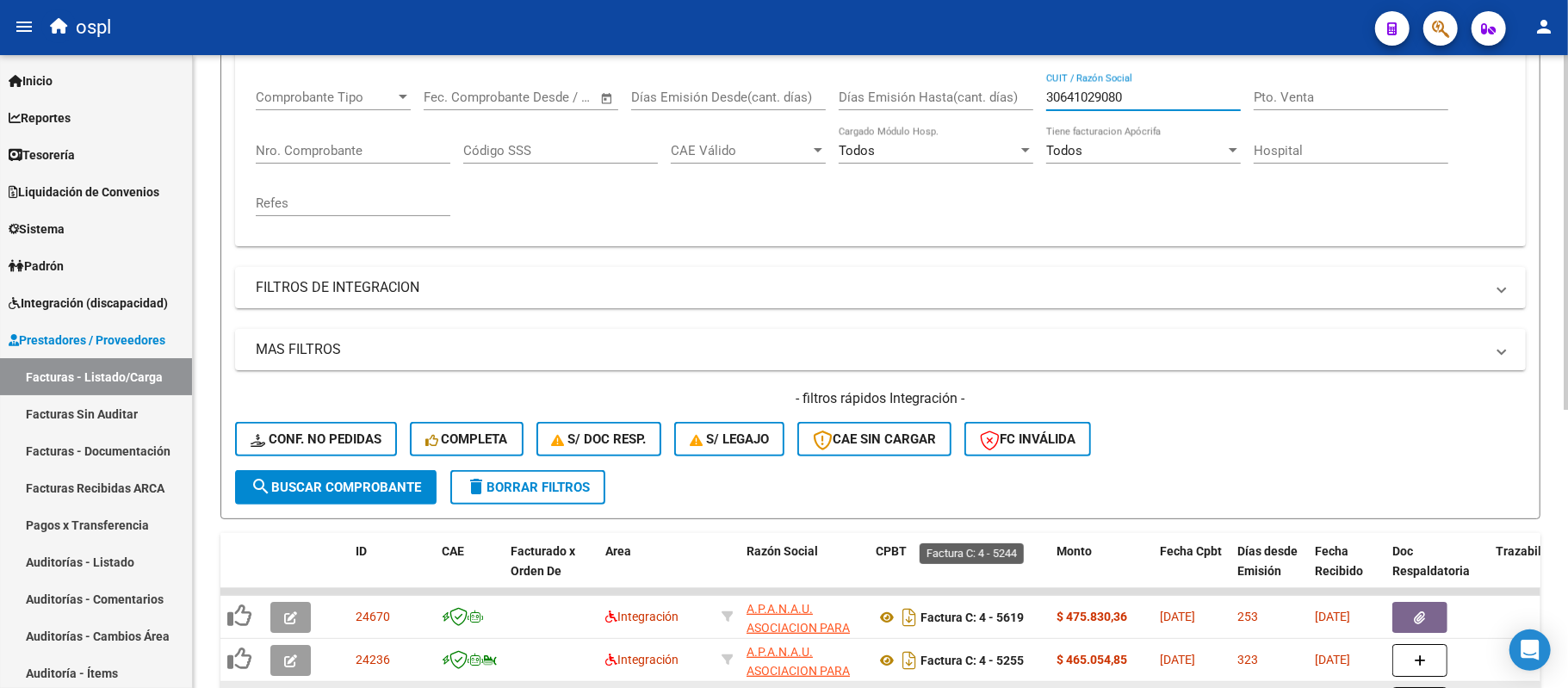
scroll to position [430, 0]
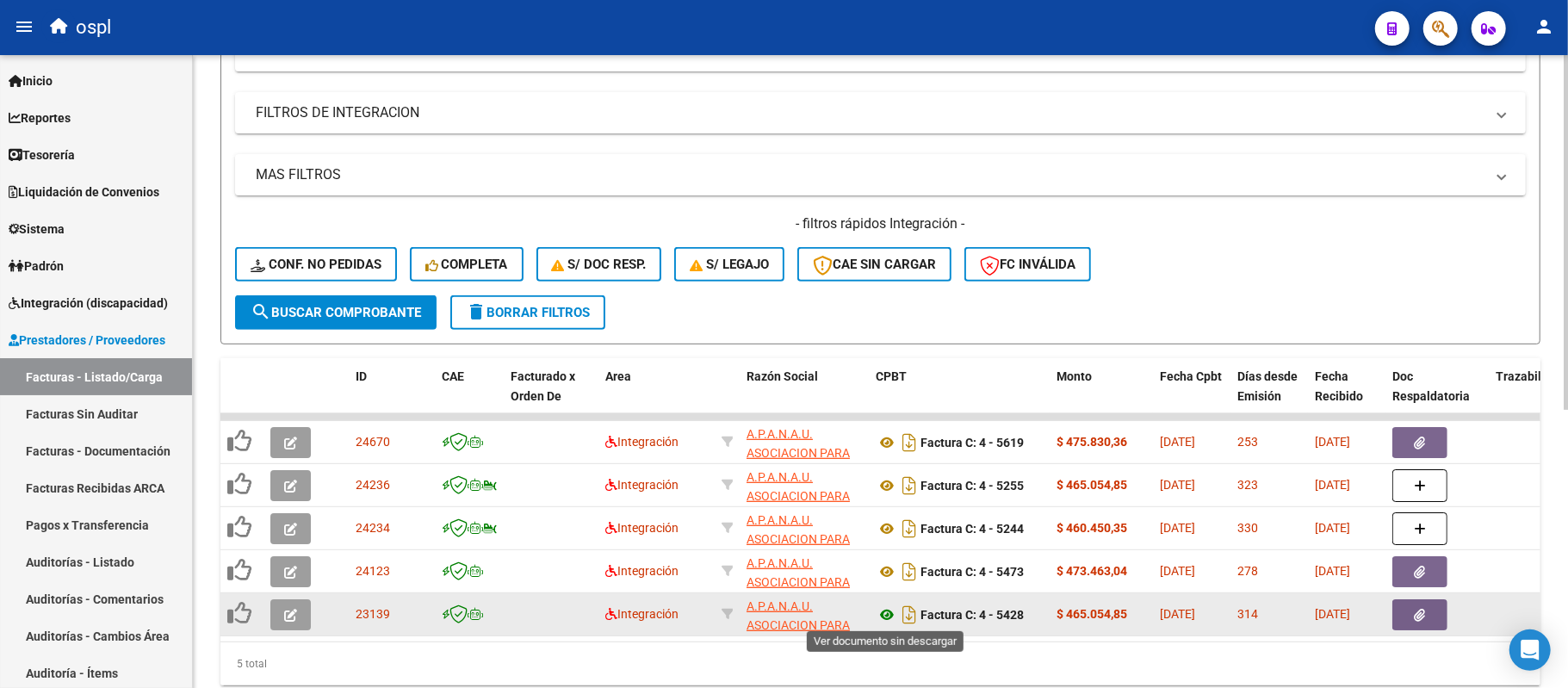
click at [882, 616] on icon at bounding box center [886, 614] width 22 height 21
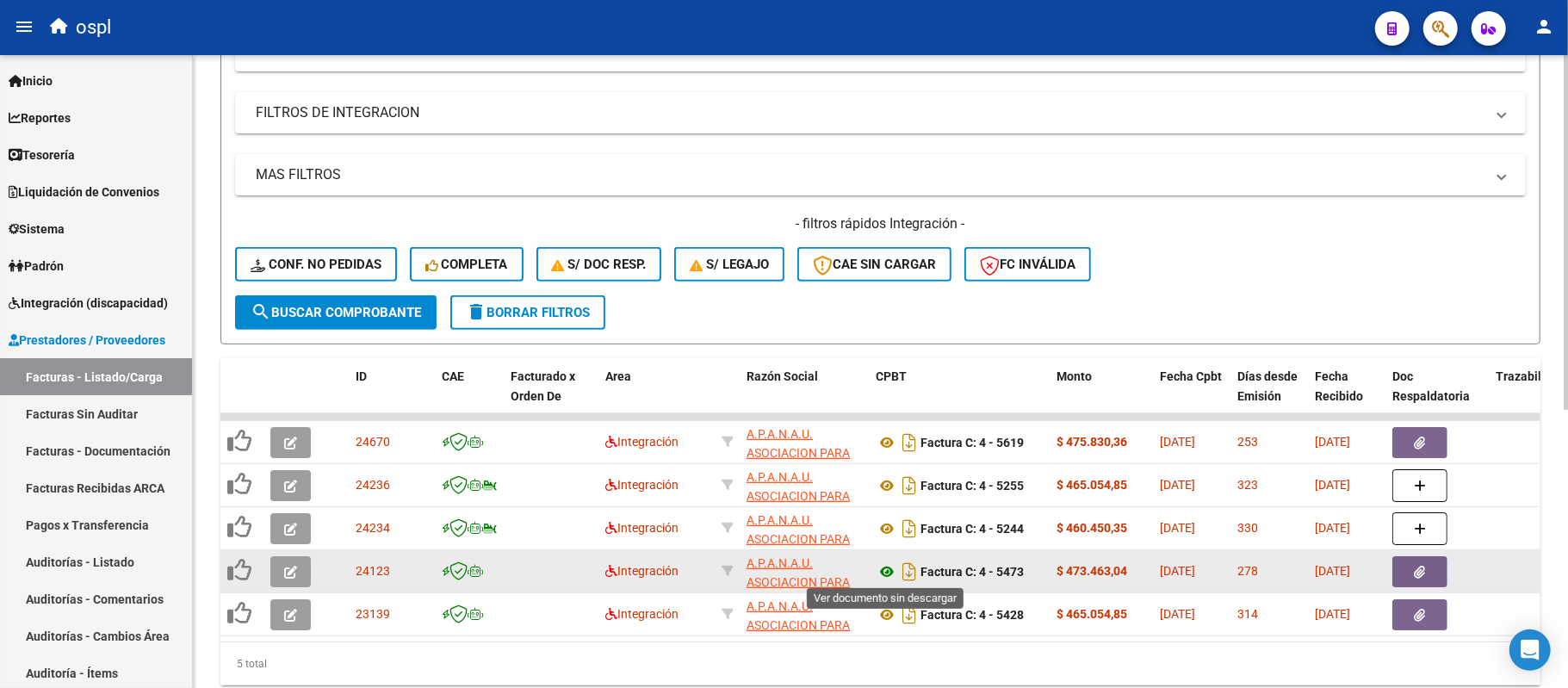
click at [877, 568] on icon at bounding box center [886, 571] width 22 height 21
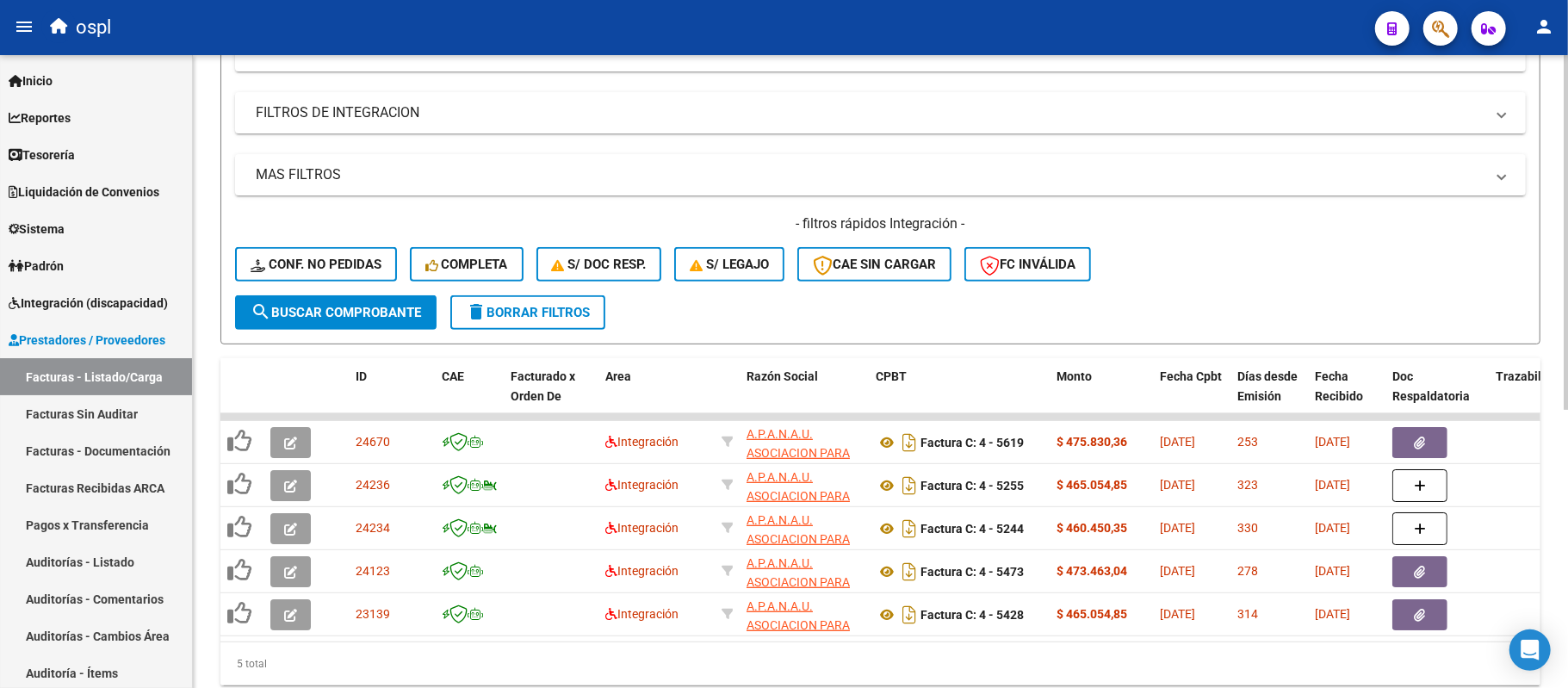
scroll to position [0, 0]
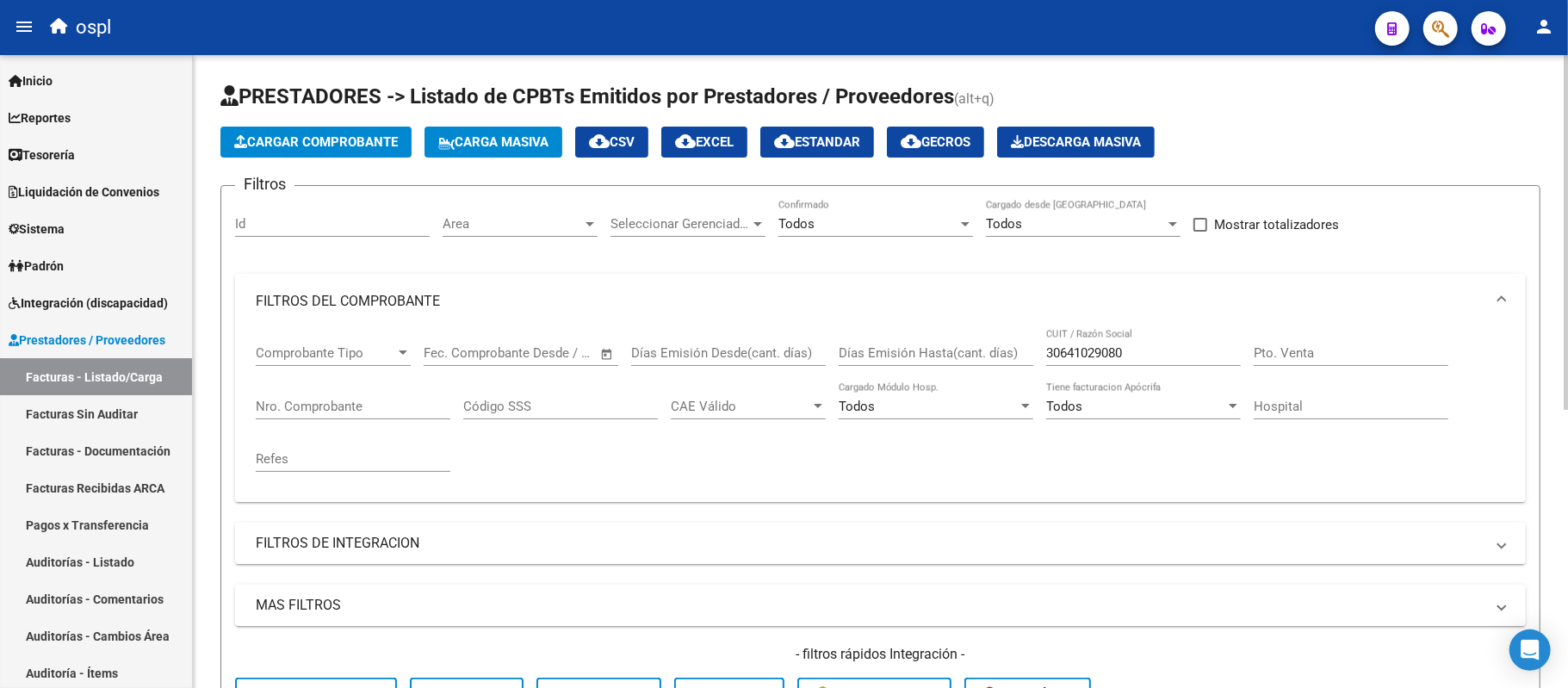
click at [1109, 361] on div "30641029080 CUIT / Razón Social" at bounding box center [1143, 346] width 194 height 37
click at [1124, 350] on input "30641029080" at bounding box center [1143, 352] width 194 height 15
paste input "716231107"
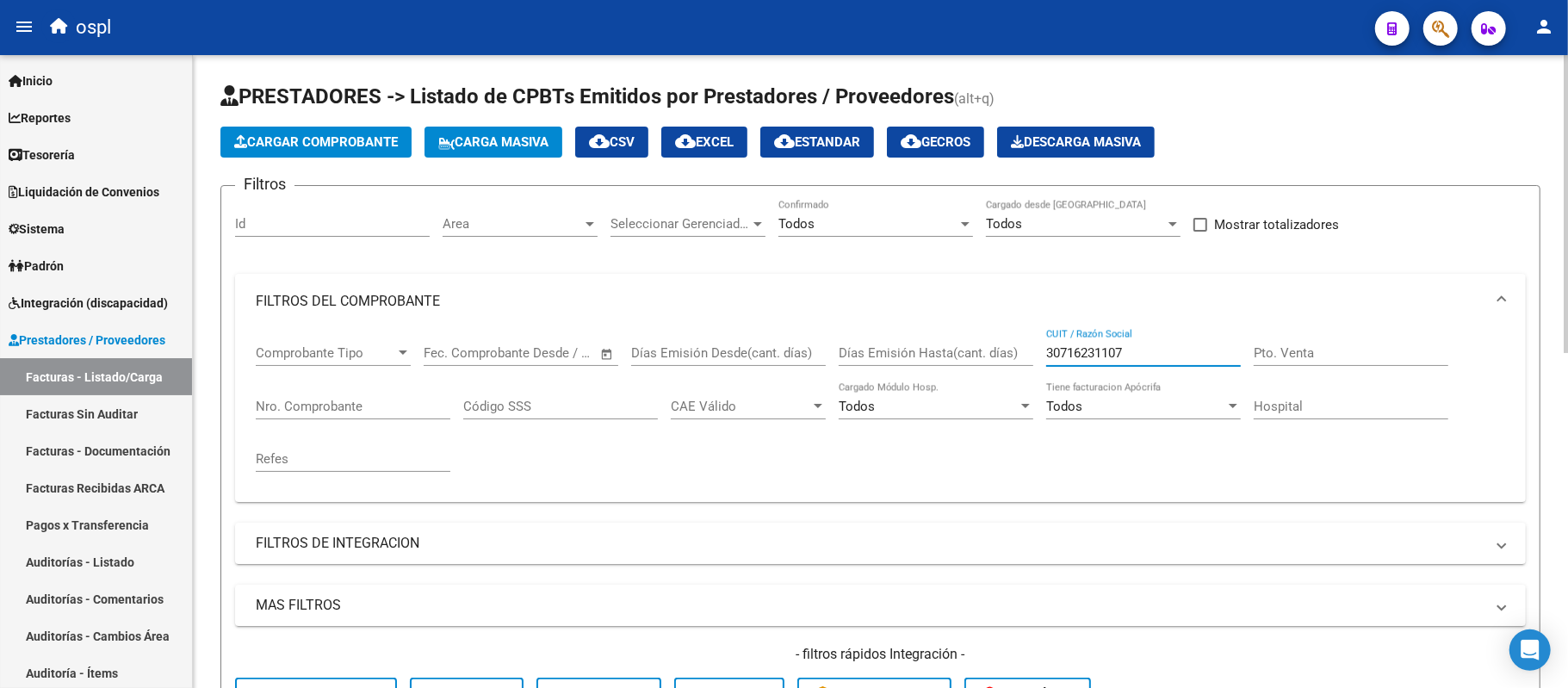
scroll to position [516, 0]
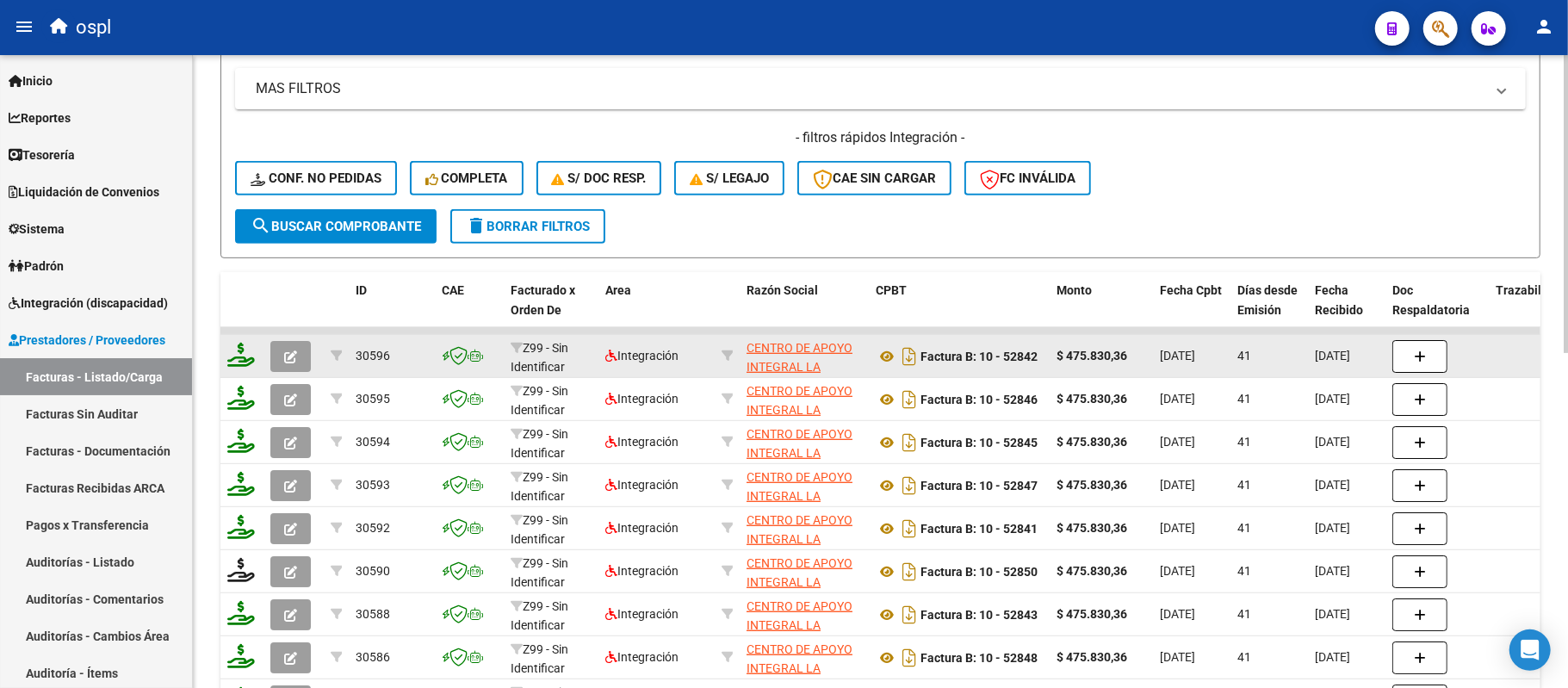
type input "30716231107"
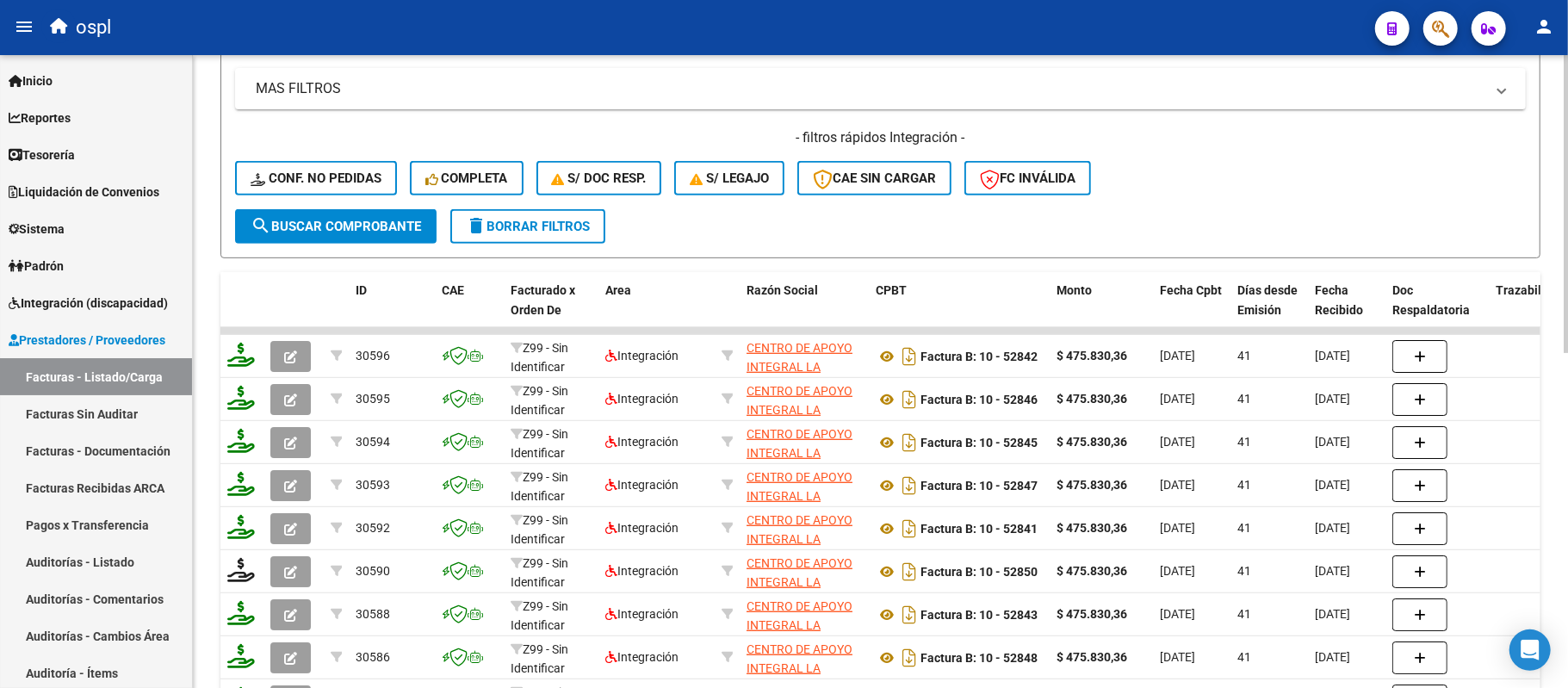
scroll to position [710, 0]
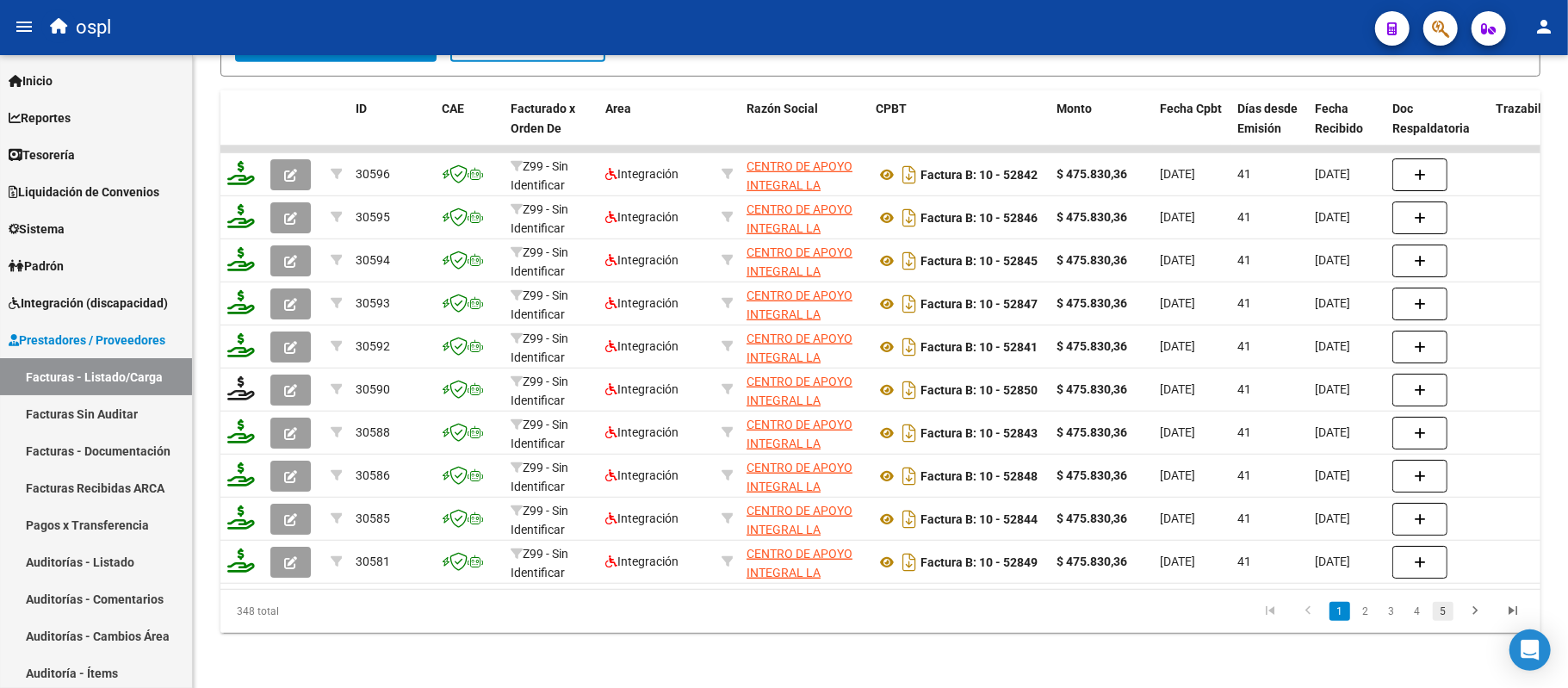
click at [1437, 609] on link "5" at bounding box center [1443, 610] width 21 height 19
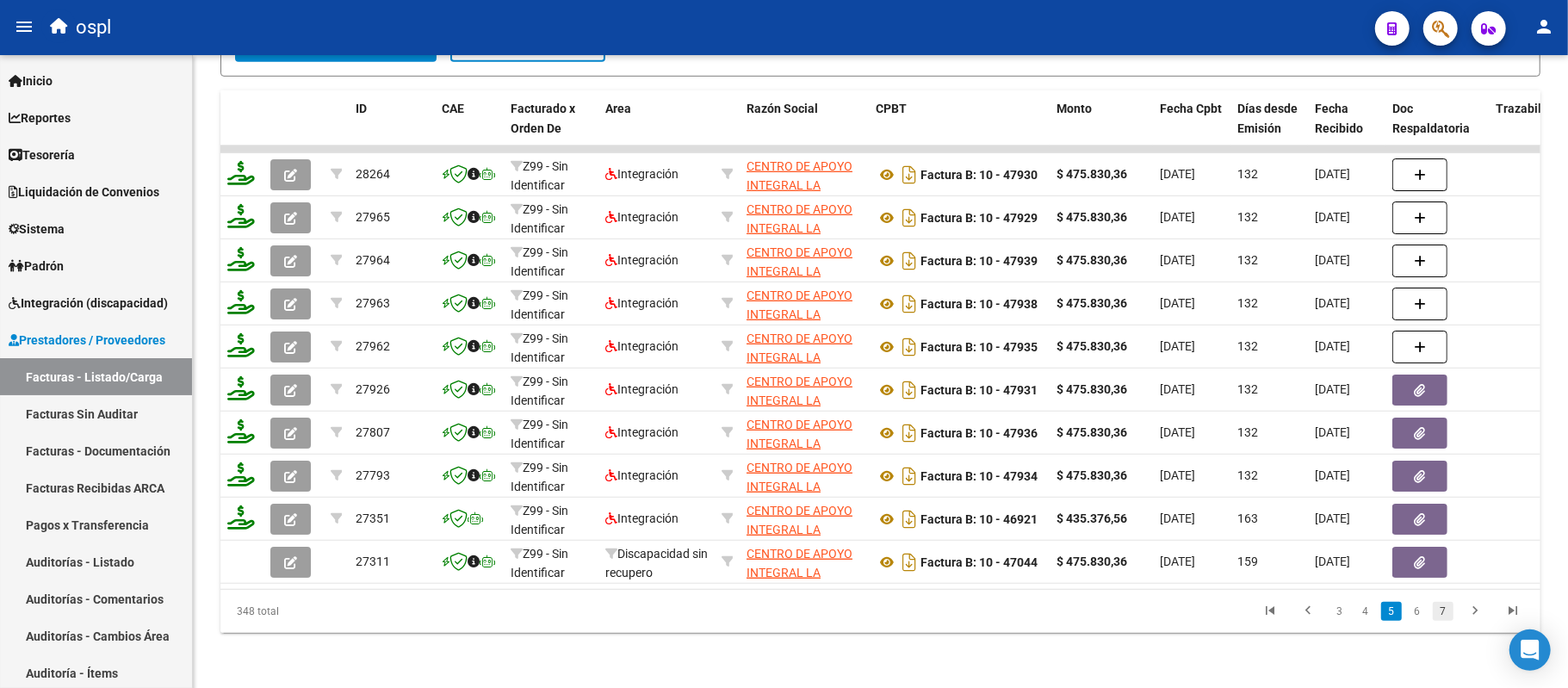
click at [1439, 604] on link "7" at bounding box center [1443, 610] width 21 height 19
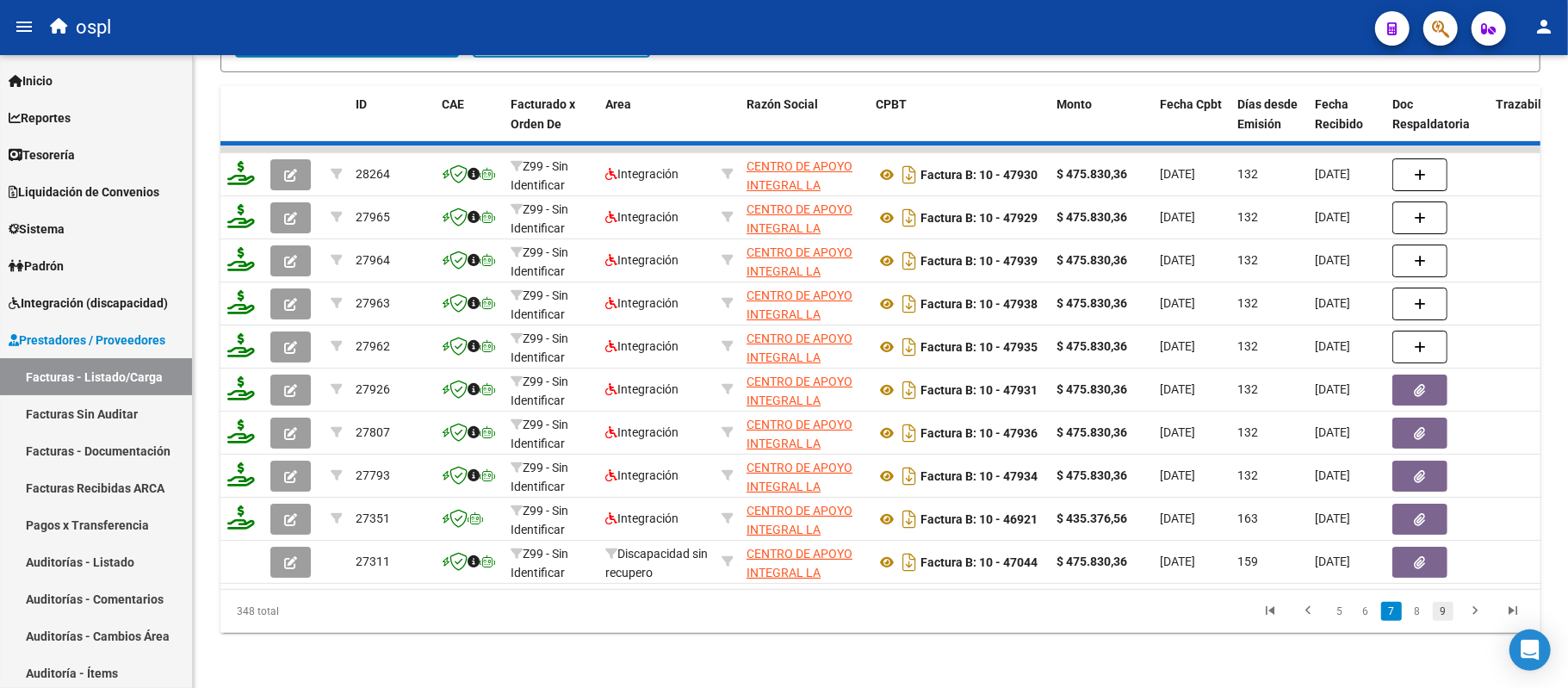
click at [1439, 604] on link "9" at bounding box center [1443, 610] width 21 height 19
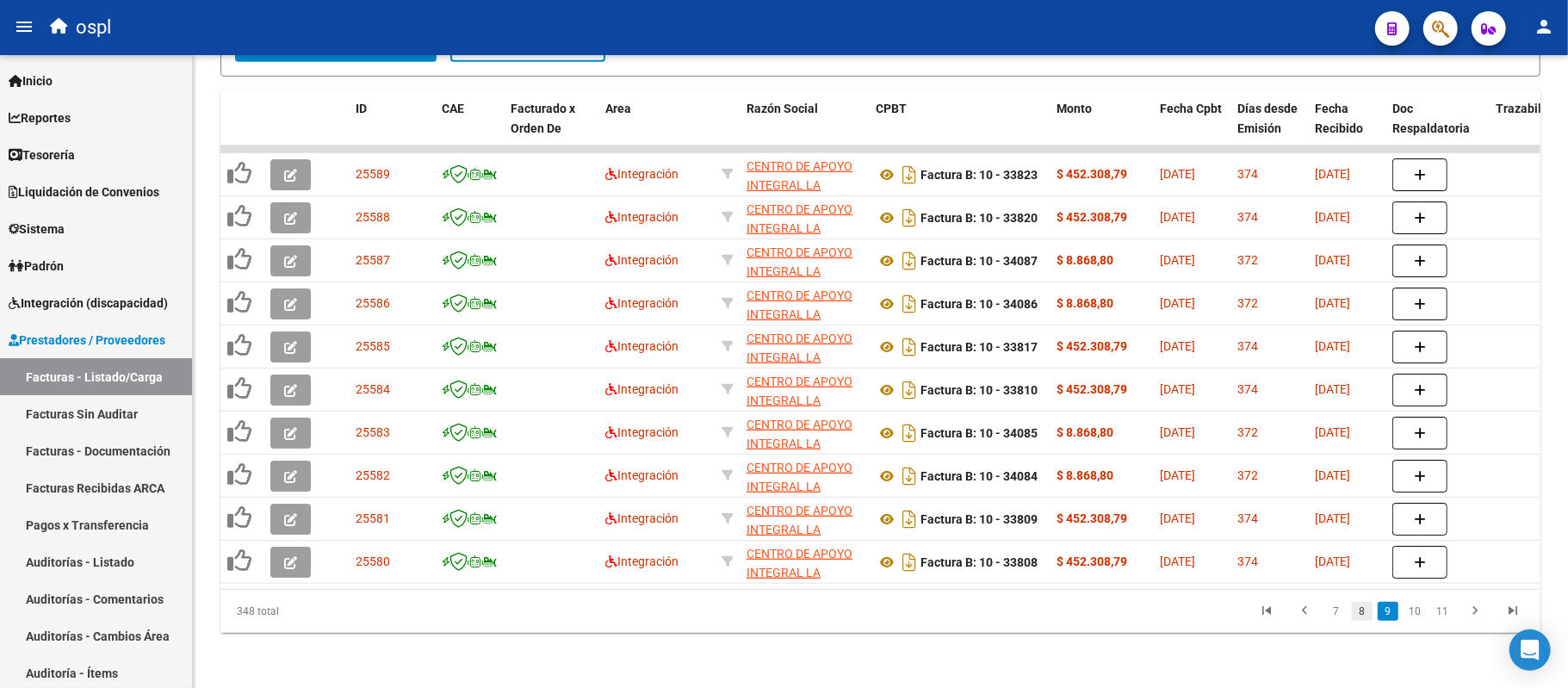
click at [1362, 612] on link "8" at bounding box center [1361, 610] width 21 height 19
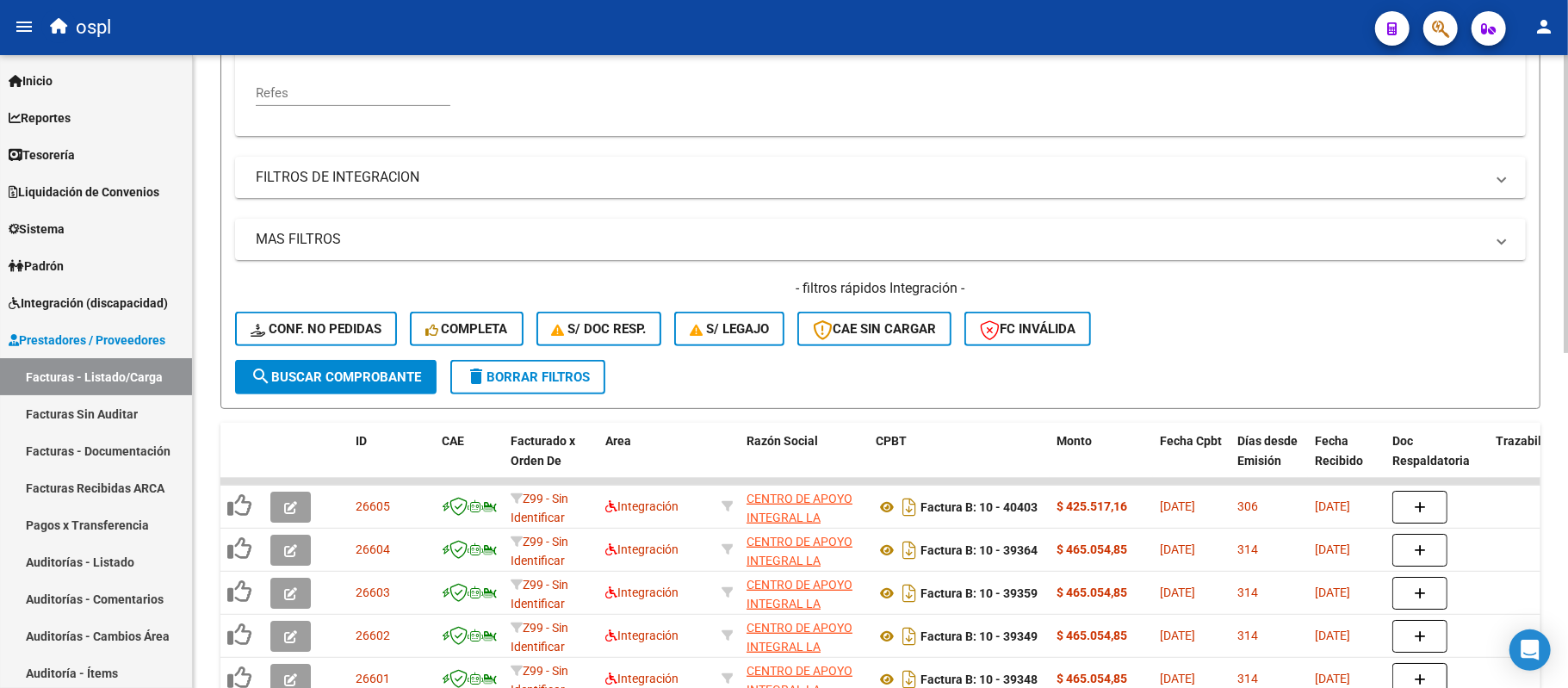
scroll to position [193, 0]
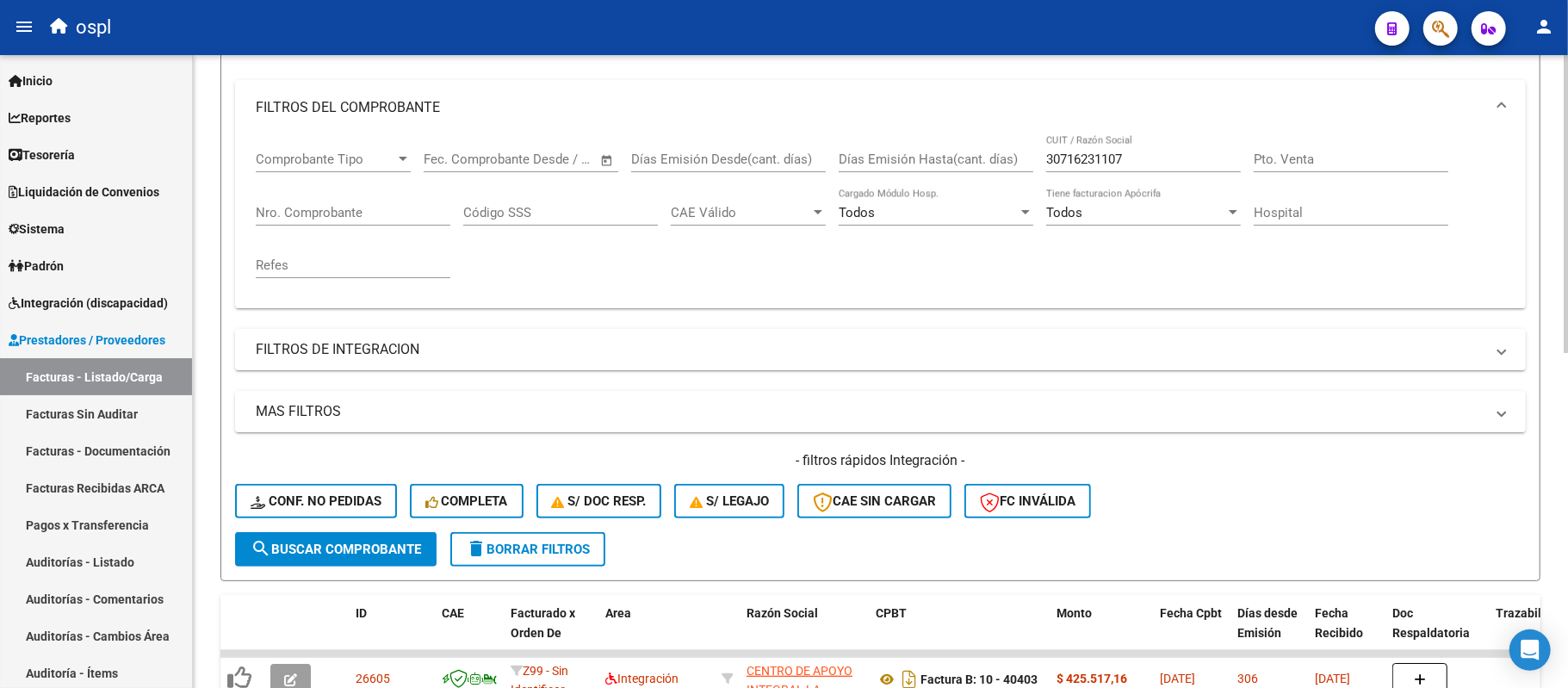
click at [296, 206] on input "Nro. Comprobante" at bounding box center [353, 212] width 194 height 15
paste input "39343"
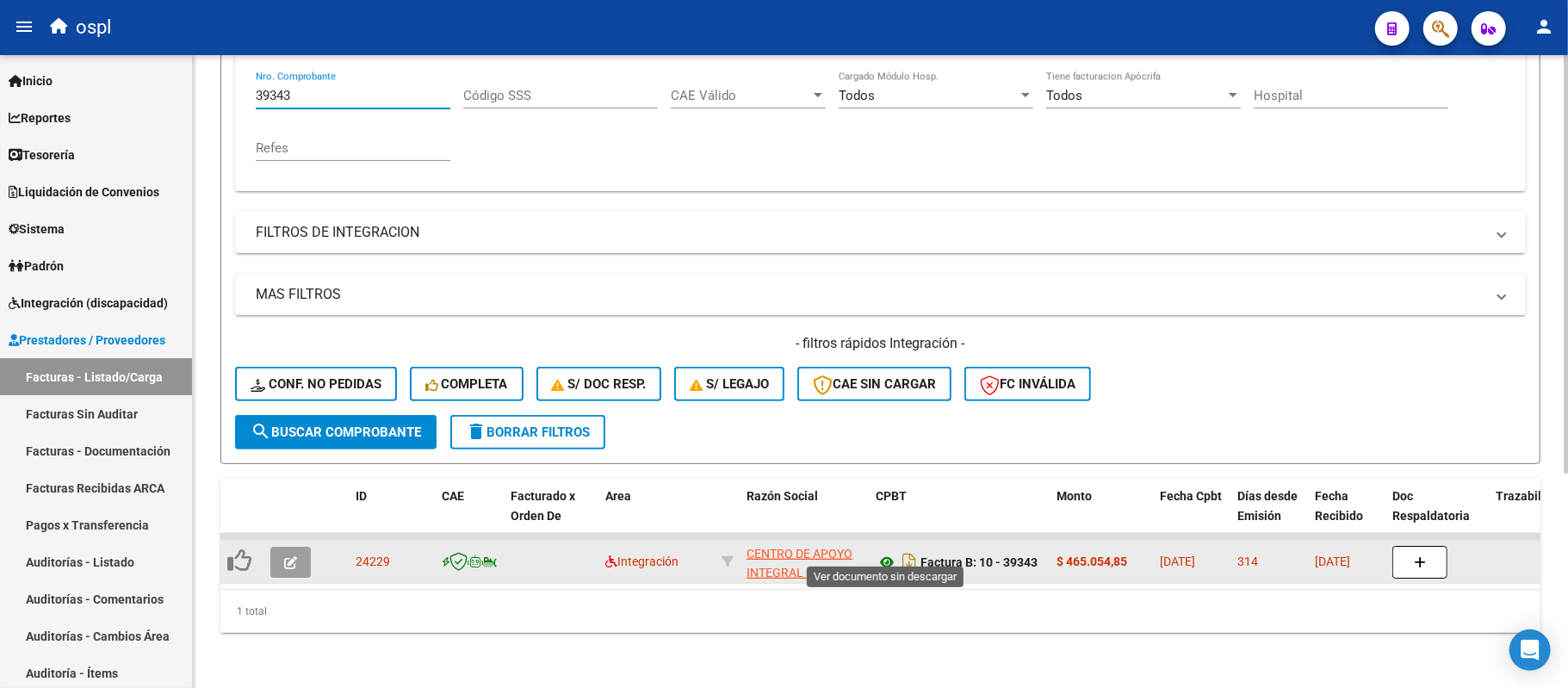
click at [887, 556] on icon at bounding box center [886, 562] width 22 height 21
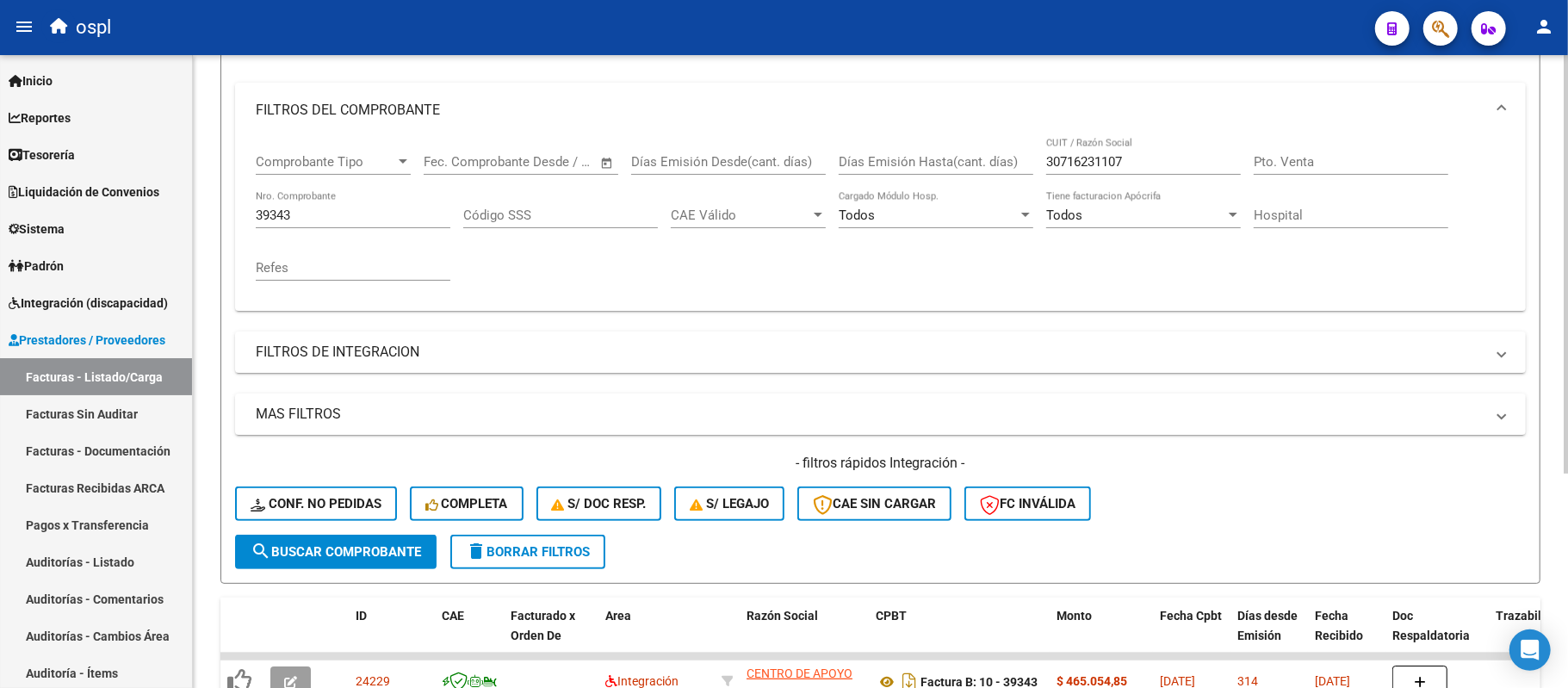
scroll to position [150, 0]
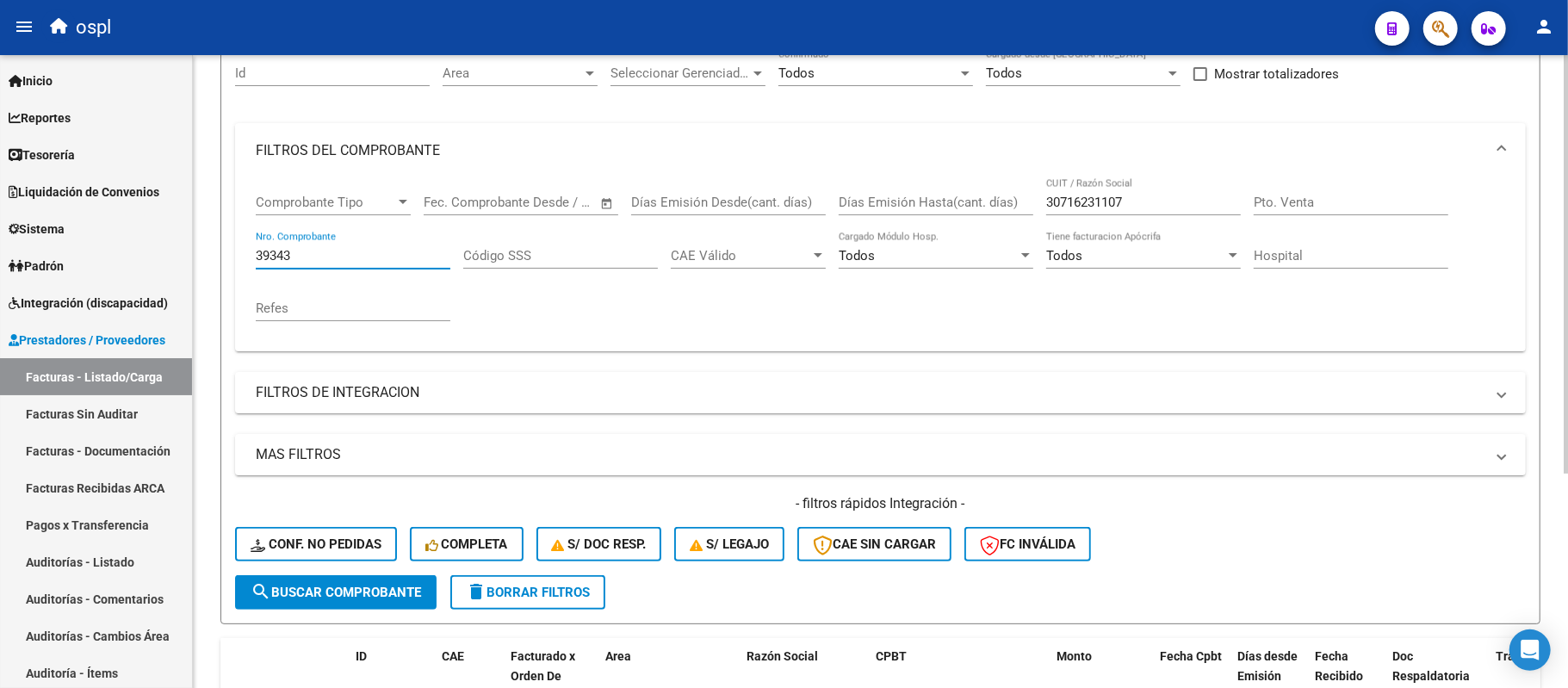
click at [373, 258] on input "39343" at bounding box center [353, 255] width 194 height 15
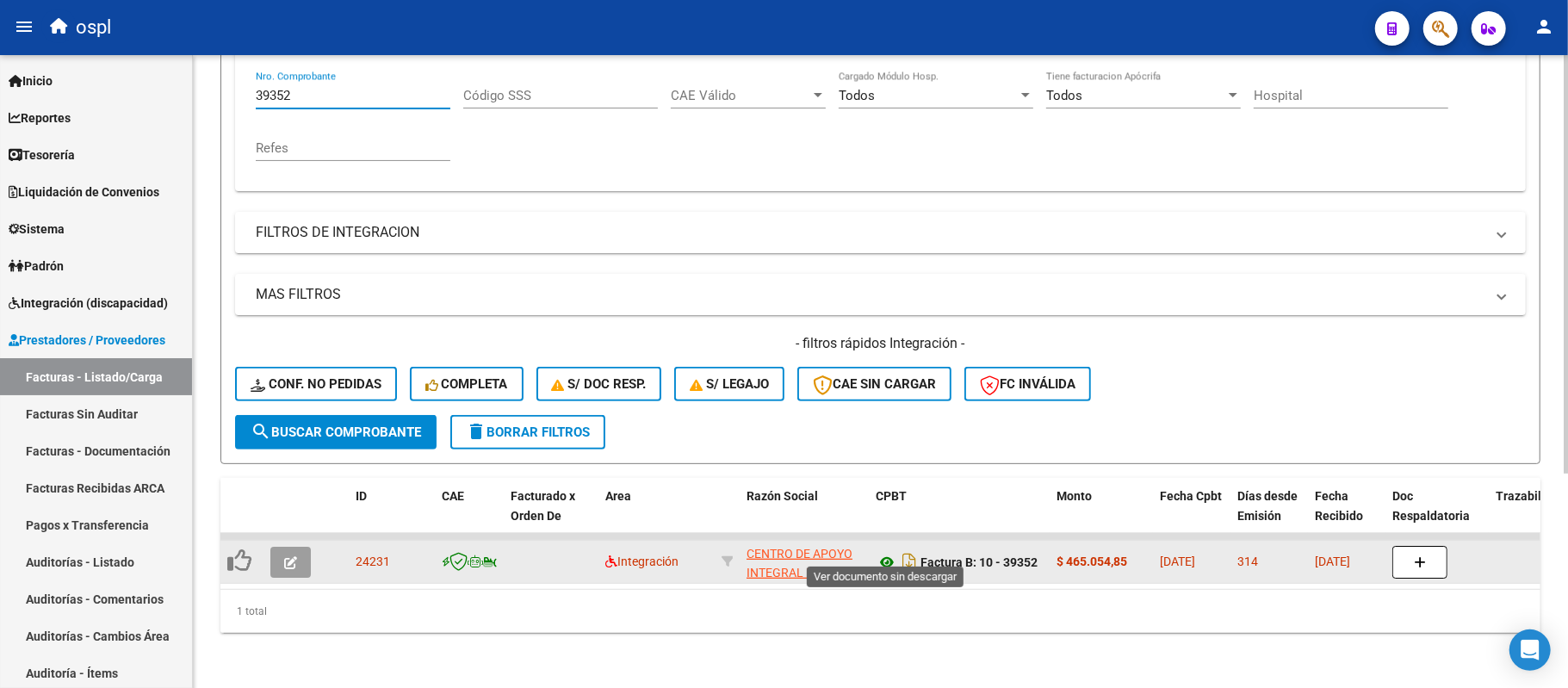
click at [882, 552] on icon at bounding box center [886, 562] width 22 height 21
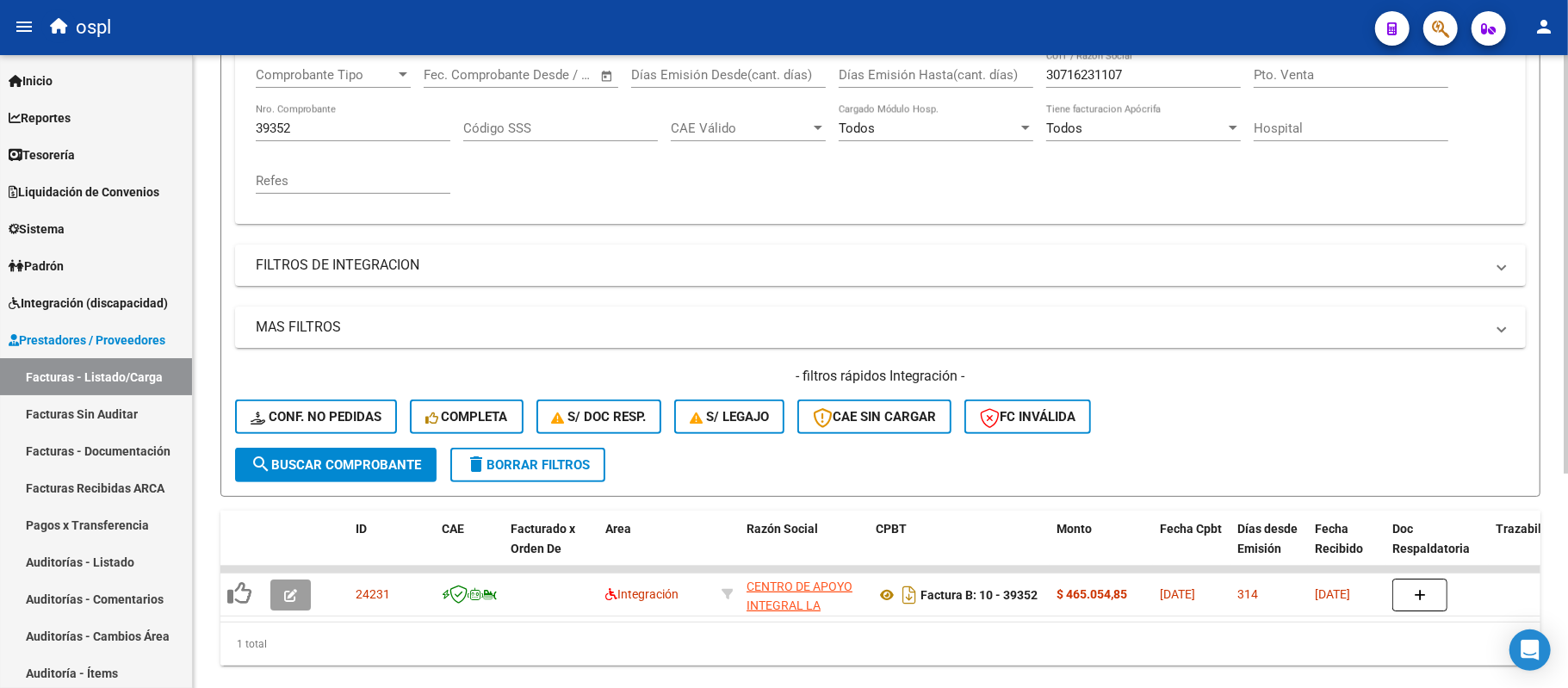
scroll to position [237, 0]
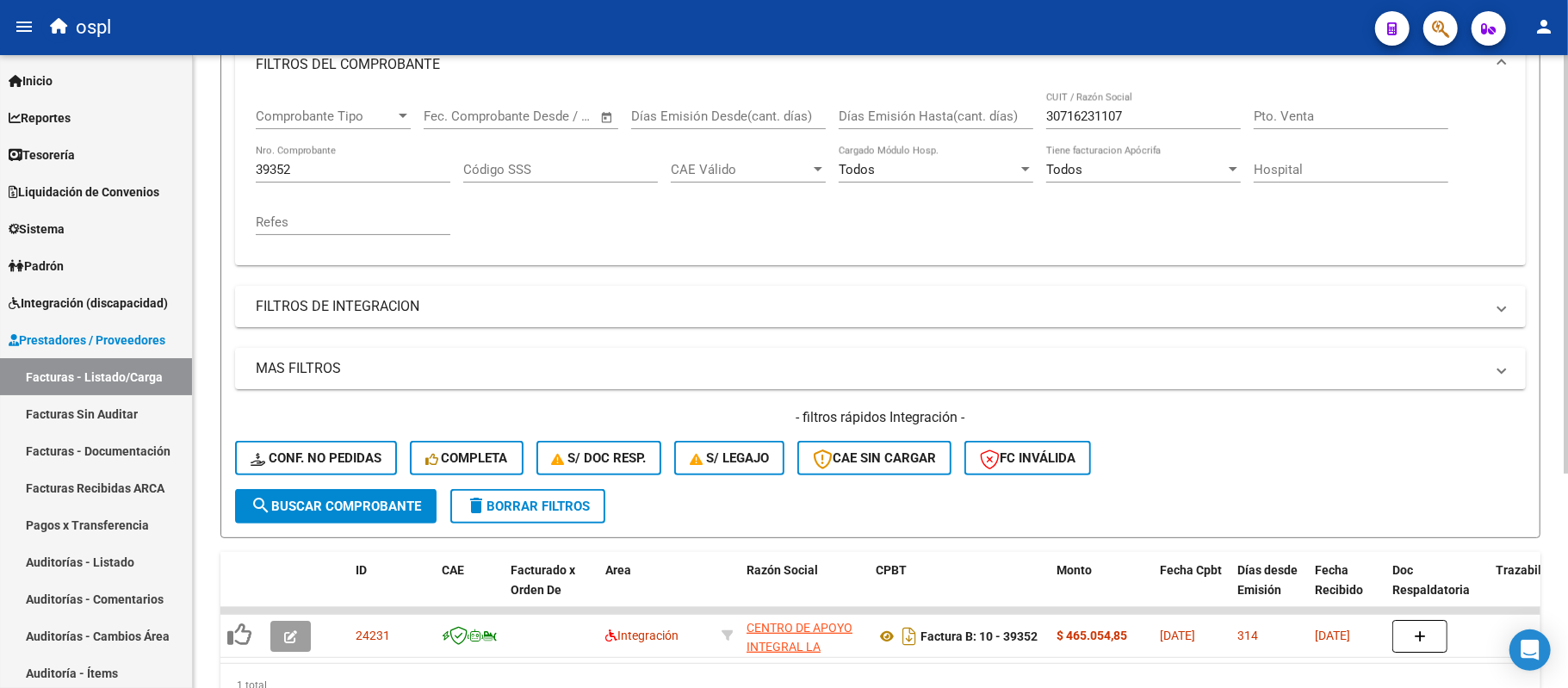
click at [369, 165] on input "39352" at bounding box center [353, 169] width 194 height 15
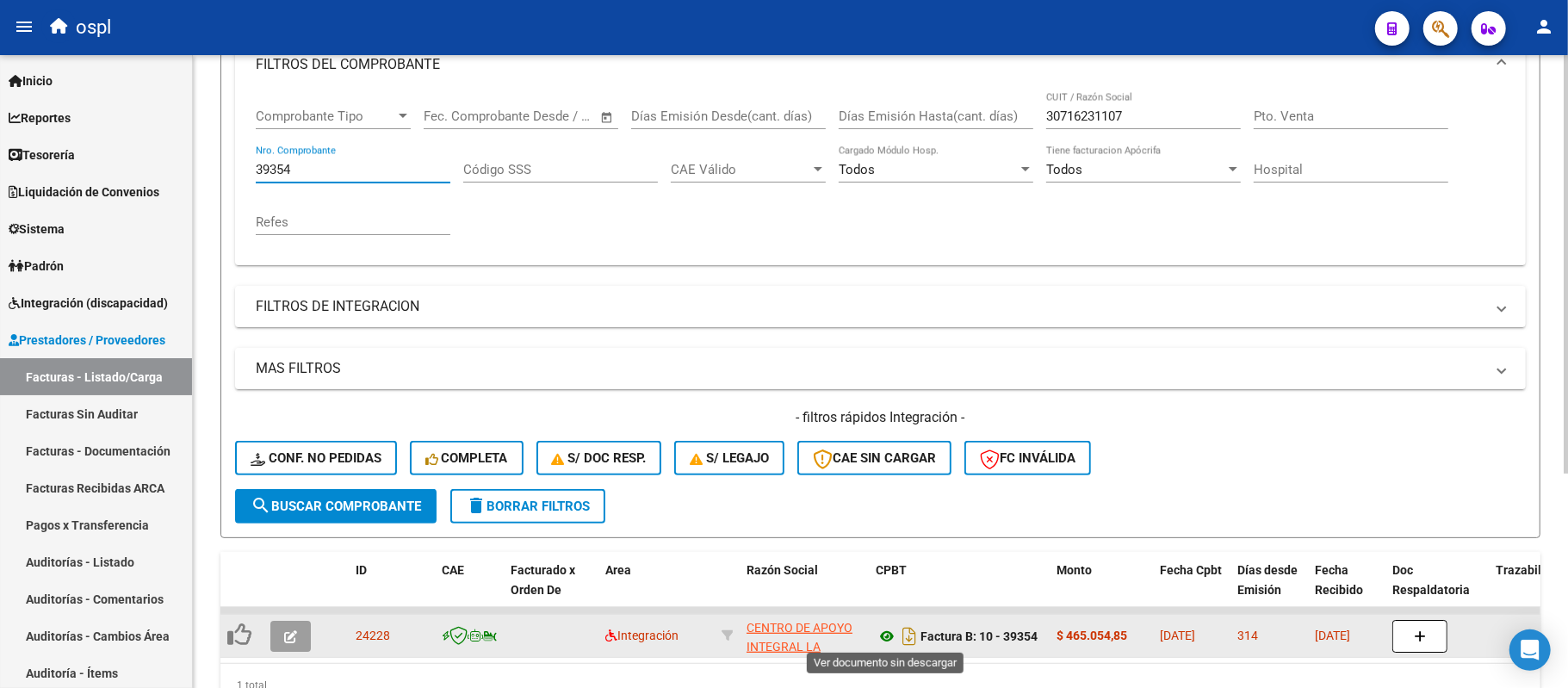
click at [889, 635] on icon at bounding box center [886, 635] width 22 height 21
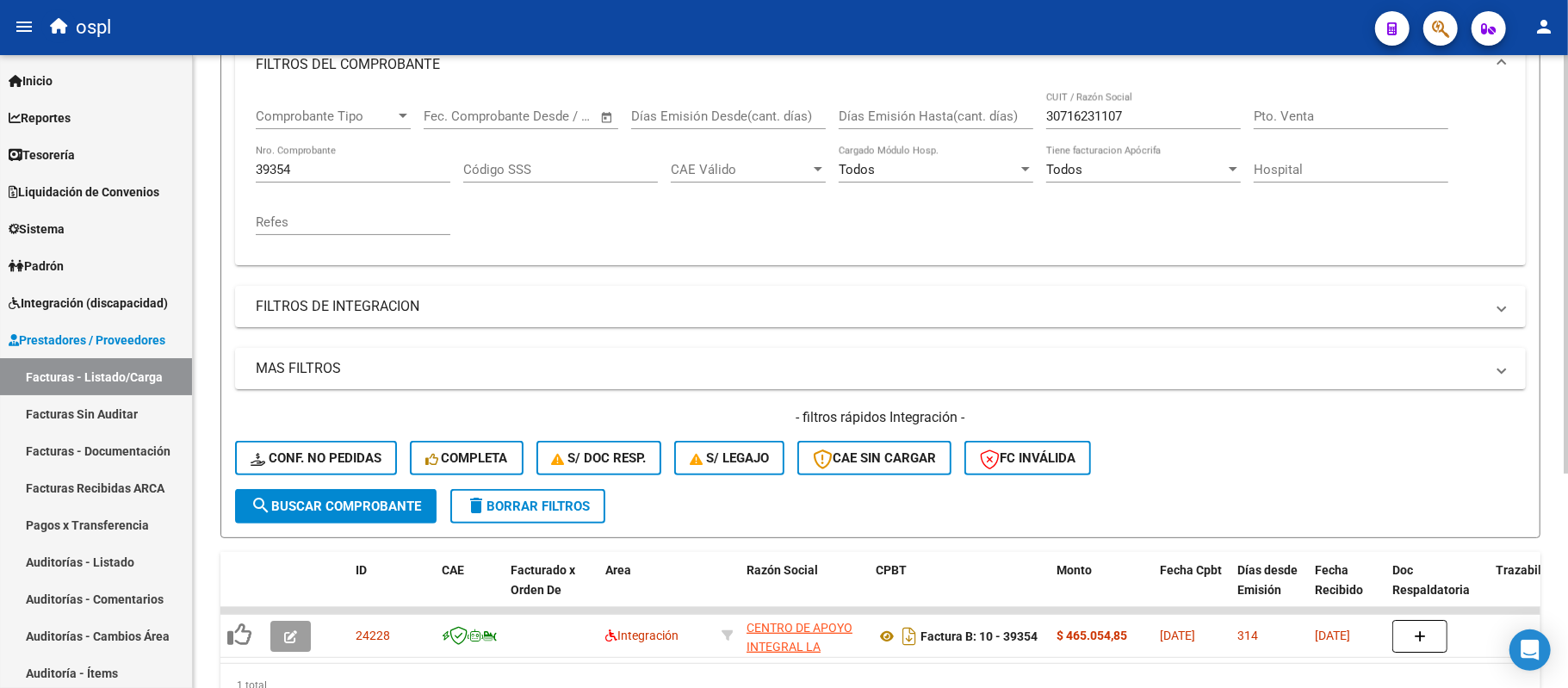
click at [372, 167] on input "39354" at bounding box center [353, 169] width 194 height 15
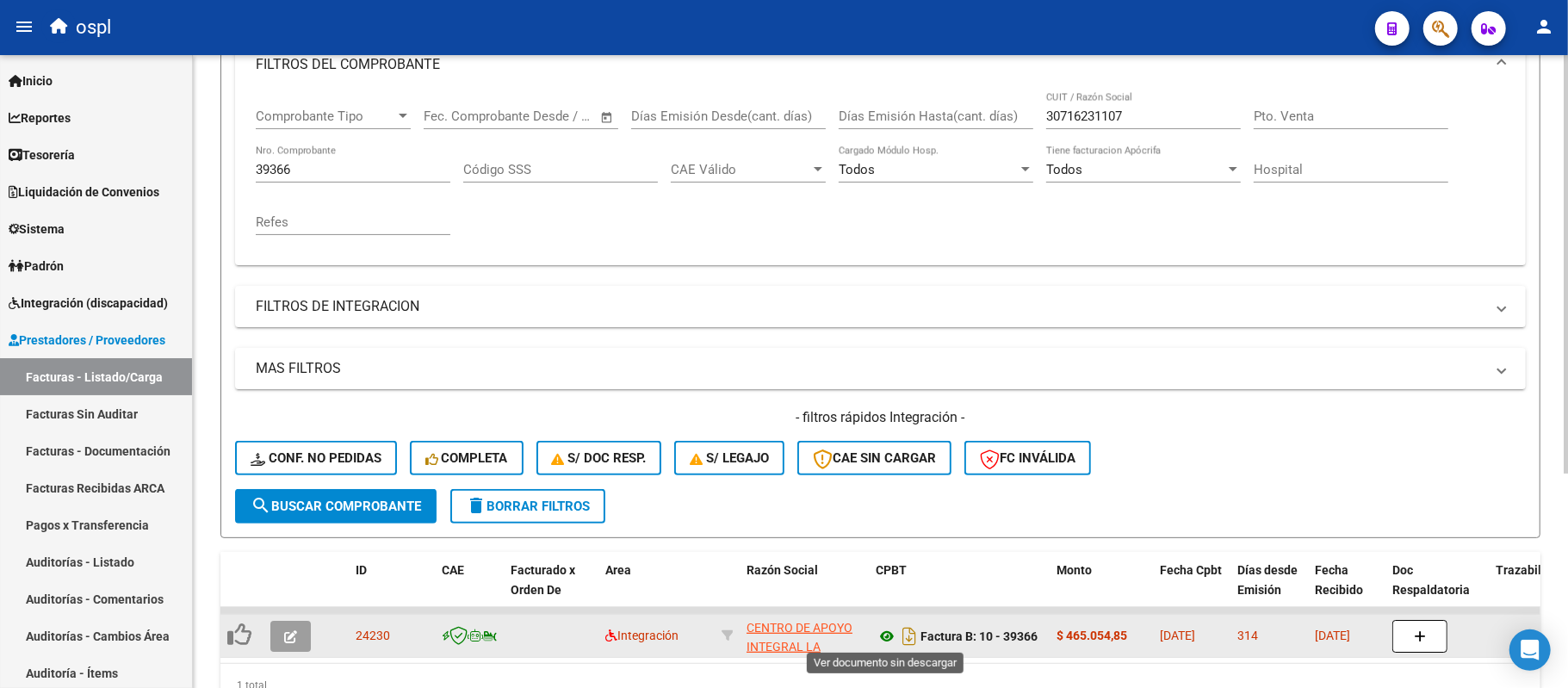
click at [886, 636] on icon at bounding box center [886, 635] width 22 height 21
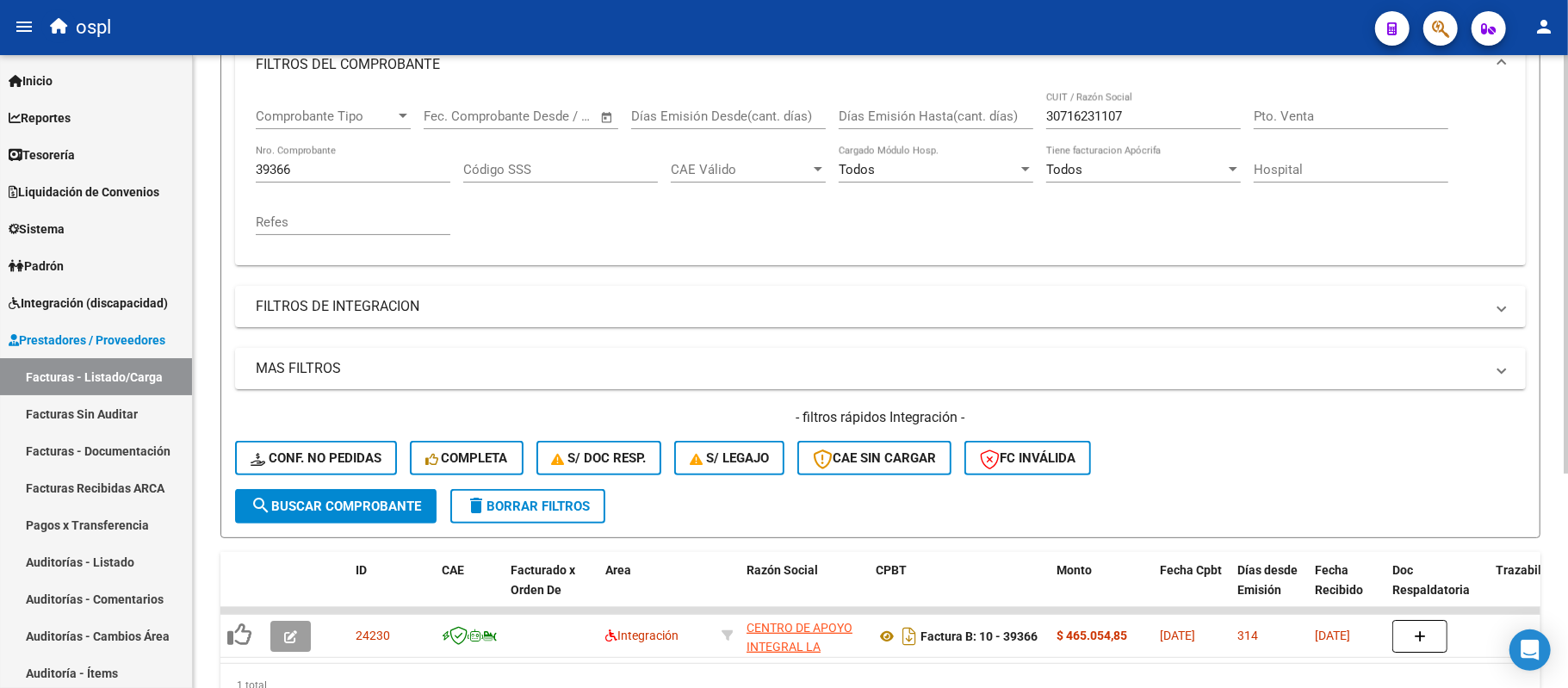
click at [337, 172] on input "39366" at bounding box center [353, 169] width 194 height 15
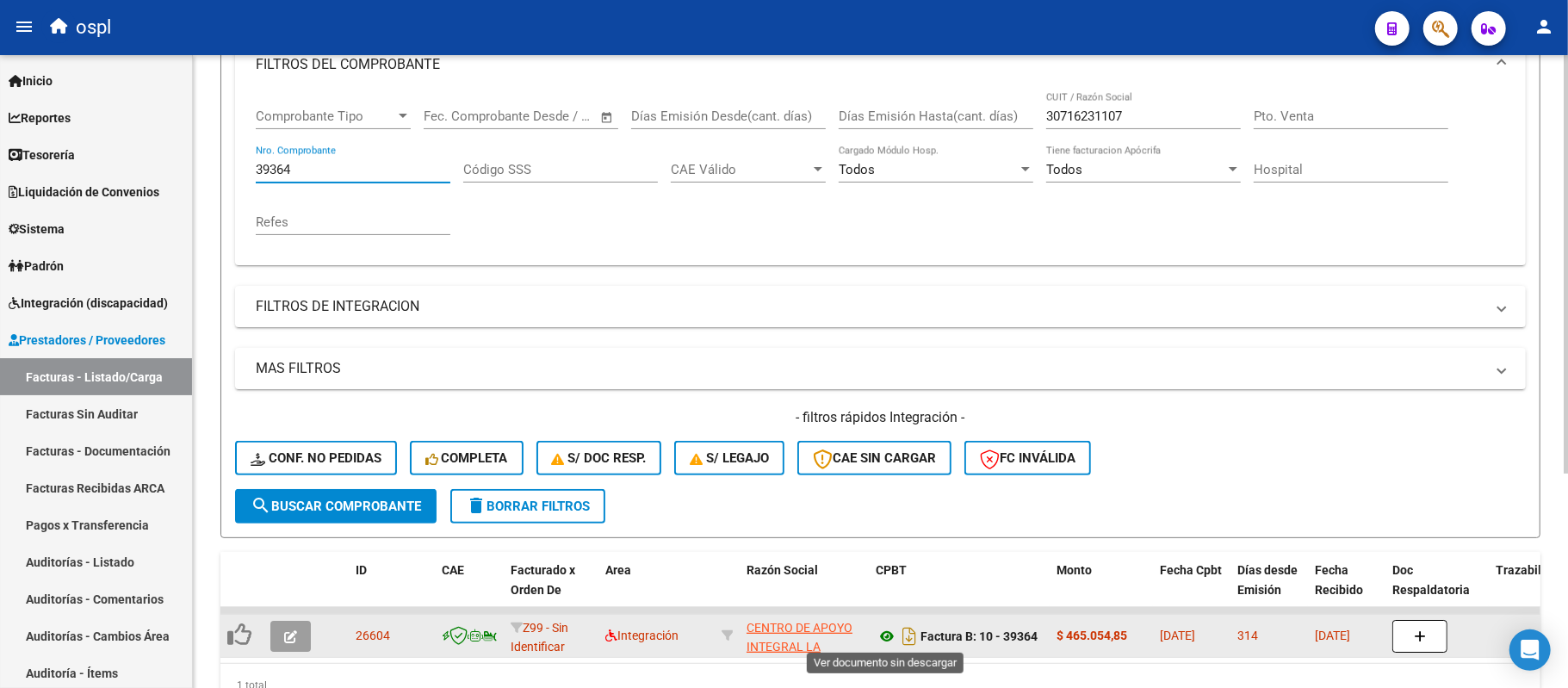
click at [887, 633] on icon at bounding box center [886, 635] width 22 height 21
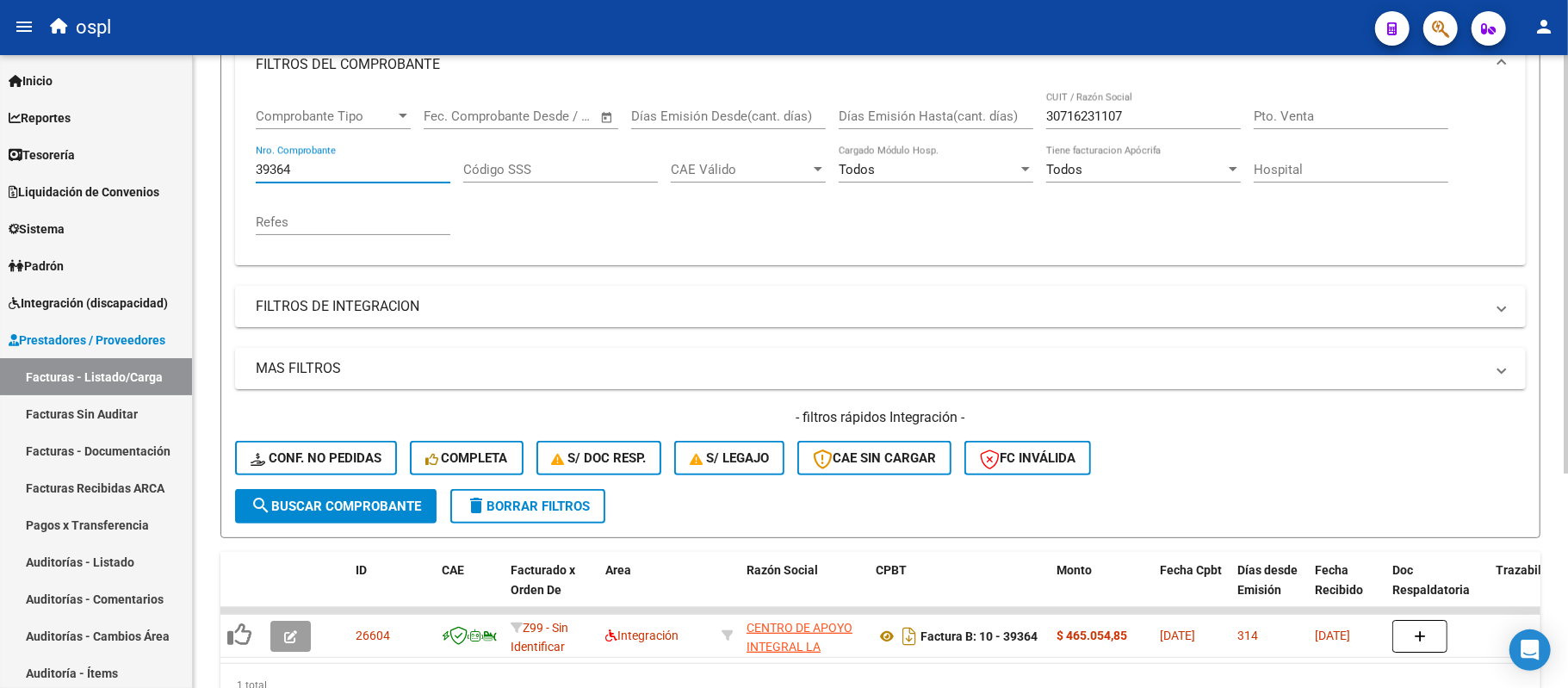
click at [376, 173] on input "39364" at bounding box center [353, 169] width 194 height 15
paste input "40432"
paste input "number"
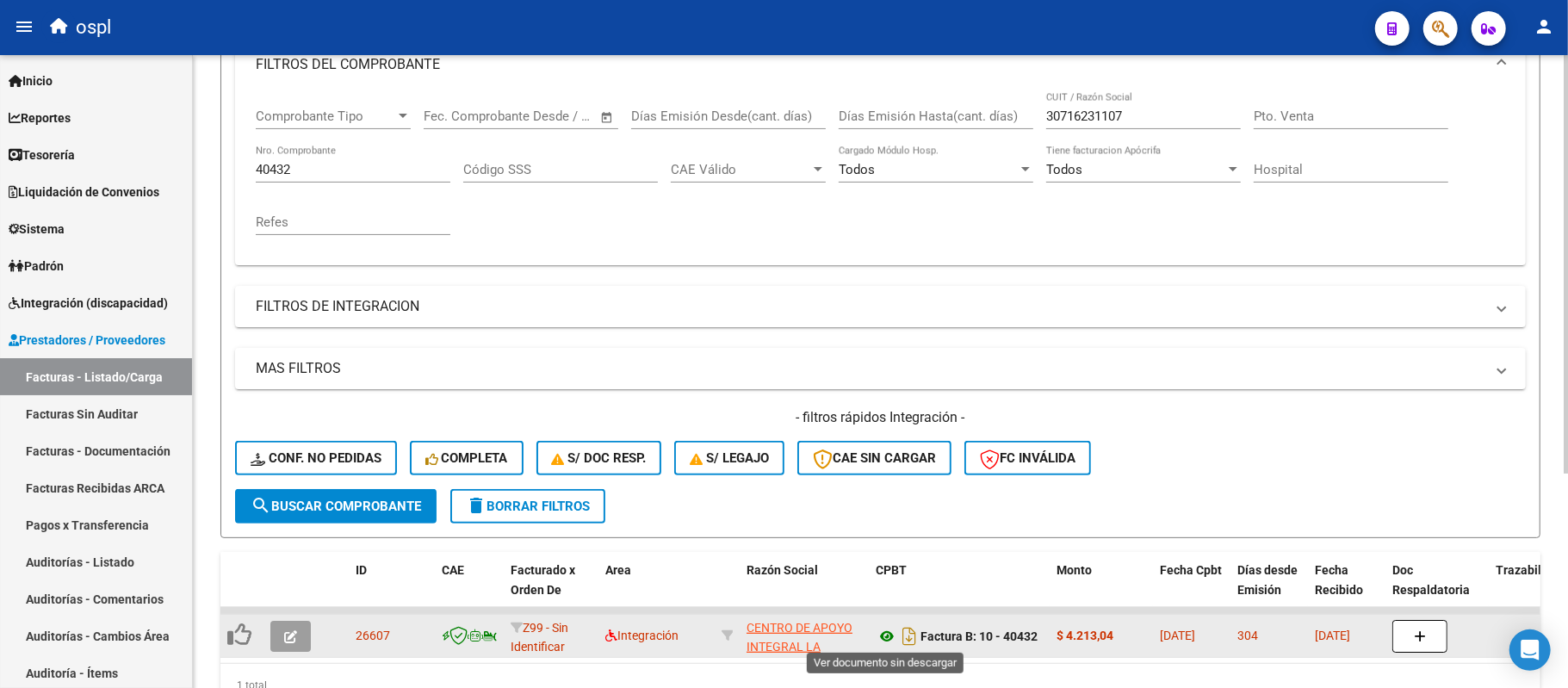
click at [877, 629] on icon at bounding box center [886, 635] width 22 height 21
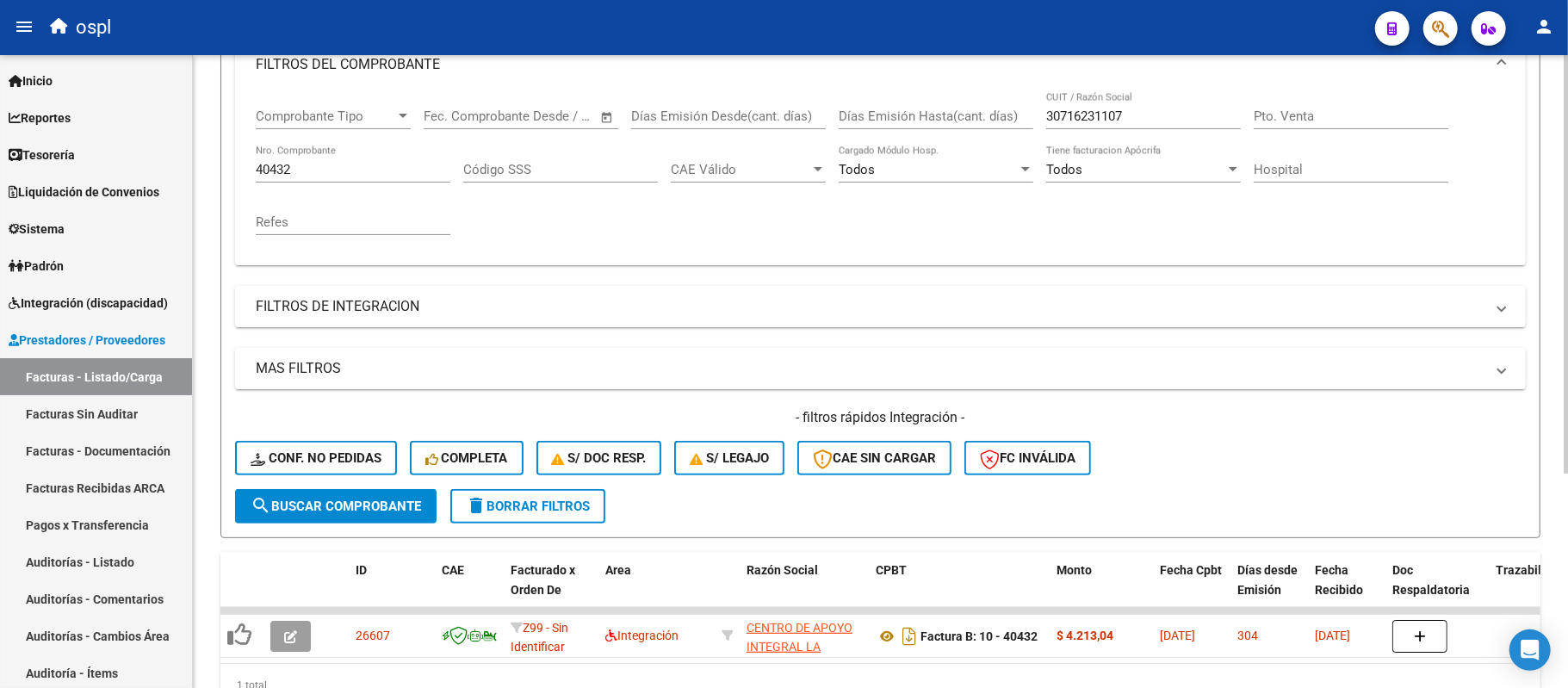
click at [337, 172] on input "40432" at bounding box center [353, 169] width 194 height 15
paste input "42564"
paste input "number"
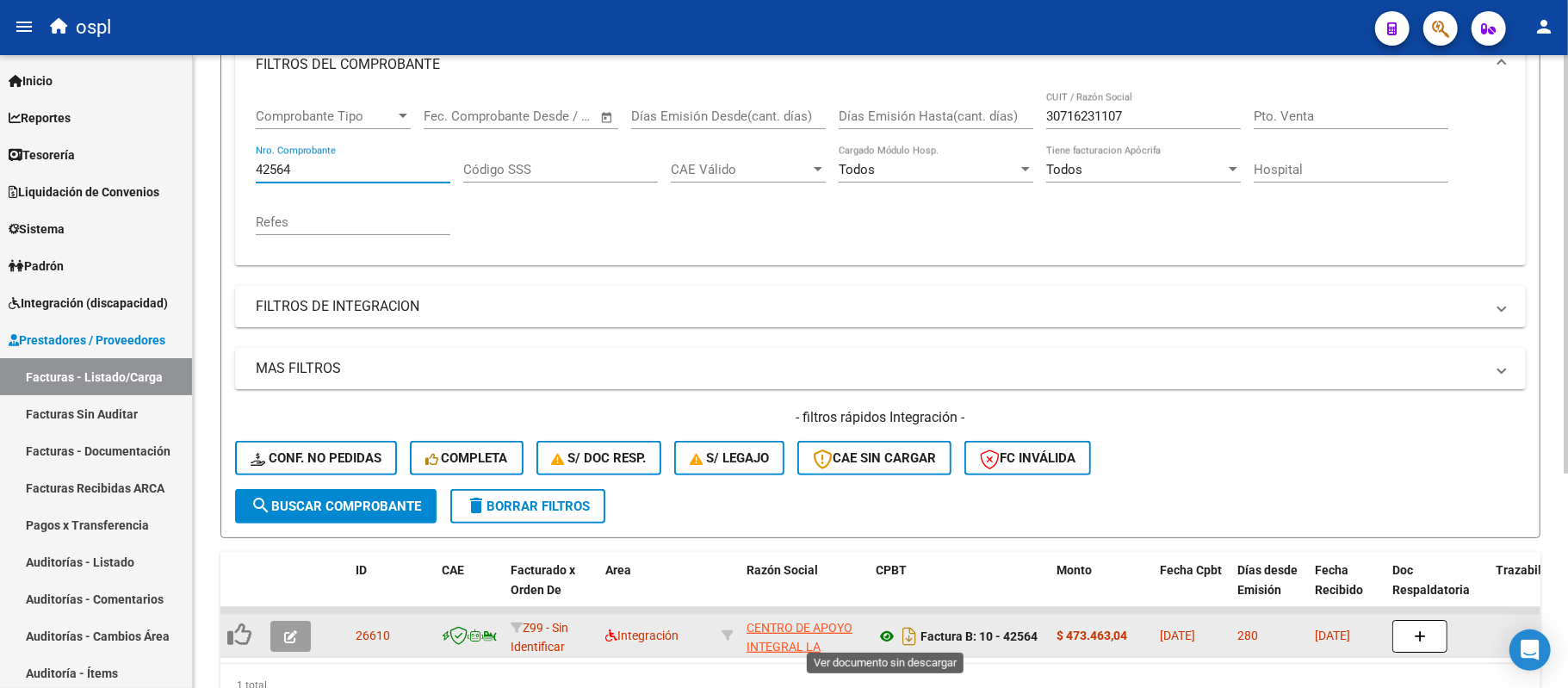
click at [888, 636] on icon at bounding box center [886, 635] width 22 height 21
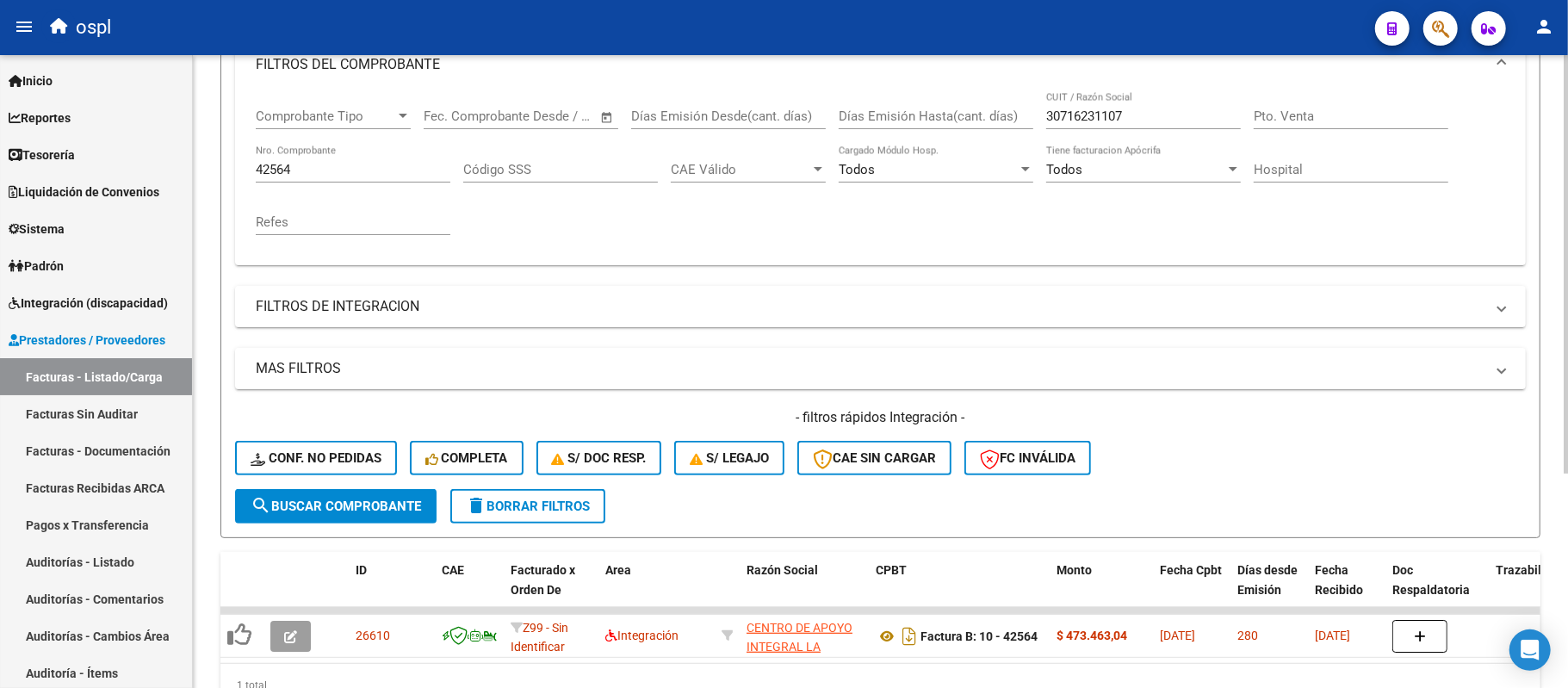
click at [305, 174] on input "42564" at bounding box center [353, 169] width 194 height 15
paste input "42568"
paste input "number"
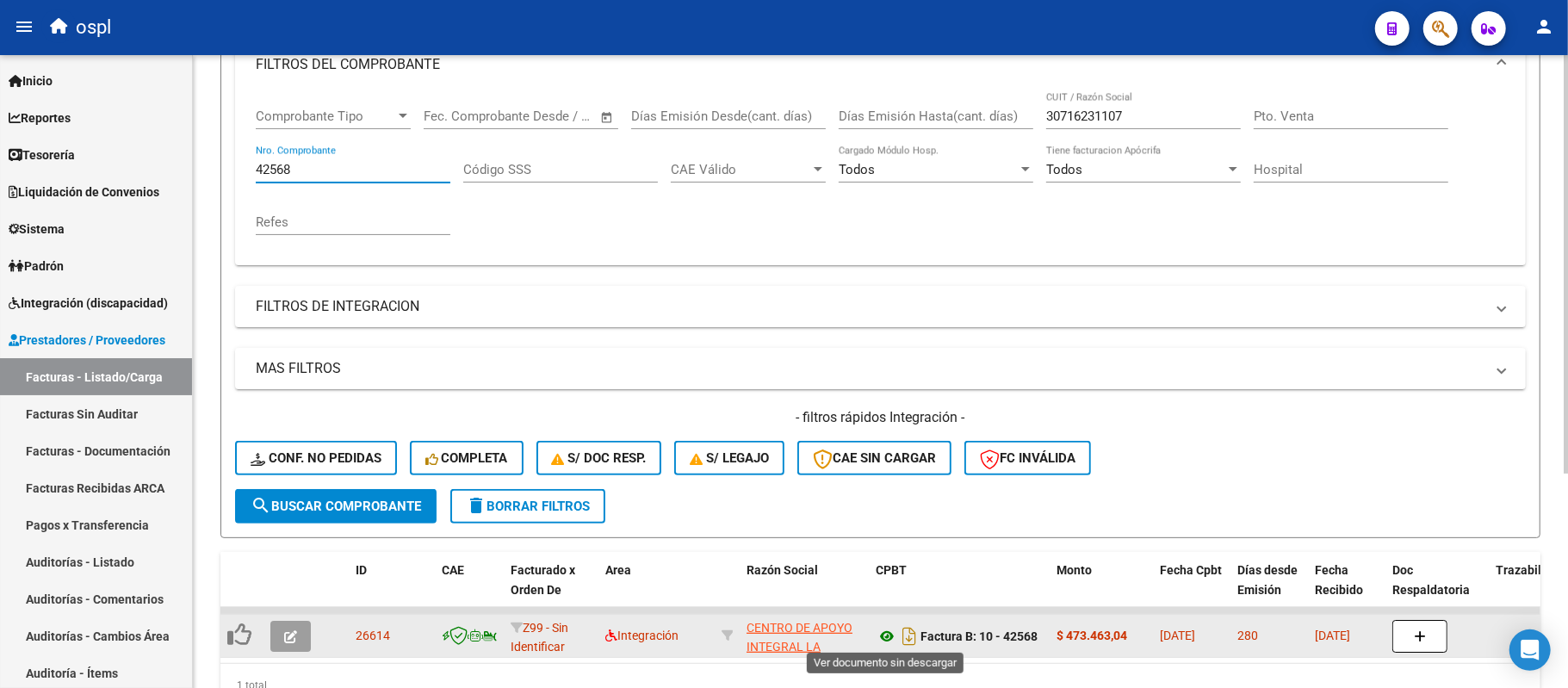
type input "42568"
click at [883, 633] on icon at bounding box center [886, 635] width 22 height 21
type input "42569"
click at [885, 638] on icon at bounding box center [886, 635] width 22 height 21
